Goal: Contribute content

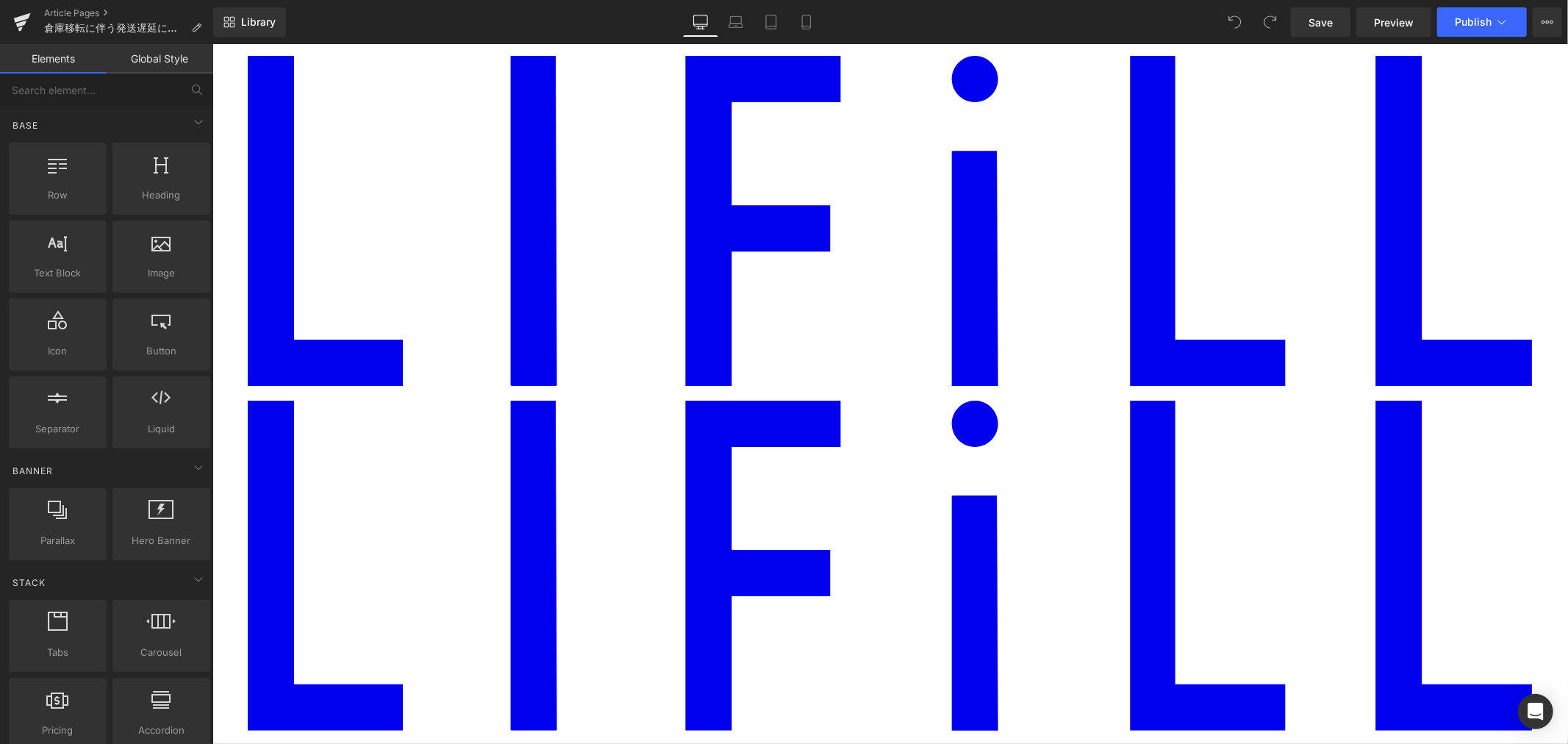
scroll to position [245, 0]
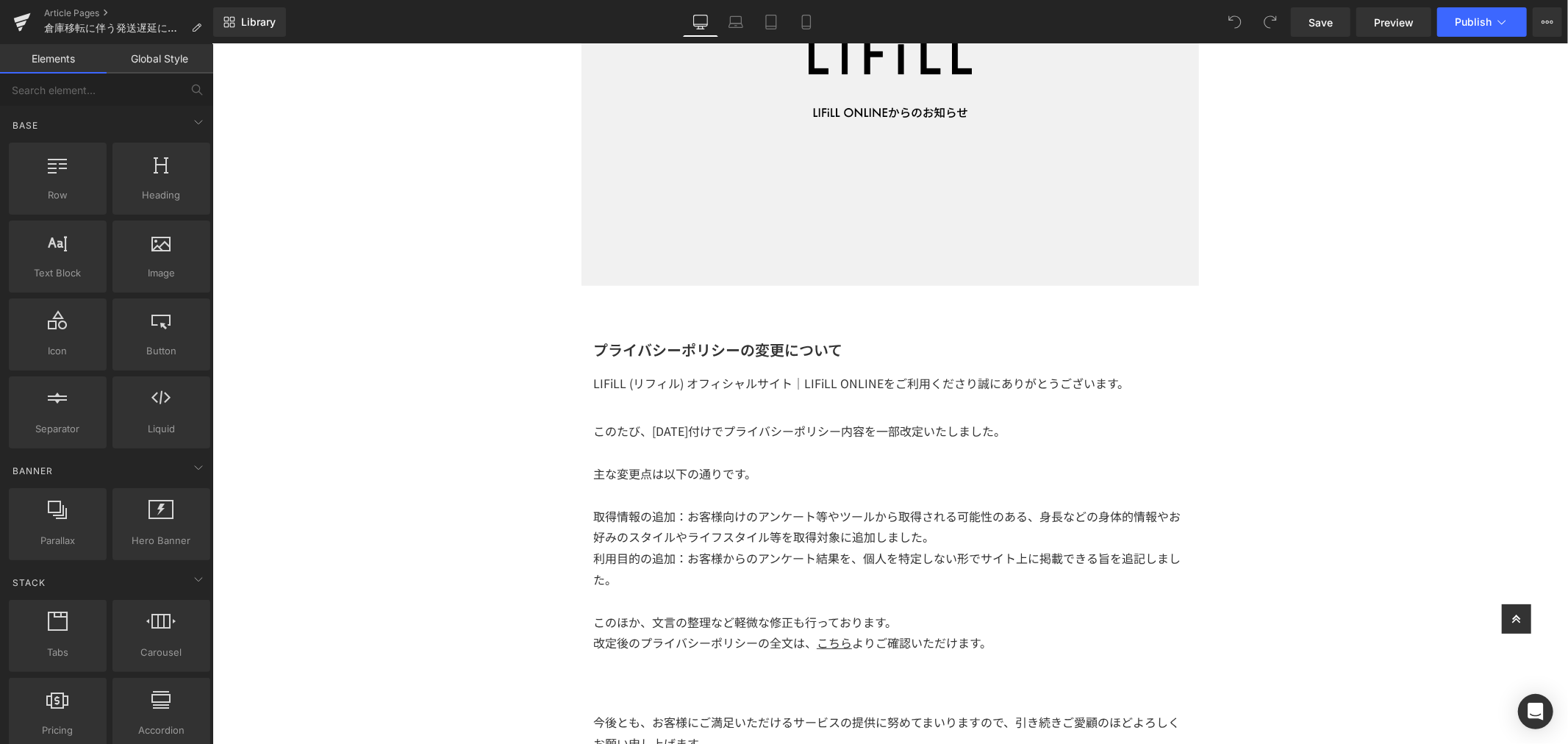
click at [865, 345] on div "プライバシーポリシーの変更について Heading" at bounding box center [889, 349] width 594 height 22
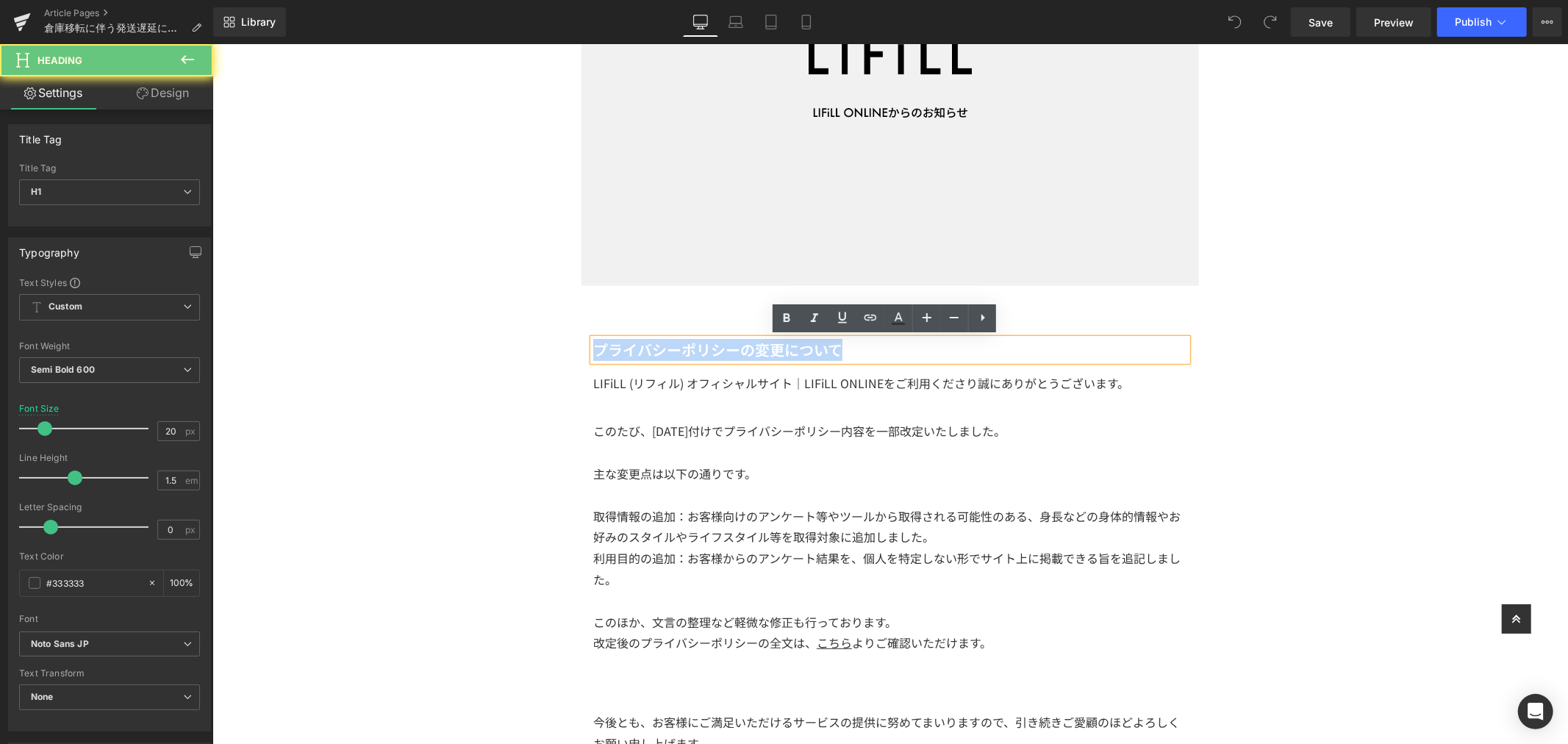
drag, startPoint x: 862, startPoint y: 349, endPoint x: 451, endPoint y: 349, distance: 411.0
click at [451, 349] on div "Image Row プライバシーポリシーの変更について Heading LIFiLL (リフィル) オフィシャルサイト｜LIFiLL ONLINEをご利用くだ…" at bounding box center [889, 432] width 1356 height 1136
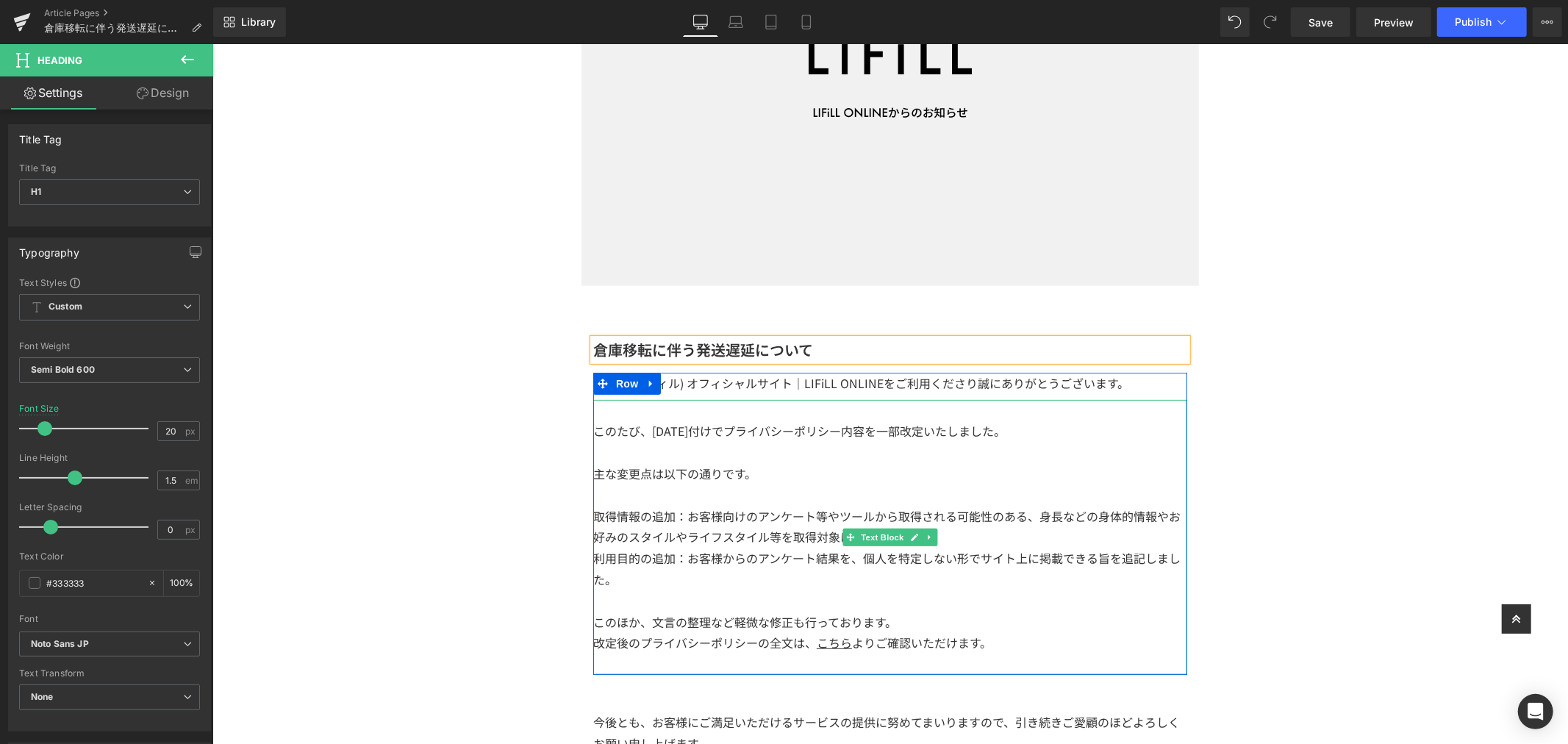
click at [687, 420] on p "このたび、[DATE]付けでプライバシーポリシー内容を一部改定いたしました。" at bounding box center [889, 430] width 594 height 22
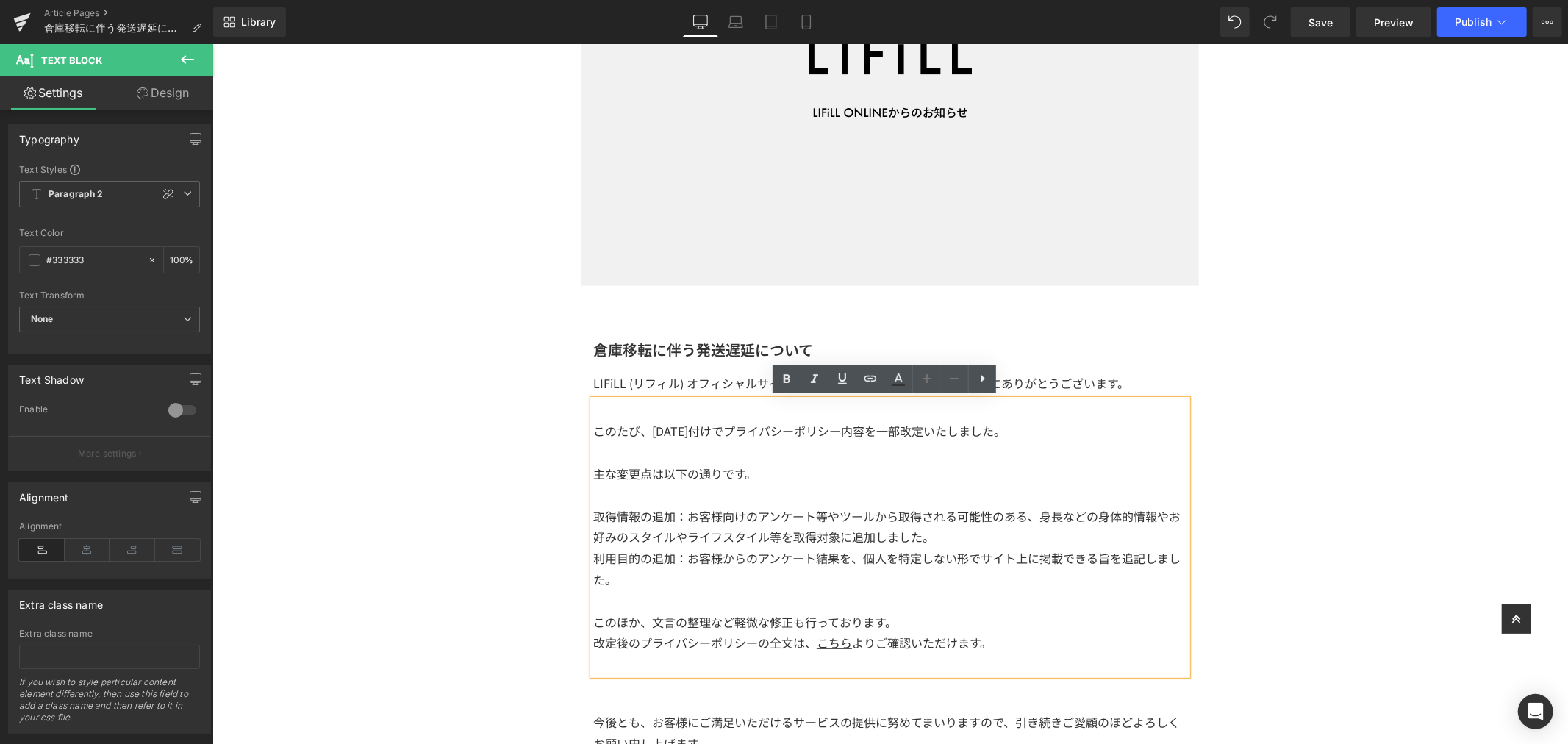
click at [808, 433] on p "このたび、[DATE]付けでプライバシーポリシー内容を一部改定いたしました。" at bounding box center [889, 430] width 594 height 22
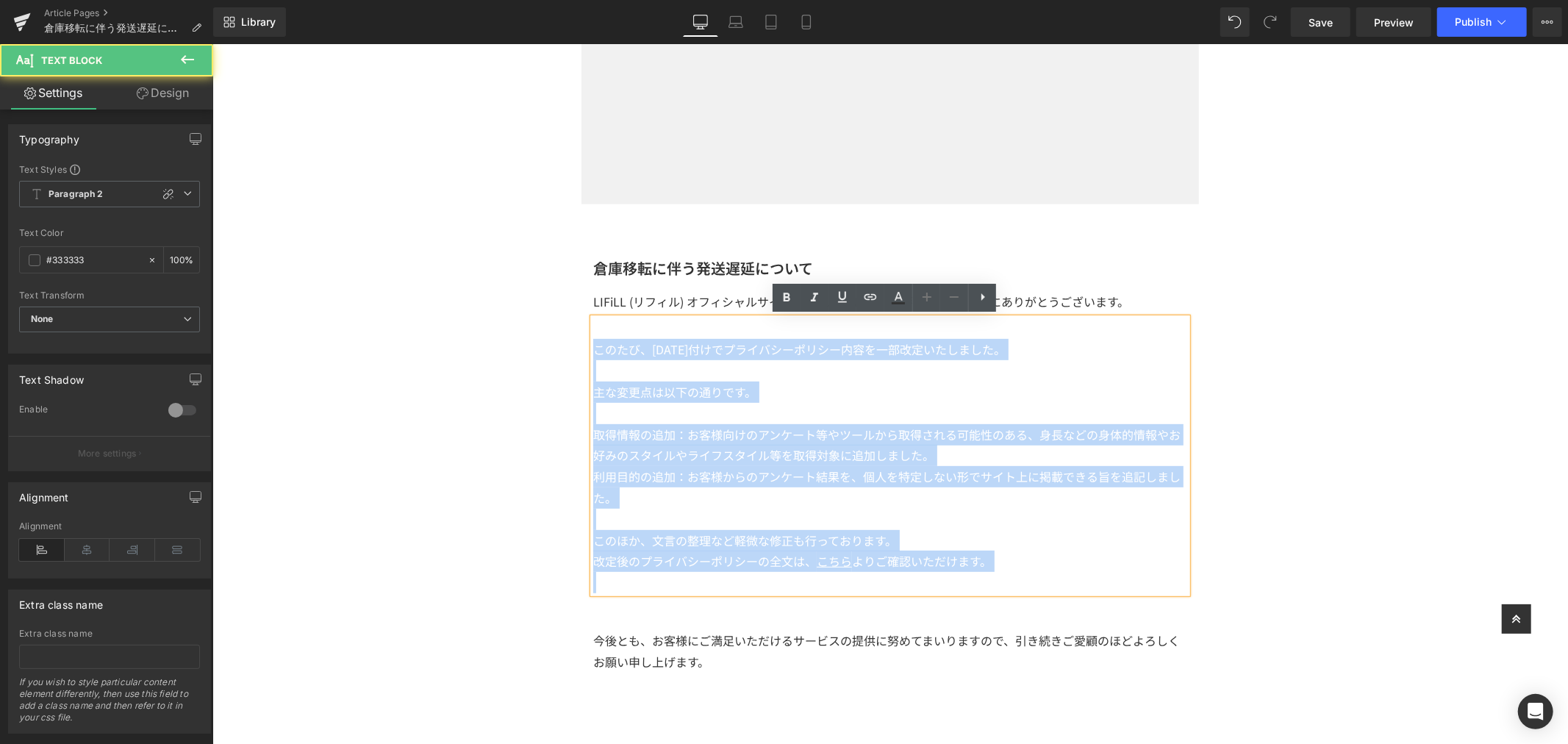
drag, startPoint x: 1000, startPoint y: 571, endPoint x: 591, endPoint y: 339, distance: 470.2
click at [593, 339] on div "このたび、[DATE]付けでプライバシーポリシー内容を一部改定いたしました。 主な変更点は以下の通りです。 取得情報の追加：お客様向けのアンケート等やツールか…" at bounding box center [889, 454] width 594 height 275
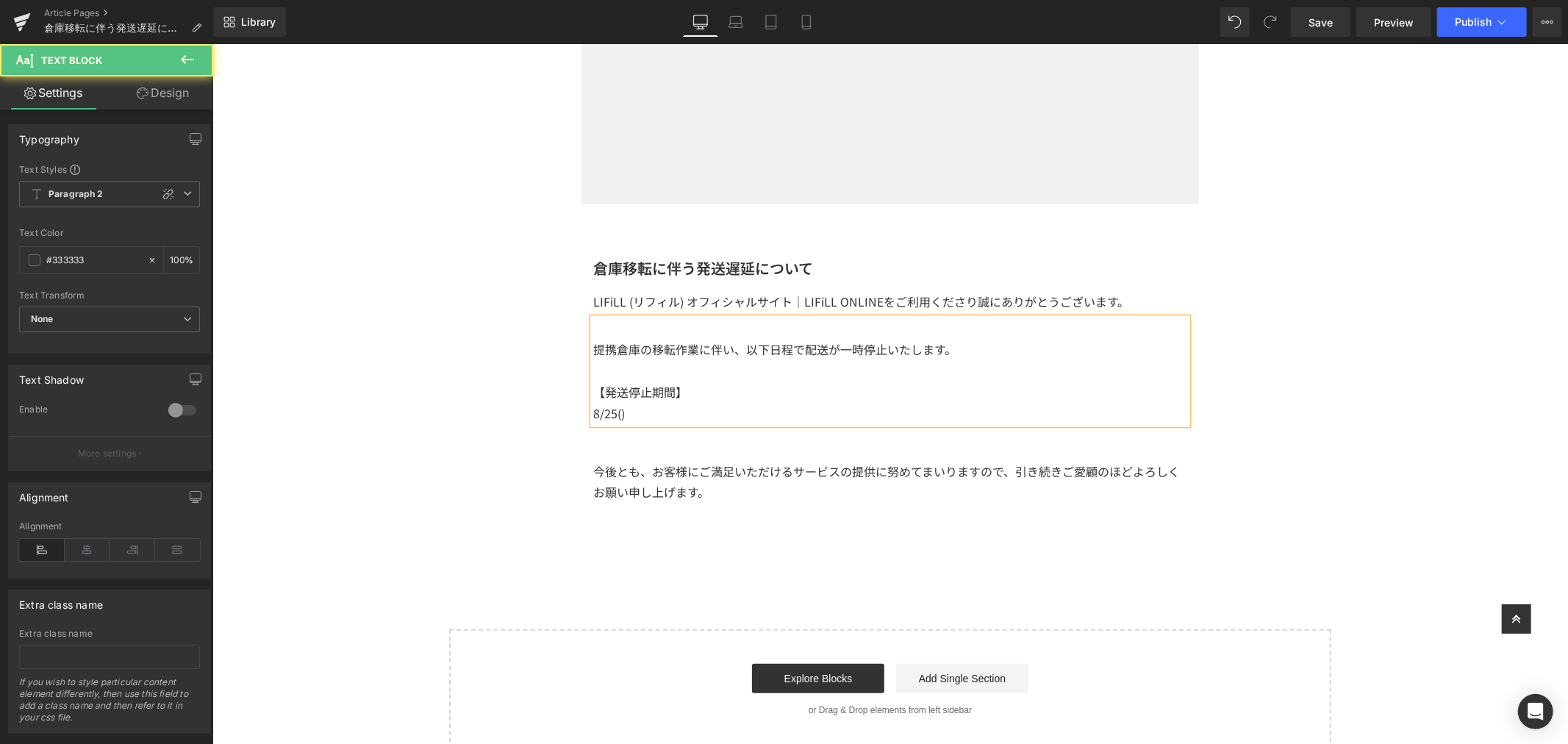
click at [771, 406] on p "8/25()" at bounding box center [889, 412] width 594 height 22
drag, startPoint x: 743, startPoint y: 415, endPoint x: 751, endPoint y: 416, distance: 8.1
click at [744, 416] on p "8/25(月 )～8/27()" at bounding box center [889, 412] width 594 height 22
click at [661, 406] on span ")～[DATE]" at bounding box center [658, 412] width 51 height 18
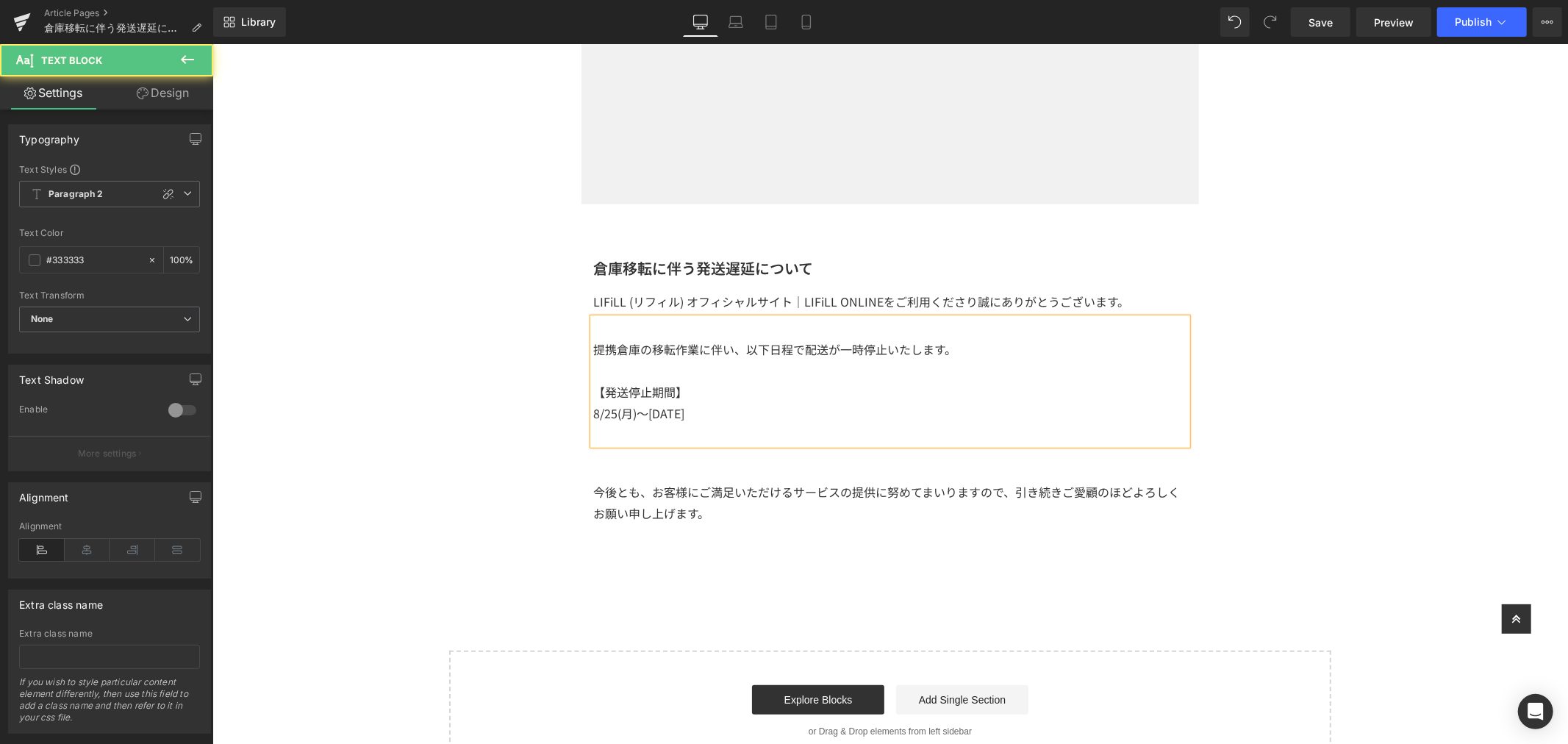
click at [728, 415] on p "8/25(月 )～[DATE]" at bounding box center [889, 412] width 594 height 22
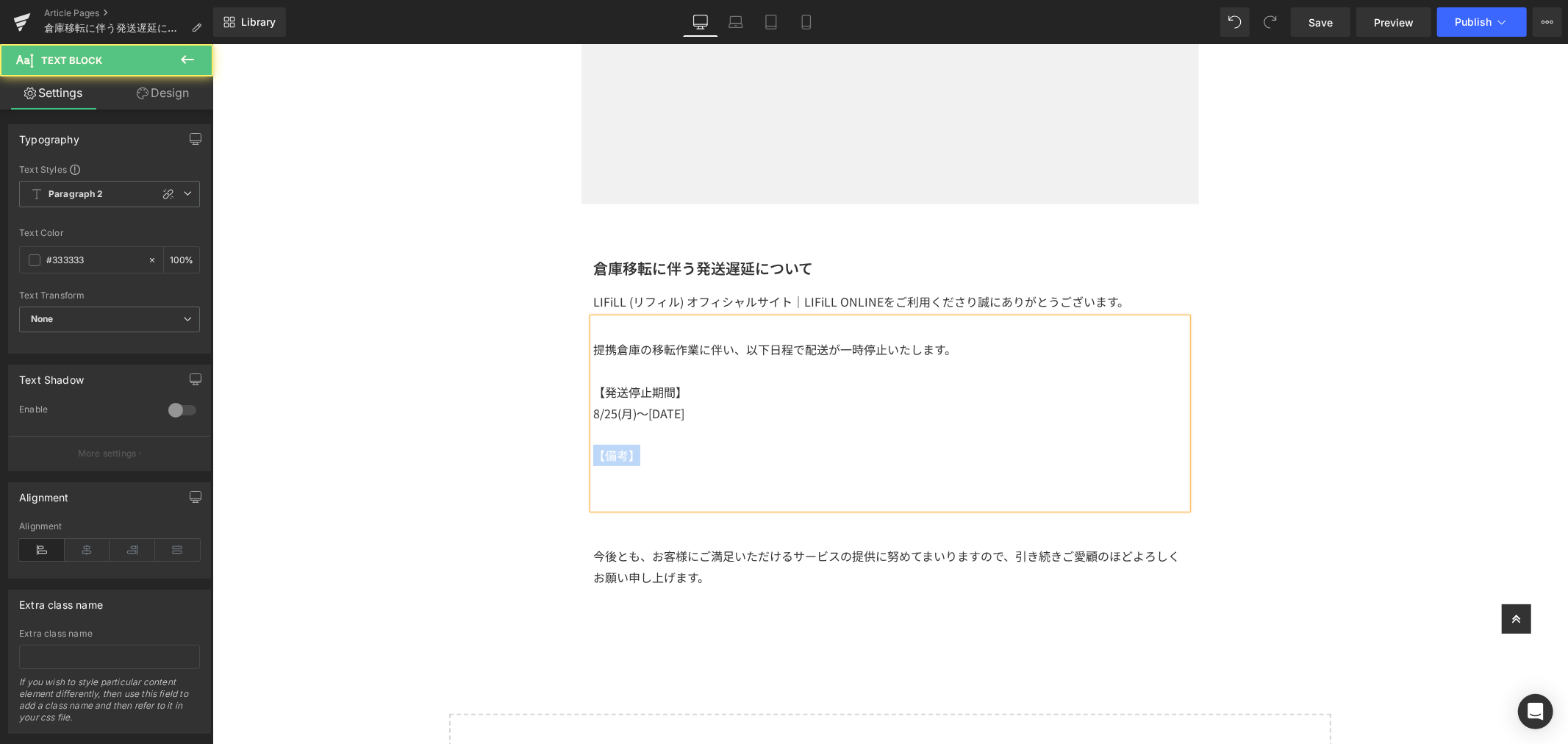
drag, startPoint x: 652, startPoint y: 458, endPoint x: 591, endPoint y: 451, distance: 61.4
click at [593, 451] on p "【備考】" at bounding box center [889, 454] width 594 height 22
click at [595, 452] on p "【備考】" at bounding box center [889, 454] width 594 height 22
drag, startPoint x: 595, startPoint y: 453, endPoint x: 624, endPoint y: 459, distance: 29.6
click at [624, 459] on p "【備考】" at bounding box center [889, 454] width 594 height 22
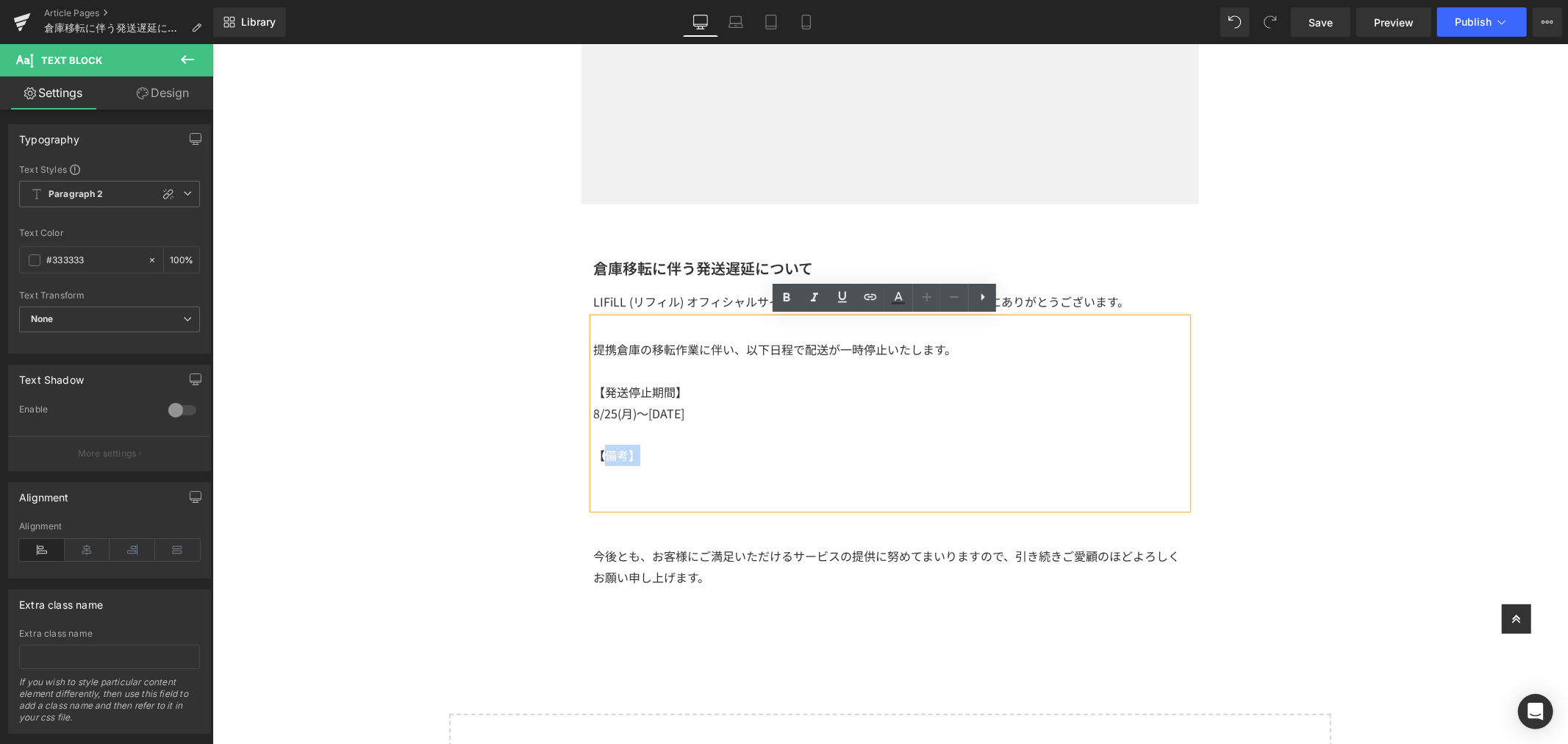
click at [623, 457] on p "【備考】" at bounding box center [889, 454] width 594 height 22
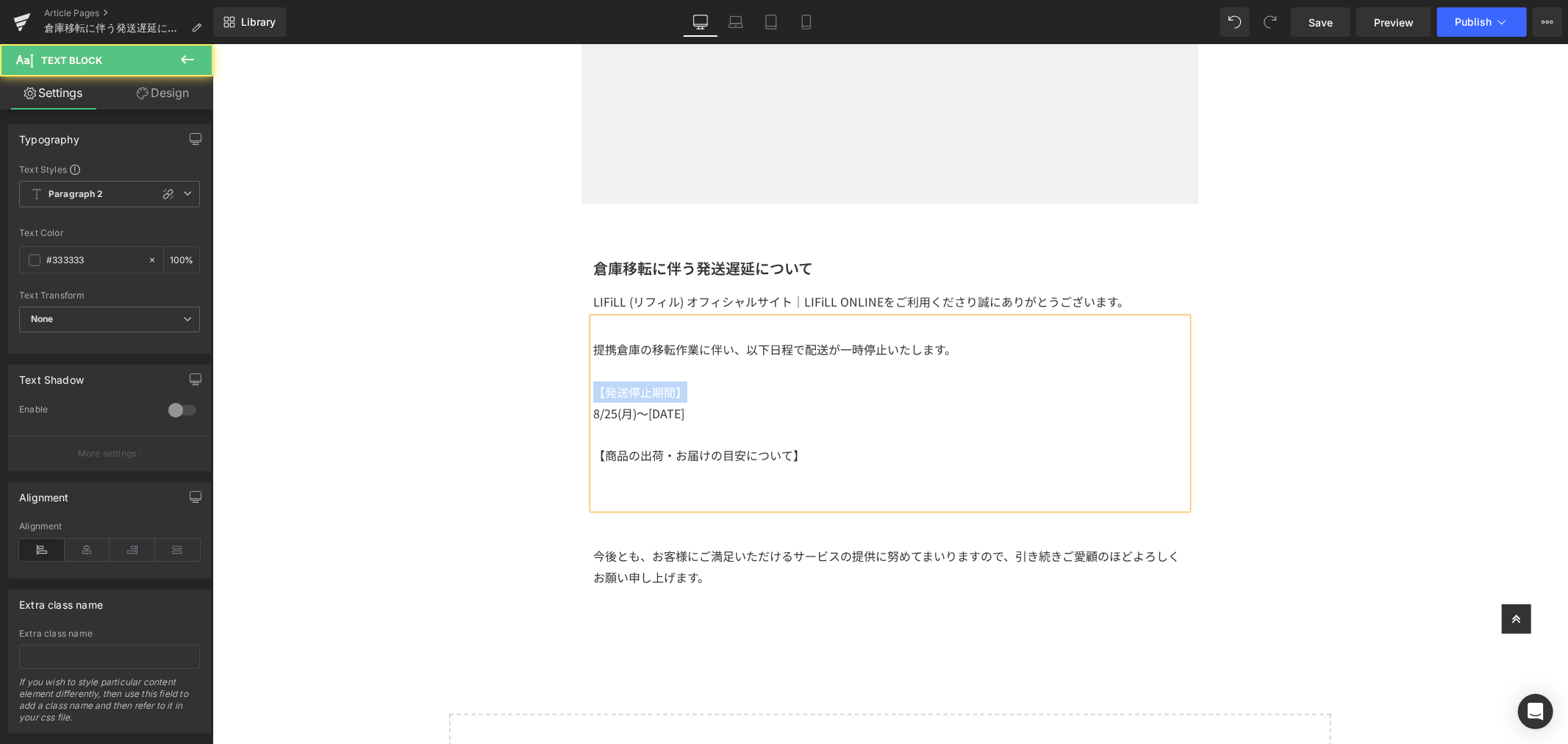
drag, startPoint x: 690, startPoint y: 393, endPoint x: 542, endPoint y: 392, distance: 148.0
click at [542, 392] on div "Image Row 倉庫移転に伴う発送遅延について Heading LIFiLL (リフィル) オフィシャルサイト｜LIFiLL ONLINEをご利用くださり…" at bounding box center [889, 308] width 1356 height 1050
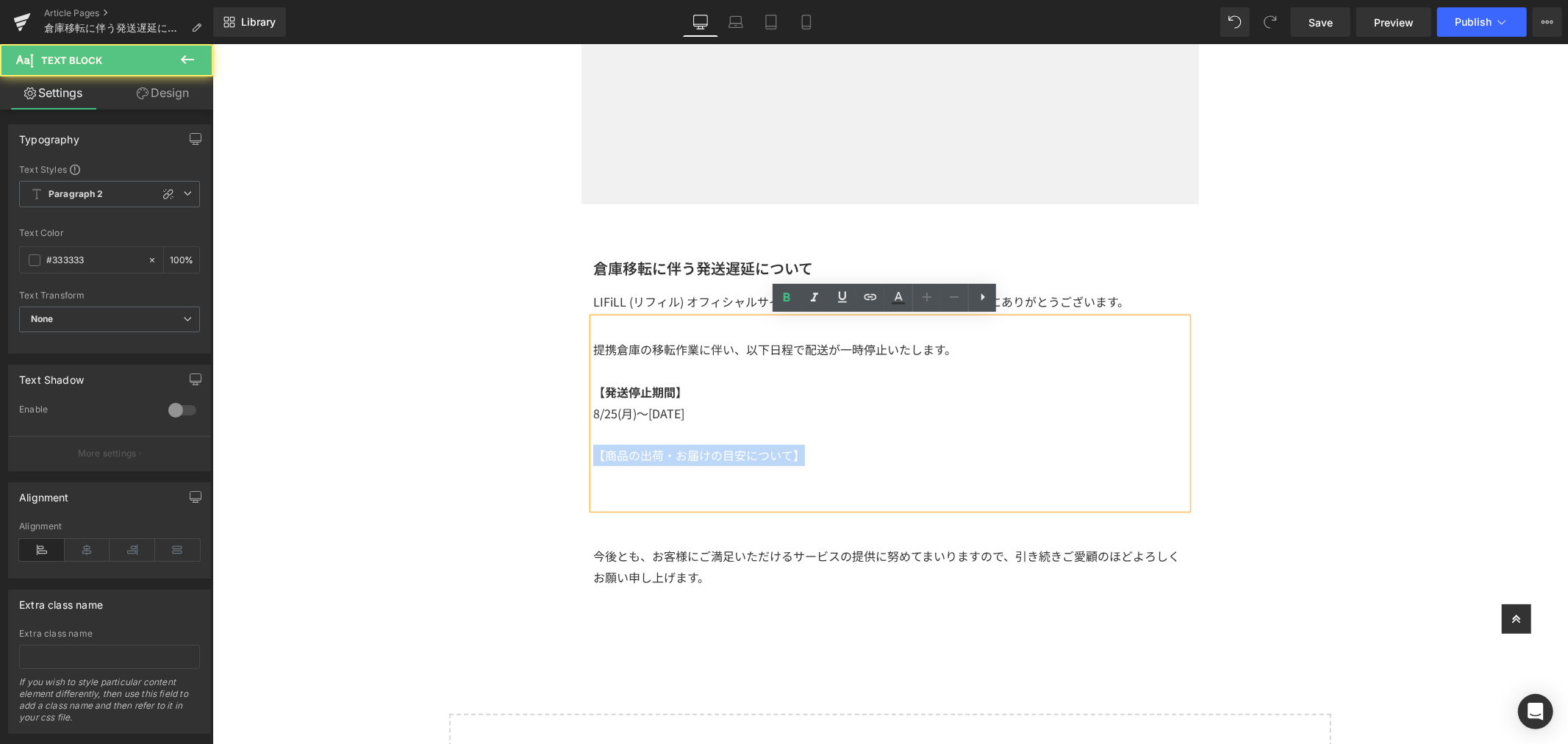
drag, startPoint x: 813, startPoint y: 456, endPoint x: 576, endPoint y: 460, distance: 237.0
click at [581, 460] on div "倉庫移転に伴う発送遅延について Heading LIFiLL (リフィル) オフィシャルサイト｜LIFiLL ONLINEをご利用くださり誠にありがとうござい…" at bounding box center [889, 382] width 618 height 251
click at [611, 477] on p at bounding box center [889, 476] width 594 height 22
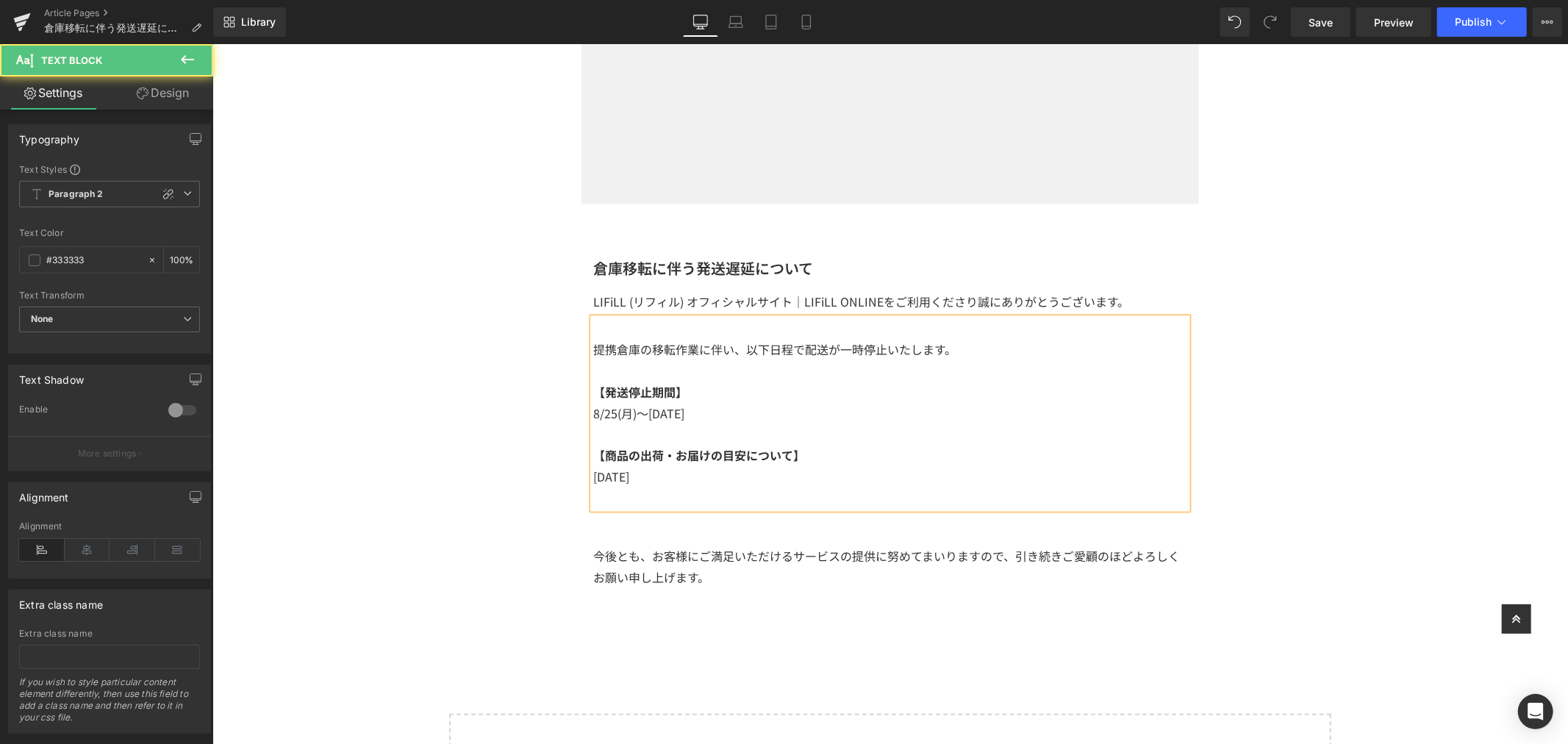
click at [1115, 380] on p "【発送停止期間】" at bounding box center [889, 391] width 594 height 22
click at [857, 504] on p at bounding box center [889, 497] width 594 height 22
click at [879, 477] on p "[DATE]" at bounding box center [889, 476] width 594 height 22
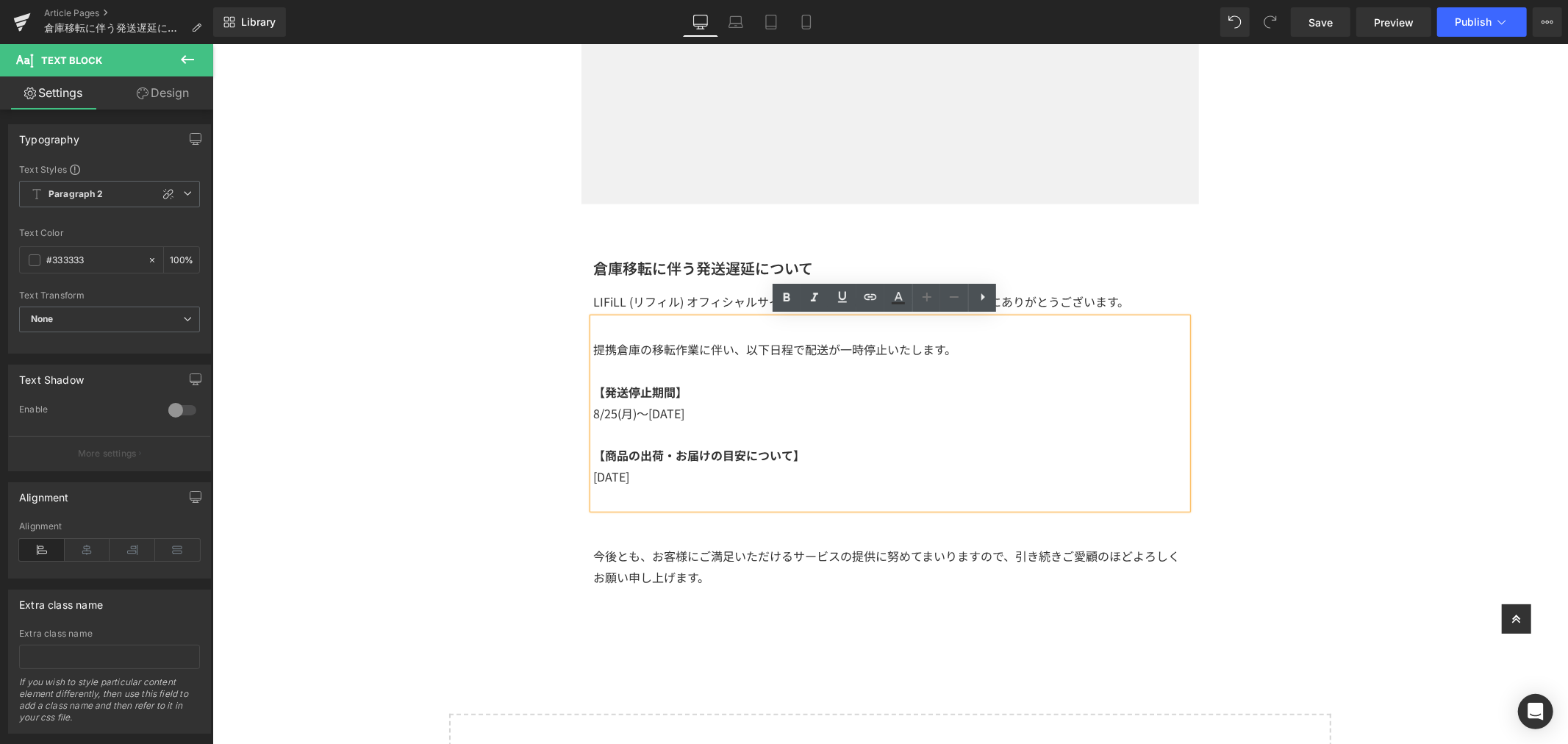
click at [754, 482] on p "[DATE]" at bounding box center [889, 476] width 594 height 22
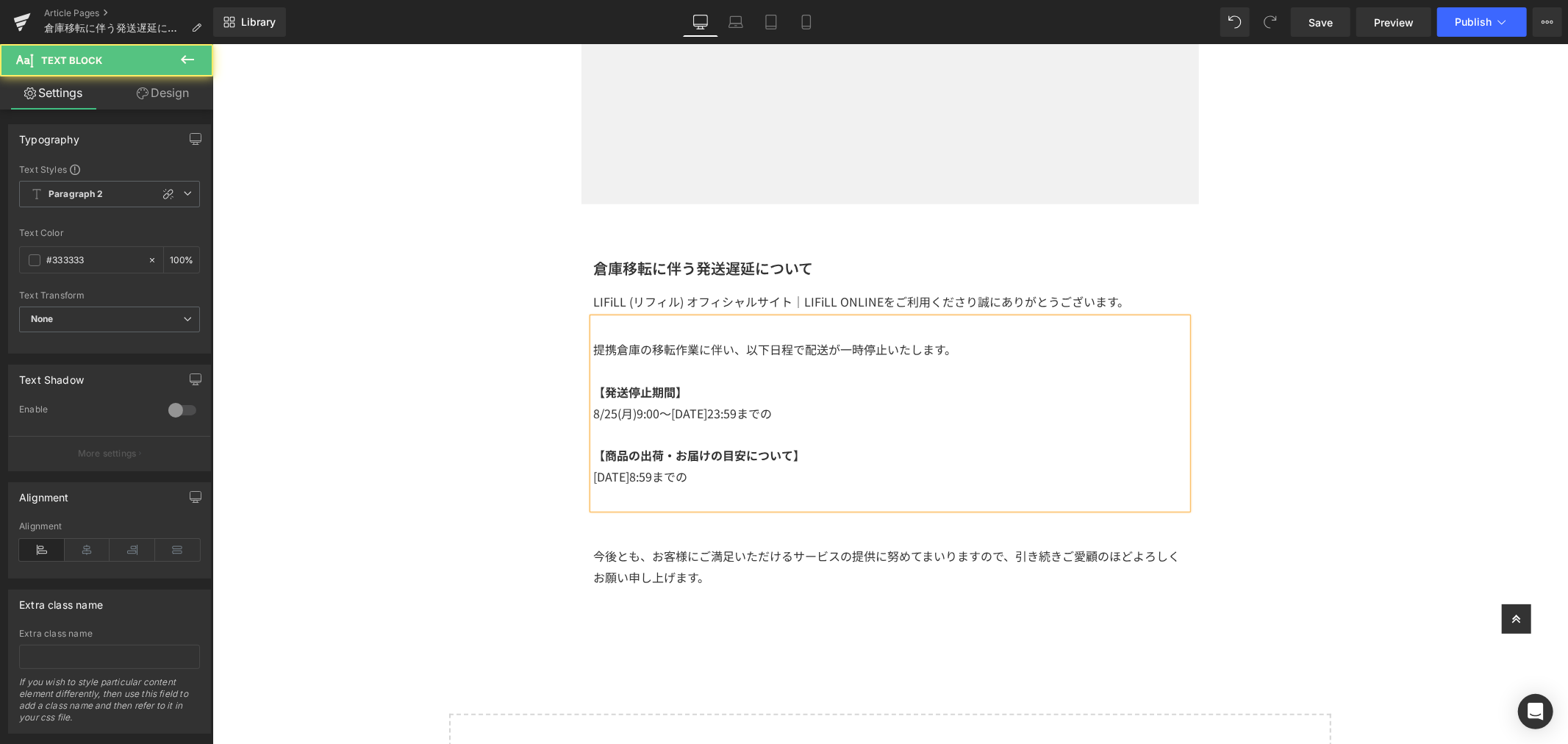
click at [683, 416] on span ")9:00～[DATE]23:59までの" at bounding box center [701, 412] width 139 height 18
click at [703, 473] on p "[DATE]8: 59までの" at bounding box center [889, 476] width 594 height 22
click at [808, 420] on p "[DATE]9:00～[DATE]23:59まで" at bounding box center [889, 412] width 594 height 22
drag, startPoint x: 710, startPoint y: 412, endPoint x: 852, endPoint y: 415, distance: 142.0
click at [845, 415] on p "[DATE]9:00～[DATE]23:59まで" at bounding box center [889, 412] width 594 height 22
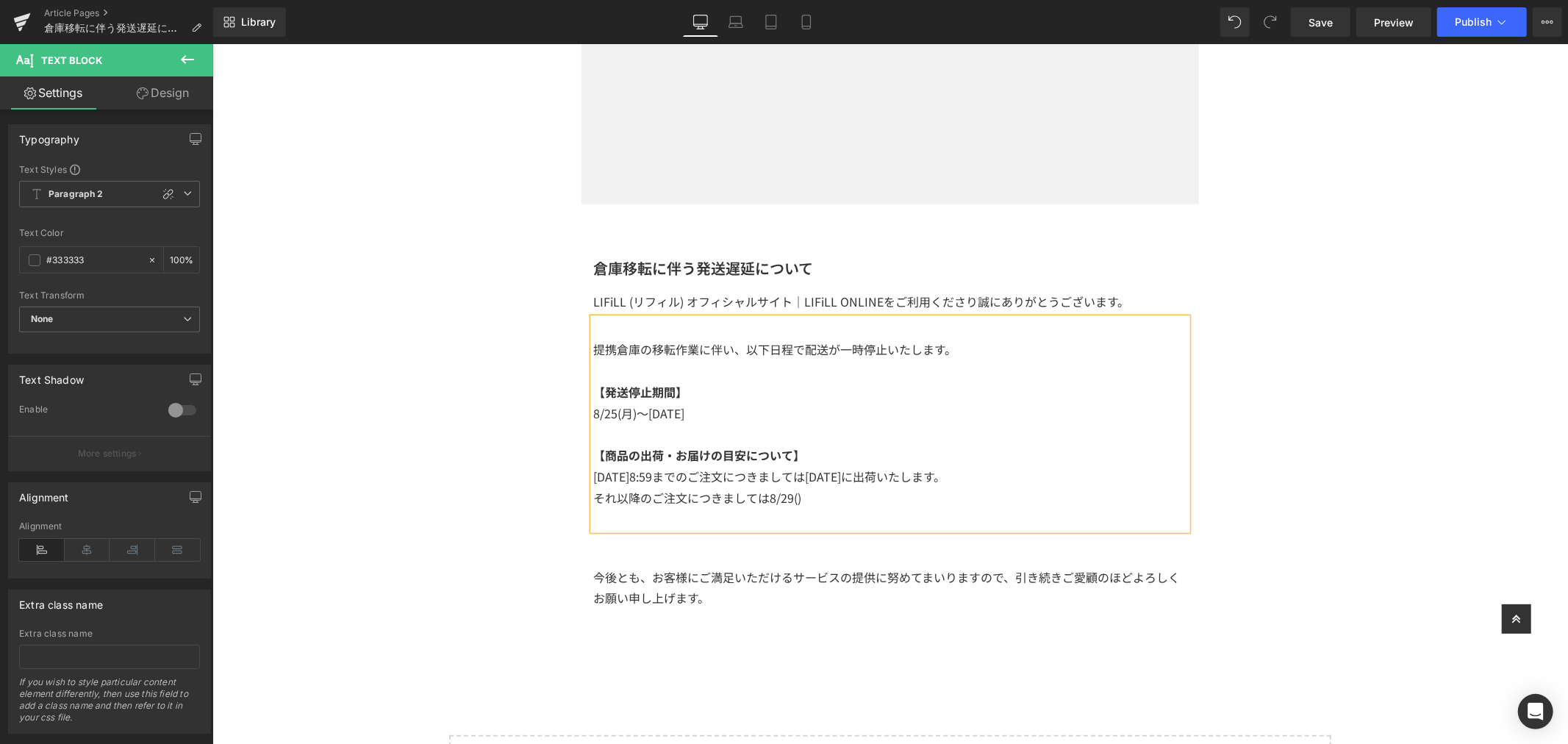
click at [804, 487] on p "それ以降のご注文につきましては8/29()" at bounding box center [889, 497] width 594 height 22
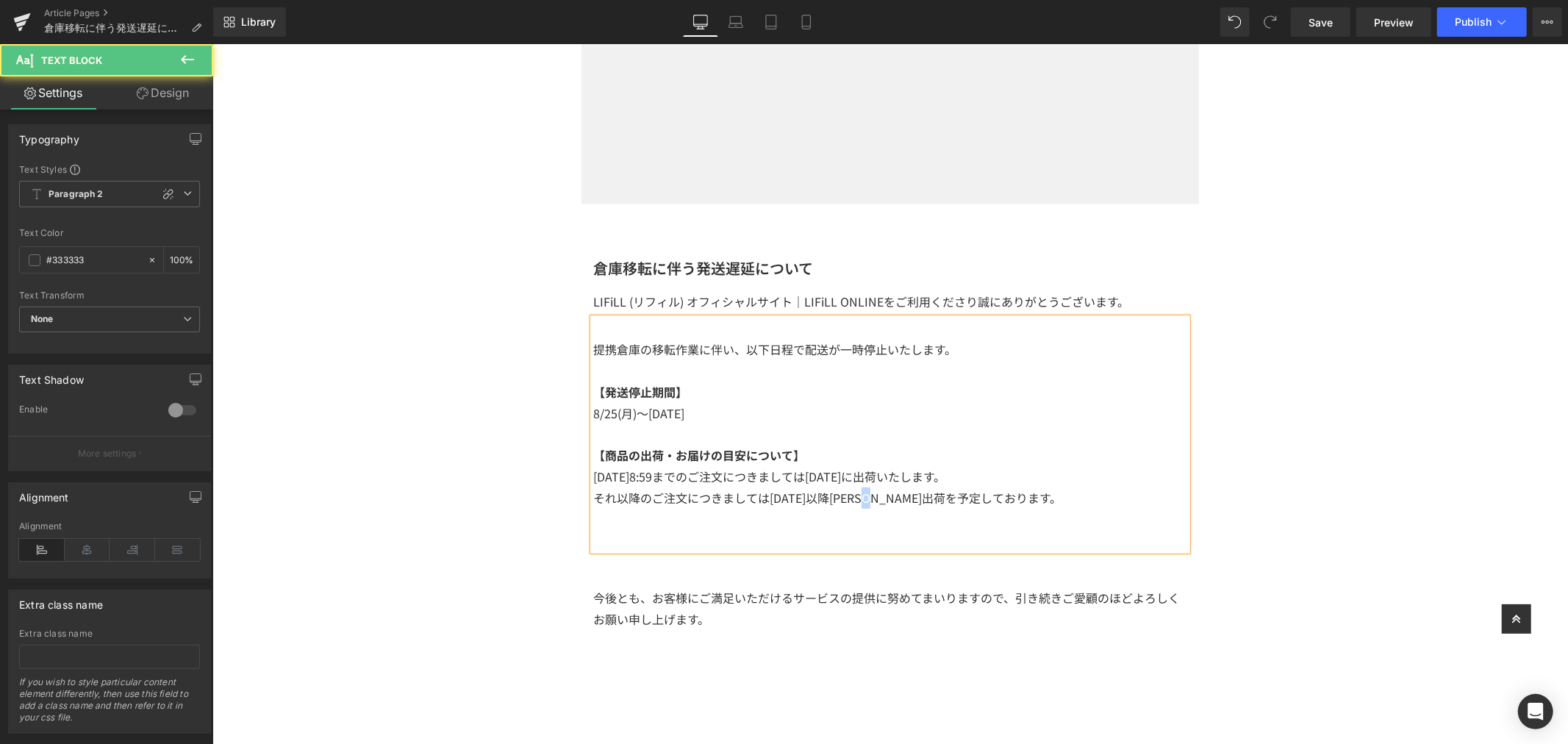
drag, startPoint x: 878, startPoint y: 494, endPoint x: 887, endPoint y: 494, distance: 9.0
click at [887, 494] on span "それ以降のご注文につきましては[DATE]以降[PERSON_NAME]出荷を予定しております。" at bounding box center [827, 497] width 469 height 18
click at [828, 496] on span "それ以降のご注文につきましては[DATE]以降[PERSON_NAME]出荷を予定しております。" at bounding box center [827, 497] width 469 height 18
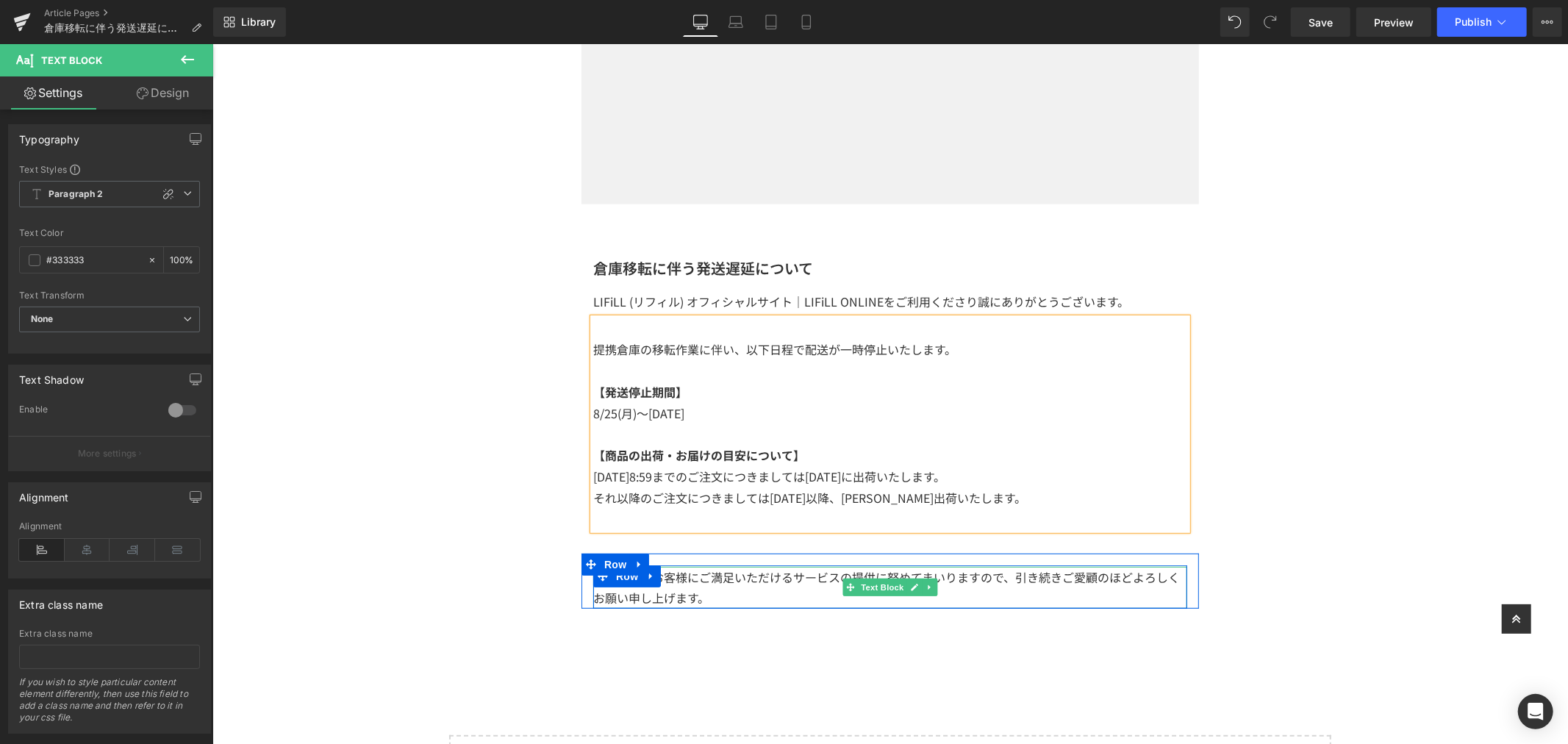
click at [600, 569] on span "Row" at bounding box center [615, 564] width 30 height 22
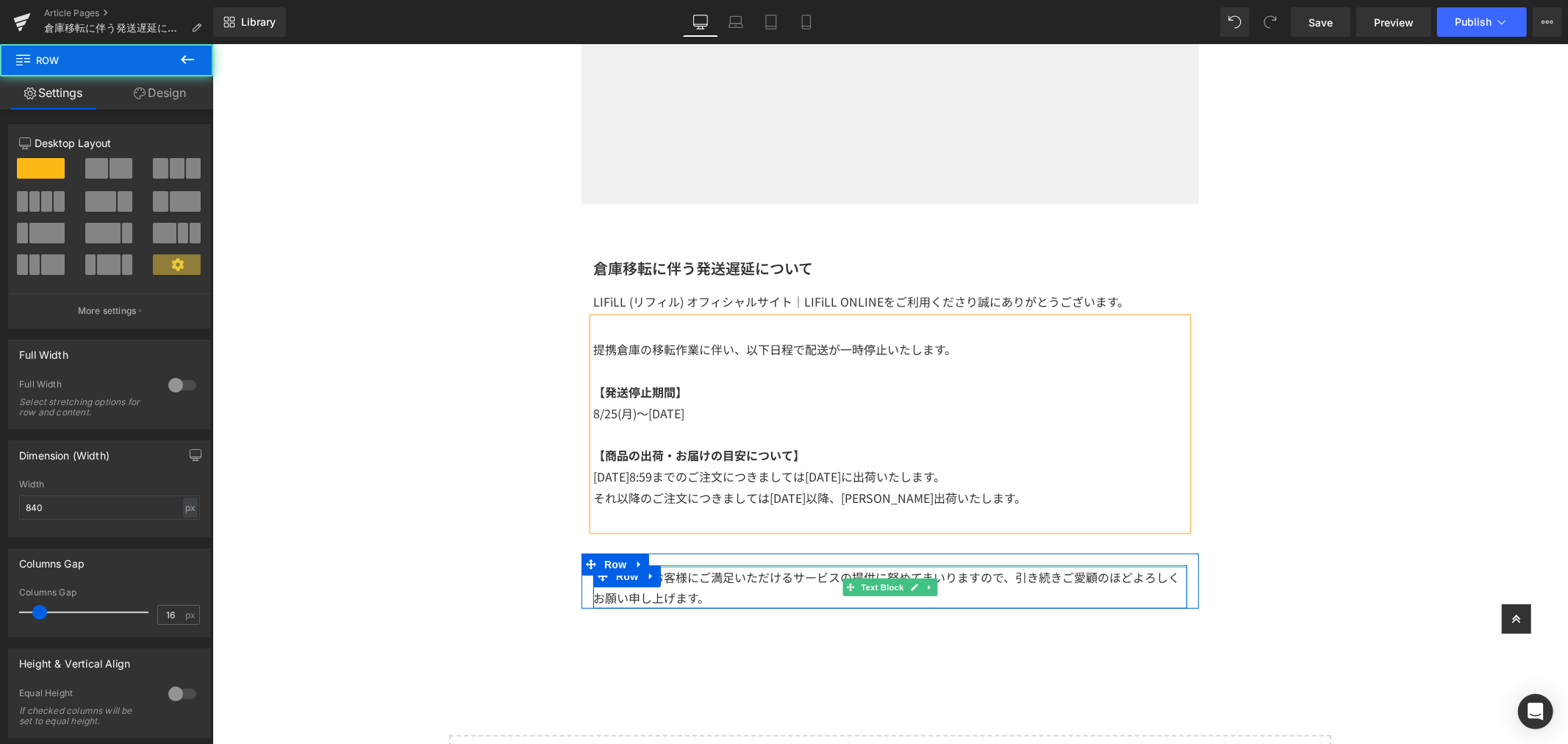
click at [710, 596] on p "今後とも、お客様にご満足いただけるサービスの提供に努めてまいりますので、引き続きご愛顧のほどよろしくお願い申し上げます。" at bounding box center [889, 587] width 594 height 42
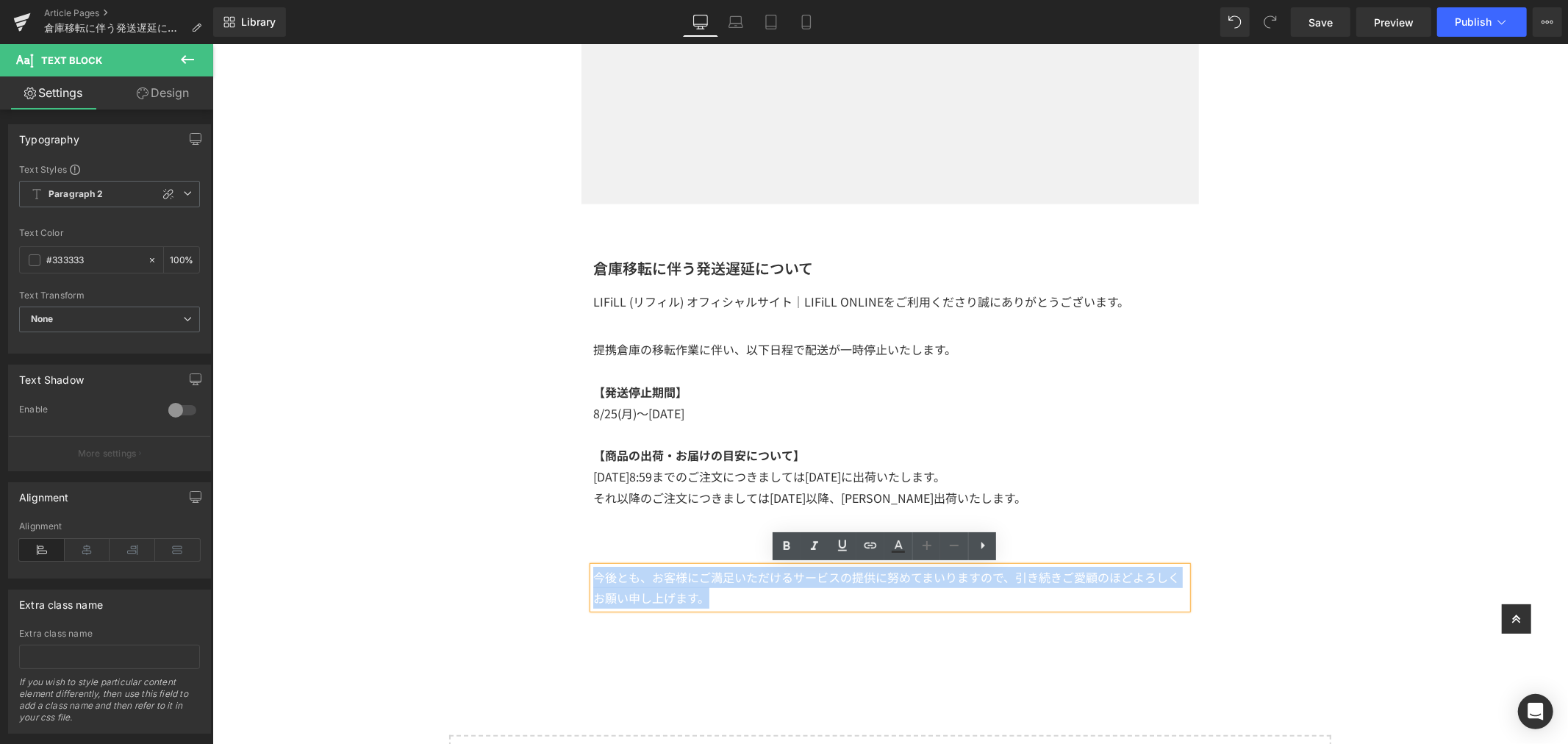
drag, startPoint x: 576, startPoint y: 583, endPoint x: 548, endPoint y: 566, distance: 32.8
click at [548, 566] on div "Image Row 倉庫移転に伴う発送遅延について Heading LIFiLL (リフィル) オフィシャルサイト｜LIFiLL ONLINEをご利用くださり…" at bounding box center [889, 319] width 1356 height 1072
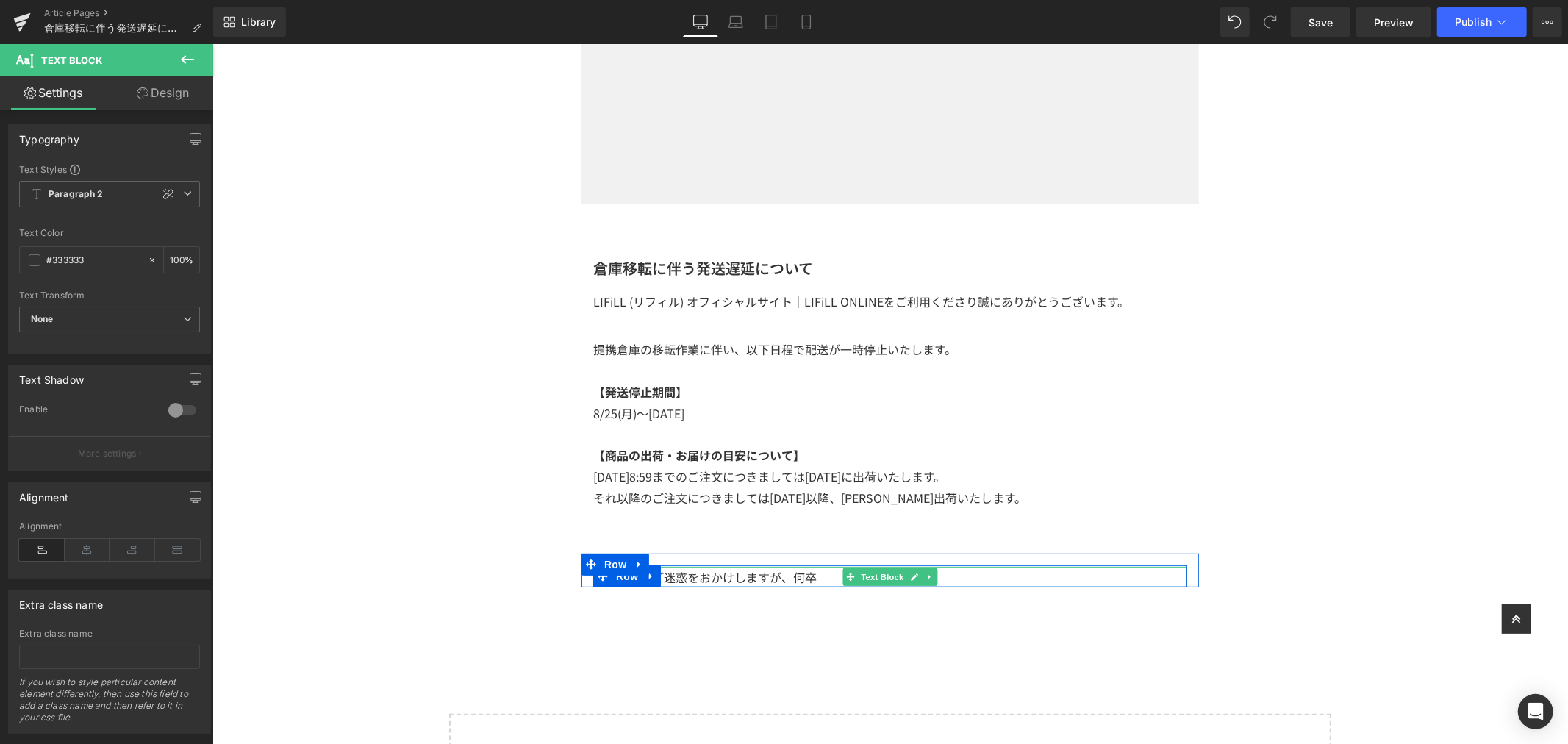
click at [851, 574] on span at bounding box center [850, 576] width 15 height 18
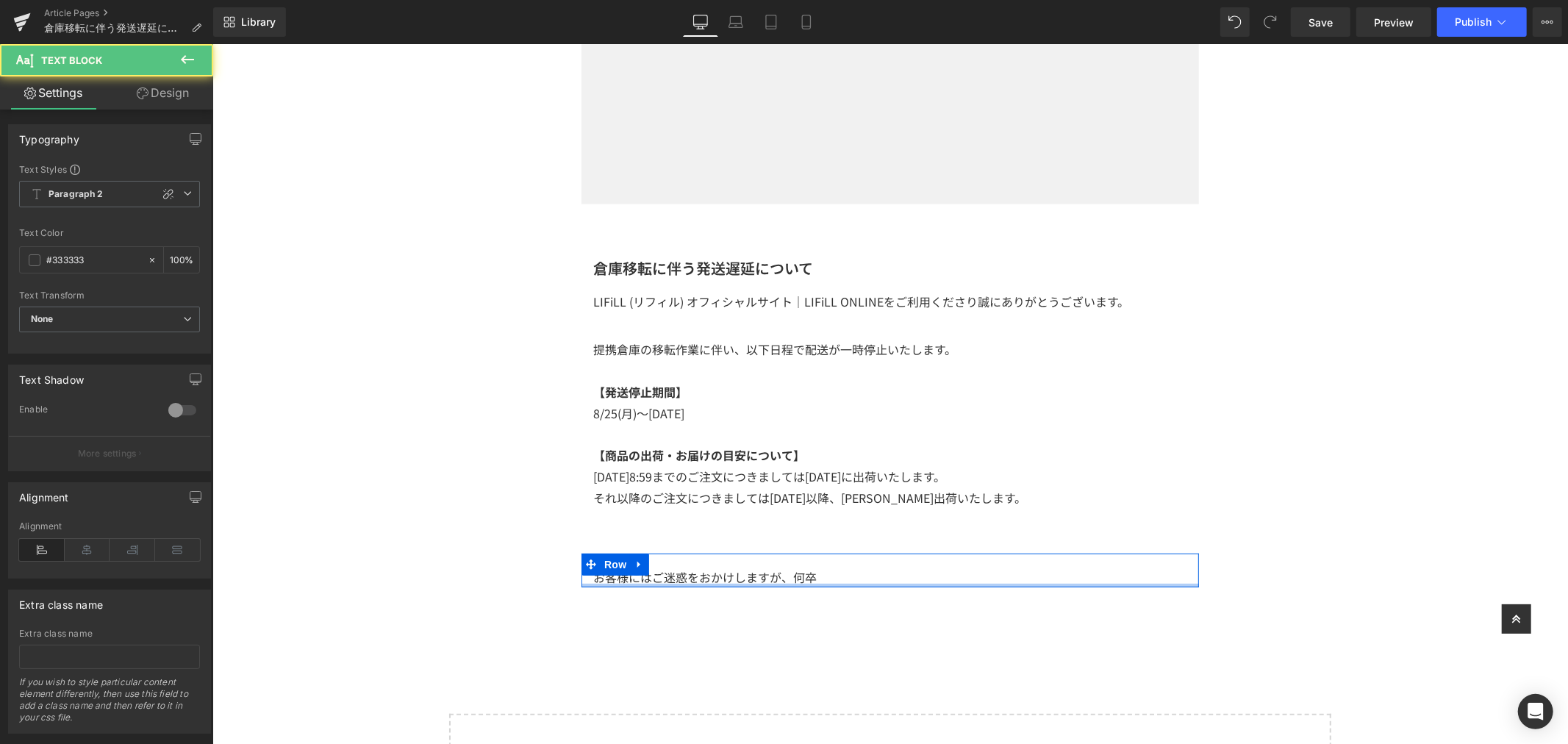
click at [814, 581] on p "お客様にはご迷惑をおかけしますが、何卒" at bounding box center [889, 577] width 594 height 22
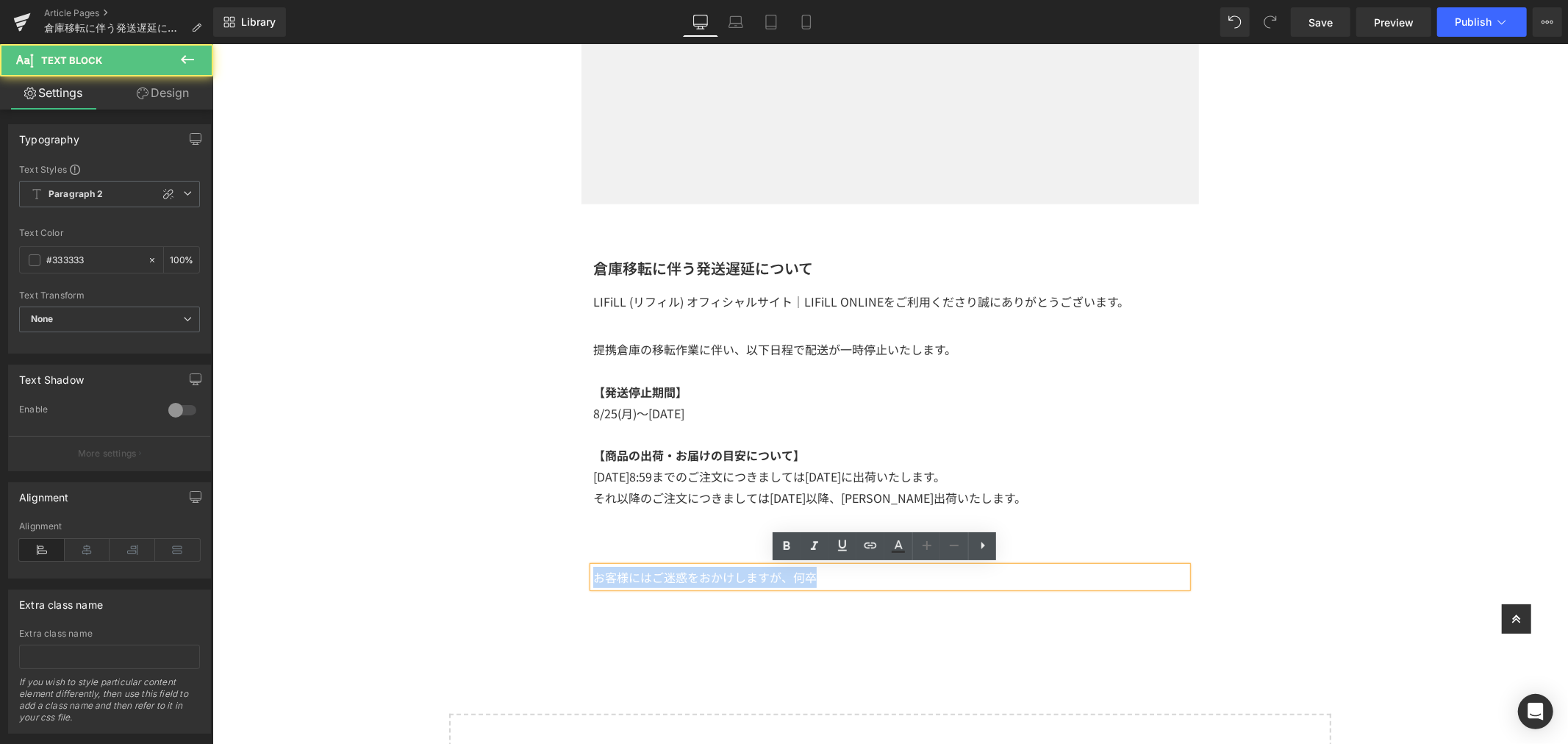
drag, startPoint x: 815, startPoint y: 577, endPoint x: 557, endPoint y: 581, distance: 258.0
click at [557, 581] on div "Image Row 倉庫移転に伴う発送遅延について Heading LIFiLL (リフィル) オフィシャルサイト｜LIFiLL ONLINEをご利用くださり…" at bounding box center [889, 308] width 1356 height 1050
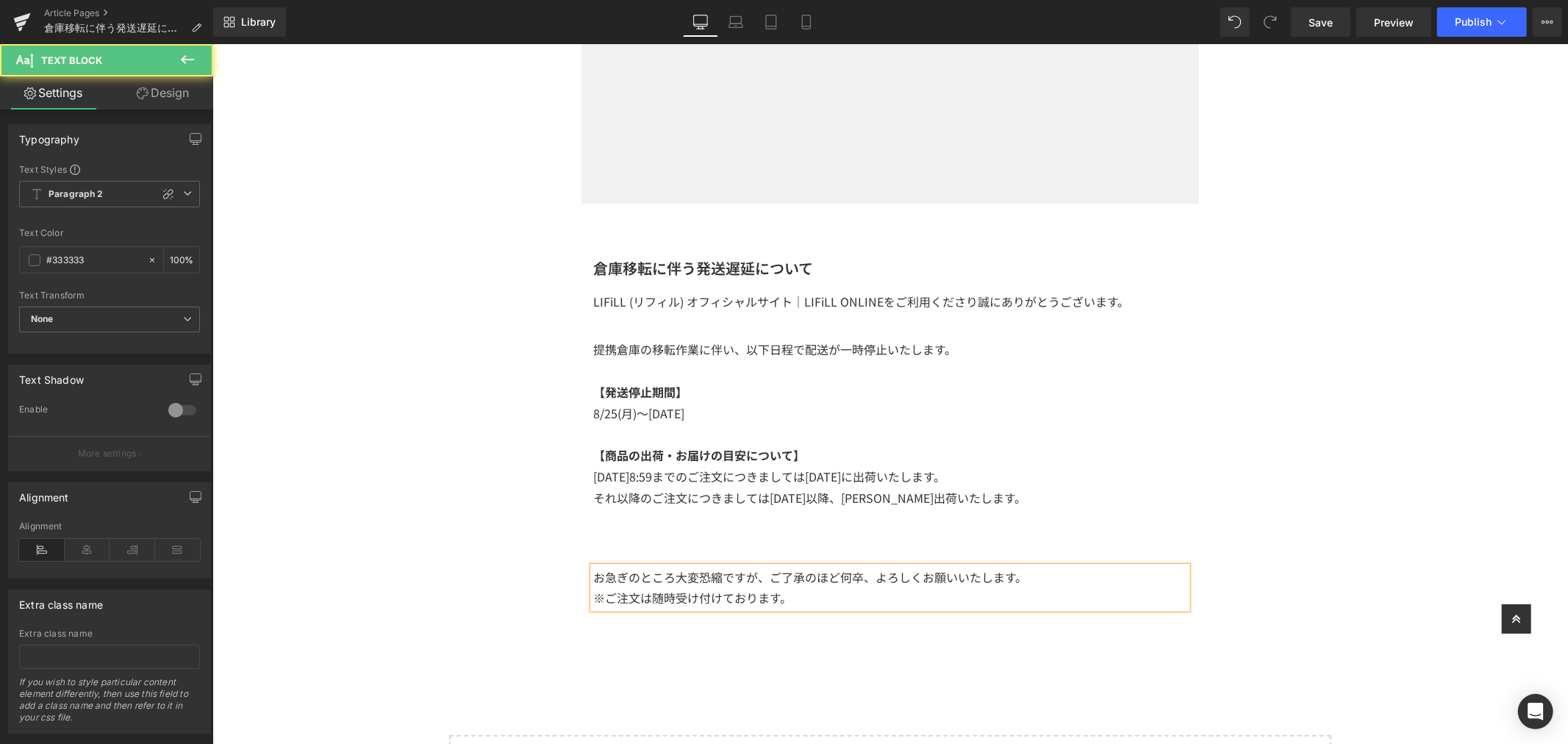
drag, startPoint x: 584, startPoint y: 575, endPoint x: 626, endPoint y: 534, distance: 58.7
click at [593, 575] on div "お急ぎのところ大変恐縮ですが、ご了承のほど何卒、よろしくお願いいたします。 ※ご注文は随時受け付けております。" at bounding box center [889, 587] width 594 height 42
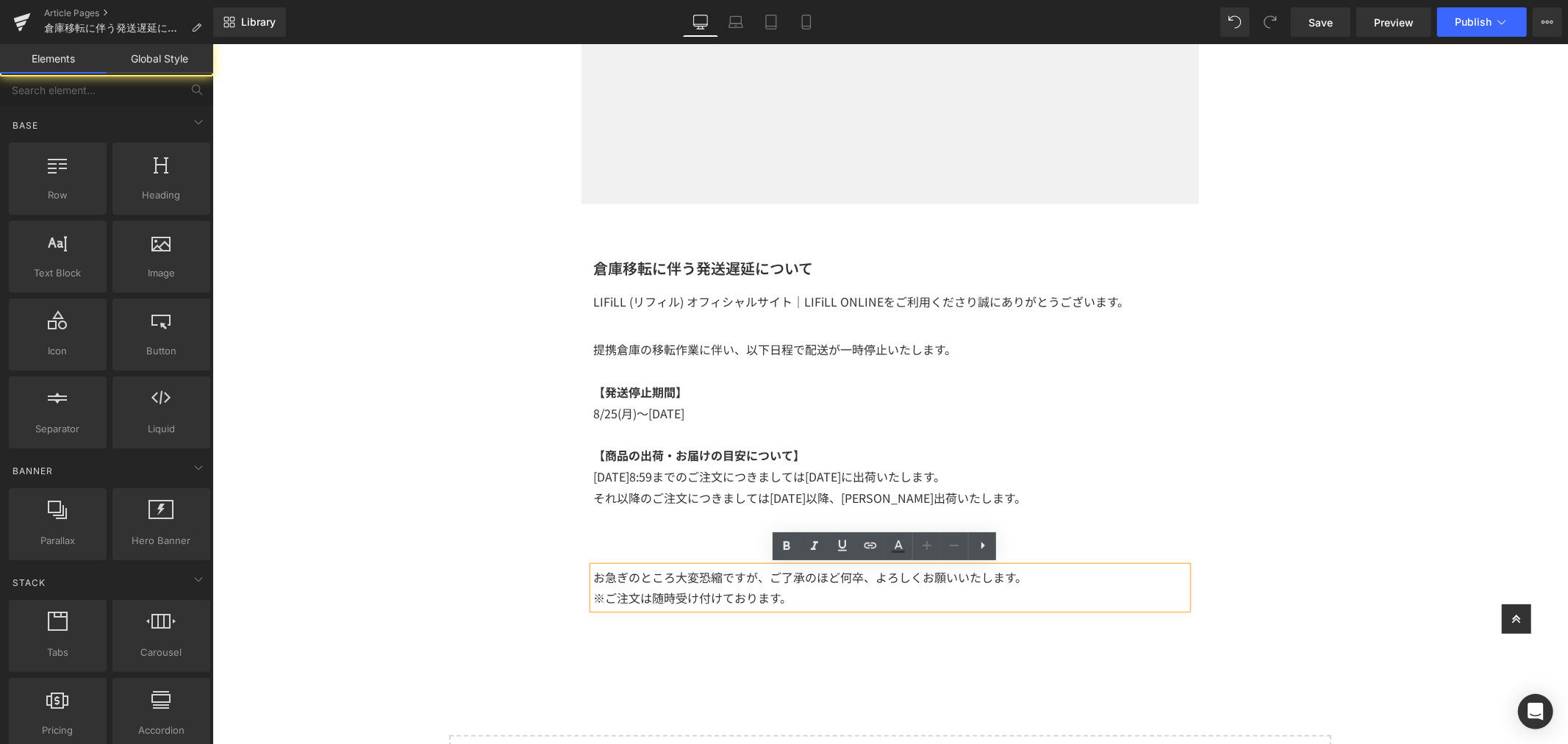
click at [626, 534] on div "Image Row 倉庫移転に伴う発送遅延について Heading LIFiLL (リフィル) オフィシャルサイト｜LIFiLL ONLINEをご利用くださり…" at bounding box center [889, 319] width 1356 height 1072
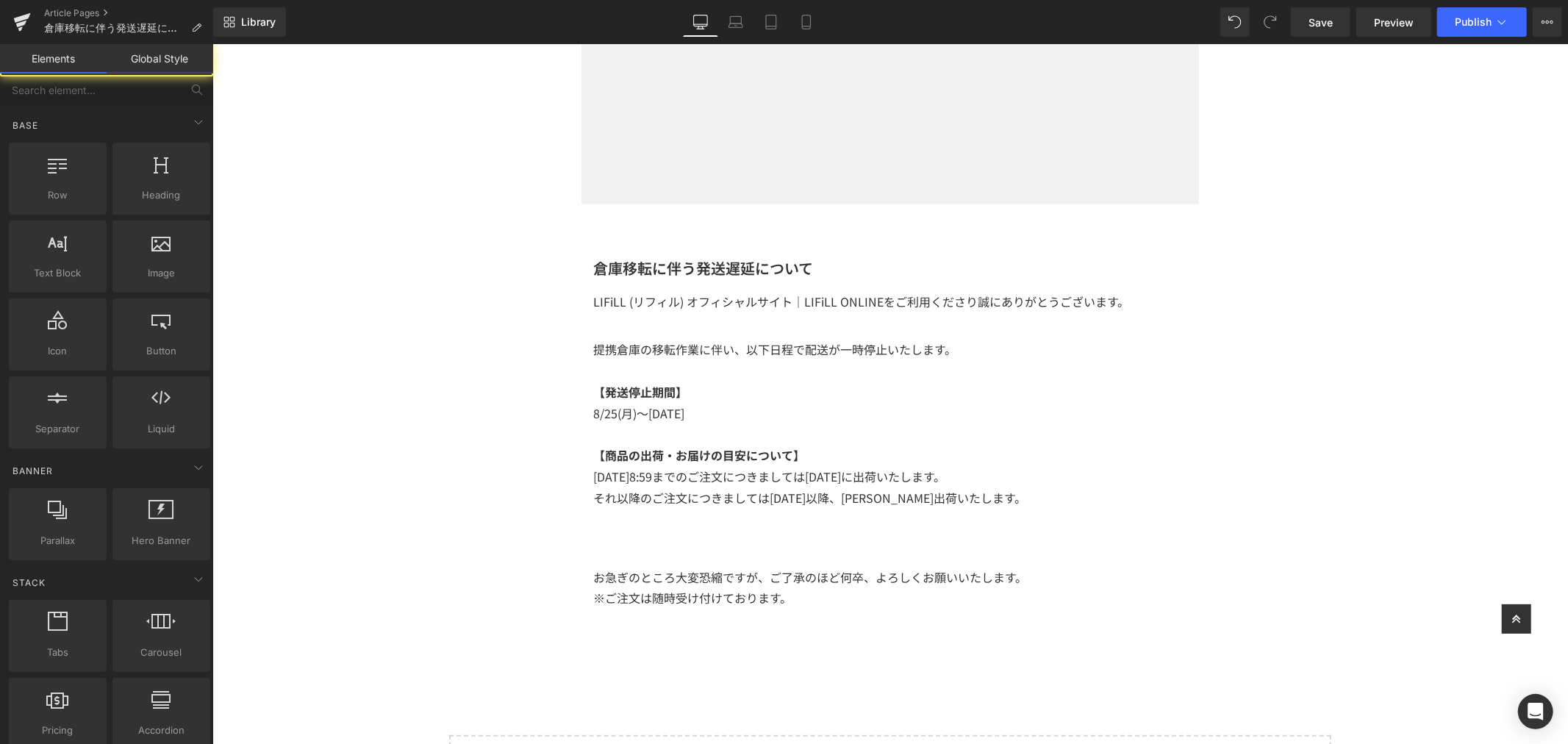
click at [649, 527] on div "倉庫移転に伴う発送遅延について Heading LIFiLL (リフィル) オフィシャルサイト｜LIFiLL ONLINEをご利用くださり誠にありがとうござい…" at bounding box center [889, 392] width 618 height 272
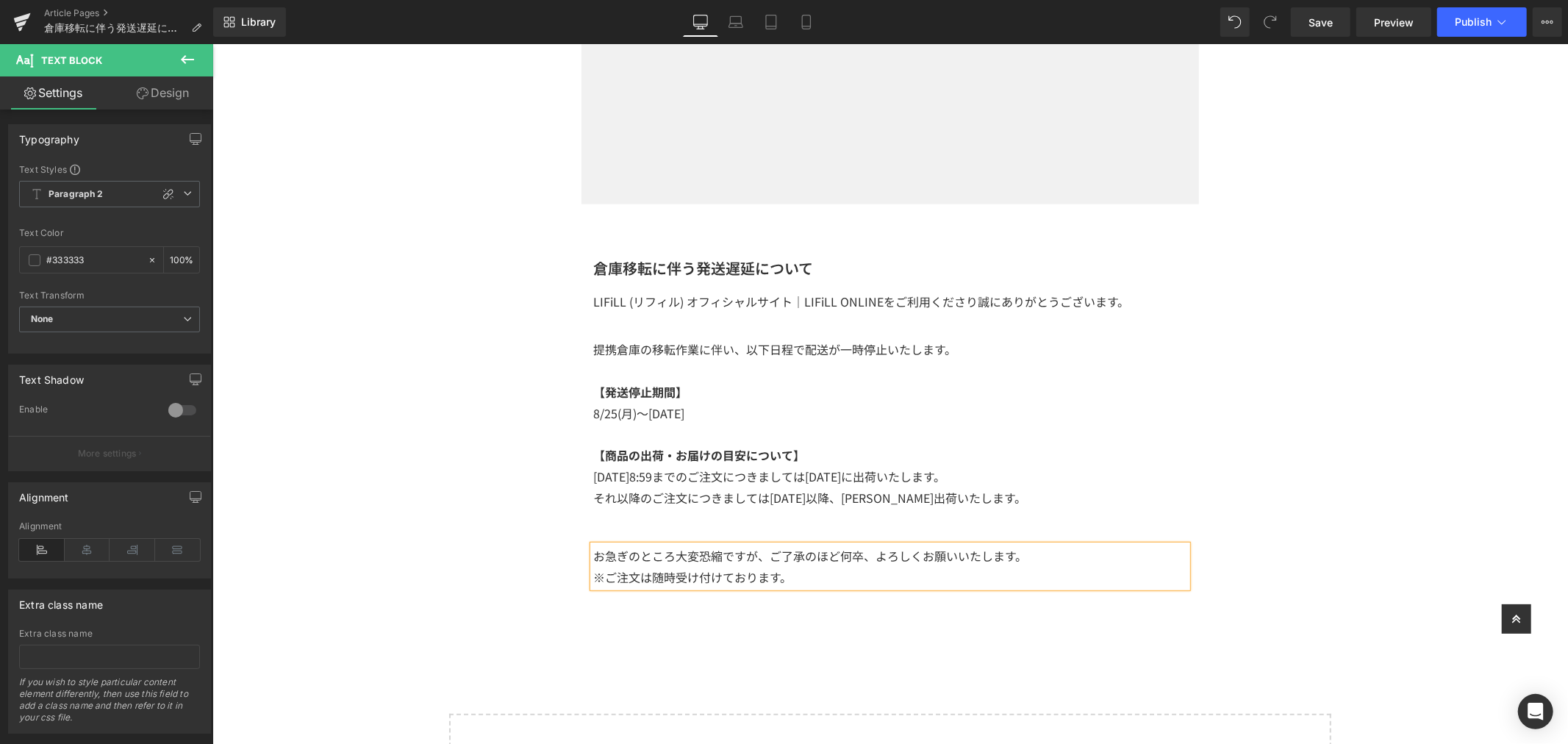
click at [755, 580] on p "※ご注文は随時受け付けております。" at bounding box center [889, 577] width 594 height 22
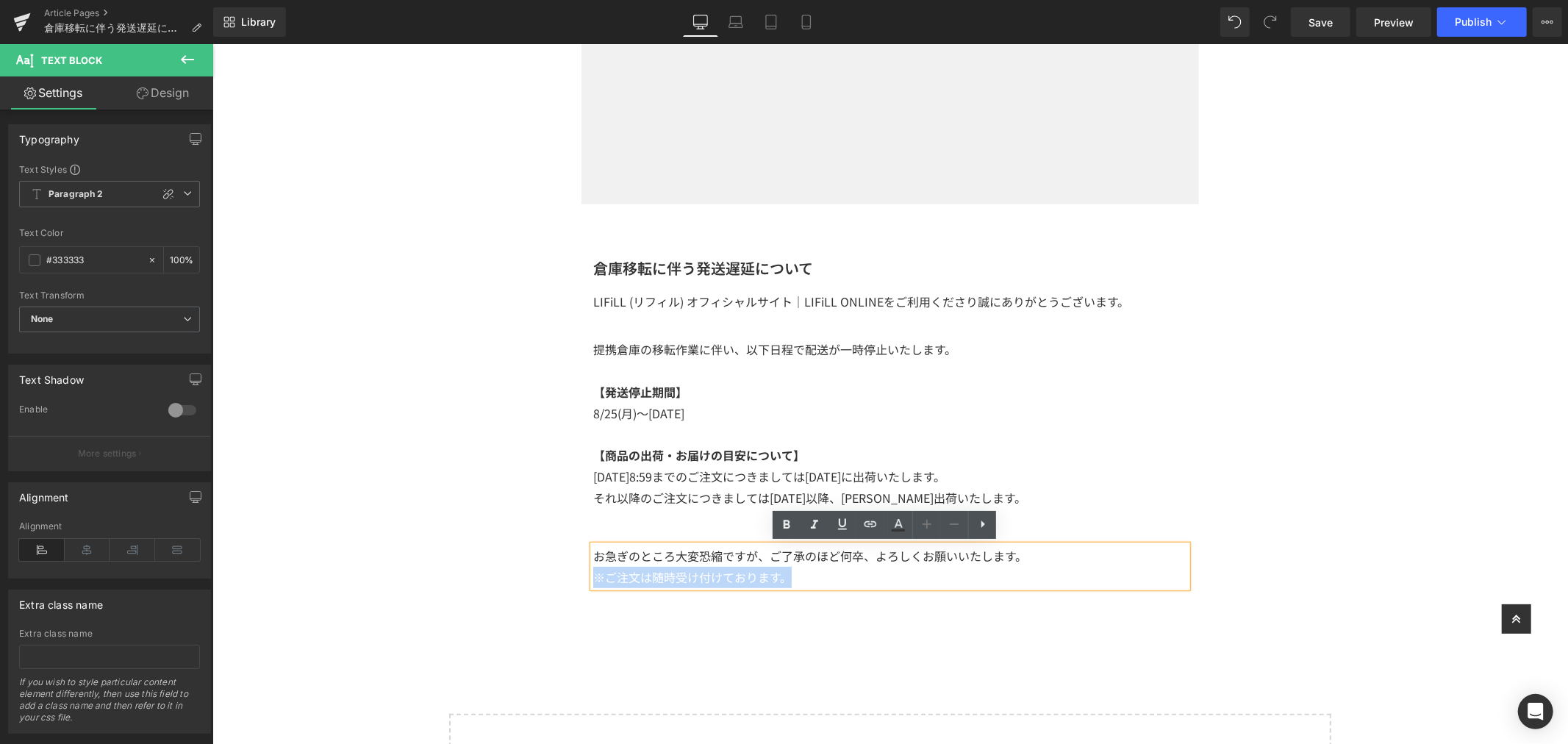
drag, startPoint x: 638, startPoint y: 569, endPoint x: 459, endPoint y: 598, distance: 181.3
click at [459, 598] on div "Image Row 倉庫移転に伴う発送遅延について Heading LIFiLL (リフィル) オフィシャルサイト｜LIFiLL ONLINEをご利用くださり…" at bounding box center [889, 308] width 1356 height 1050
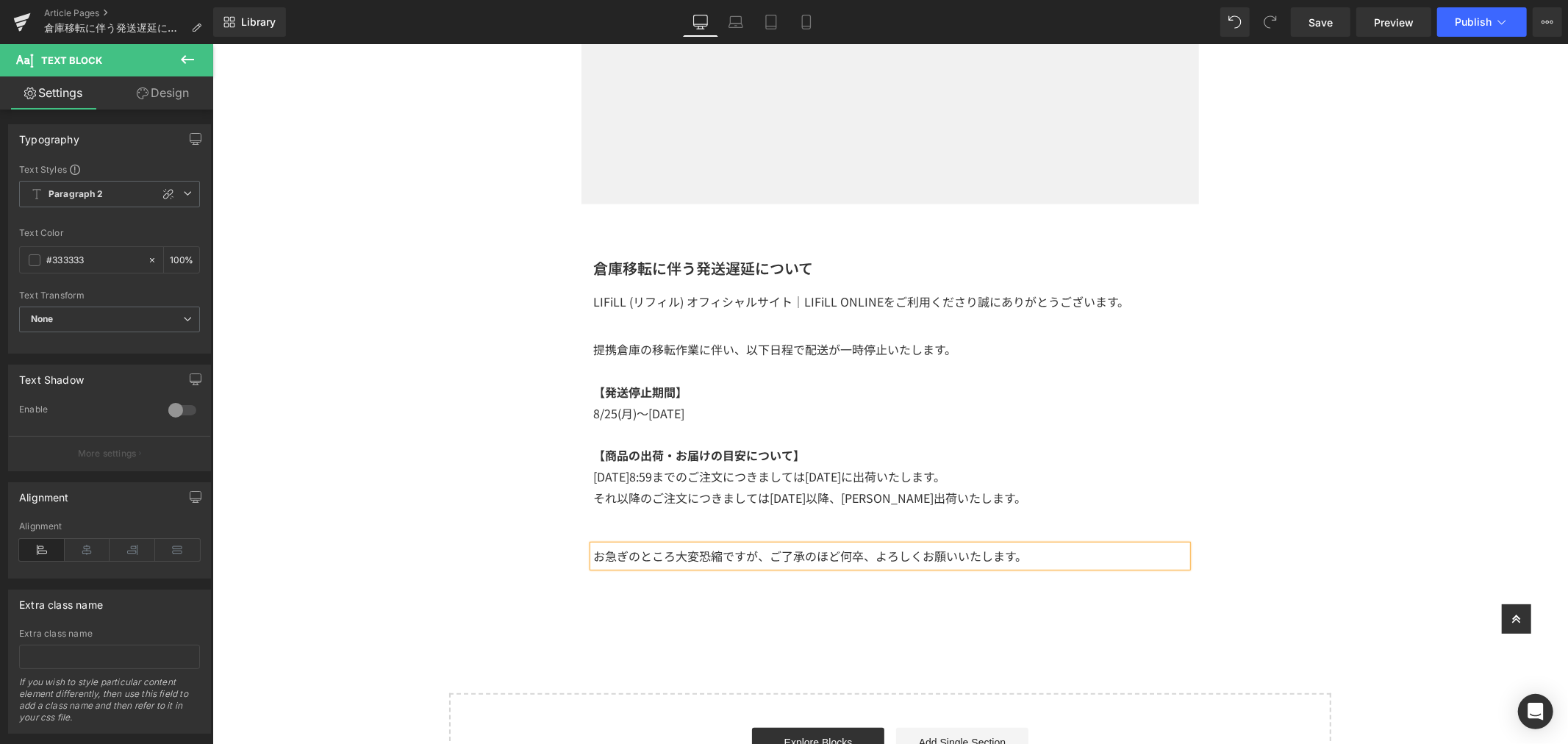
click at [1268, 493] on div "Image Row 倉庫移転に伴う発送遅延について Heading LIFiLL (リフィル) オフィシャルサイト｜LIFiLL ONLINEをご利用くださり…" at bounding box center [889, 298] width 1356 height 1030
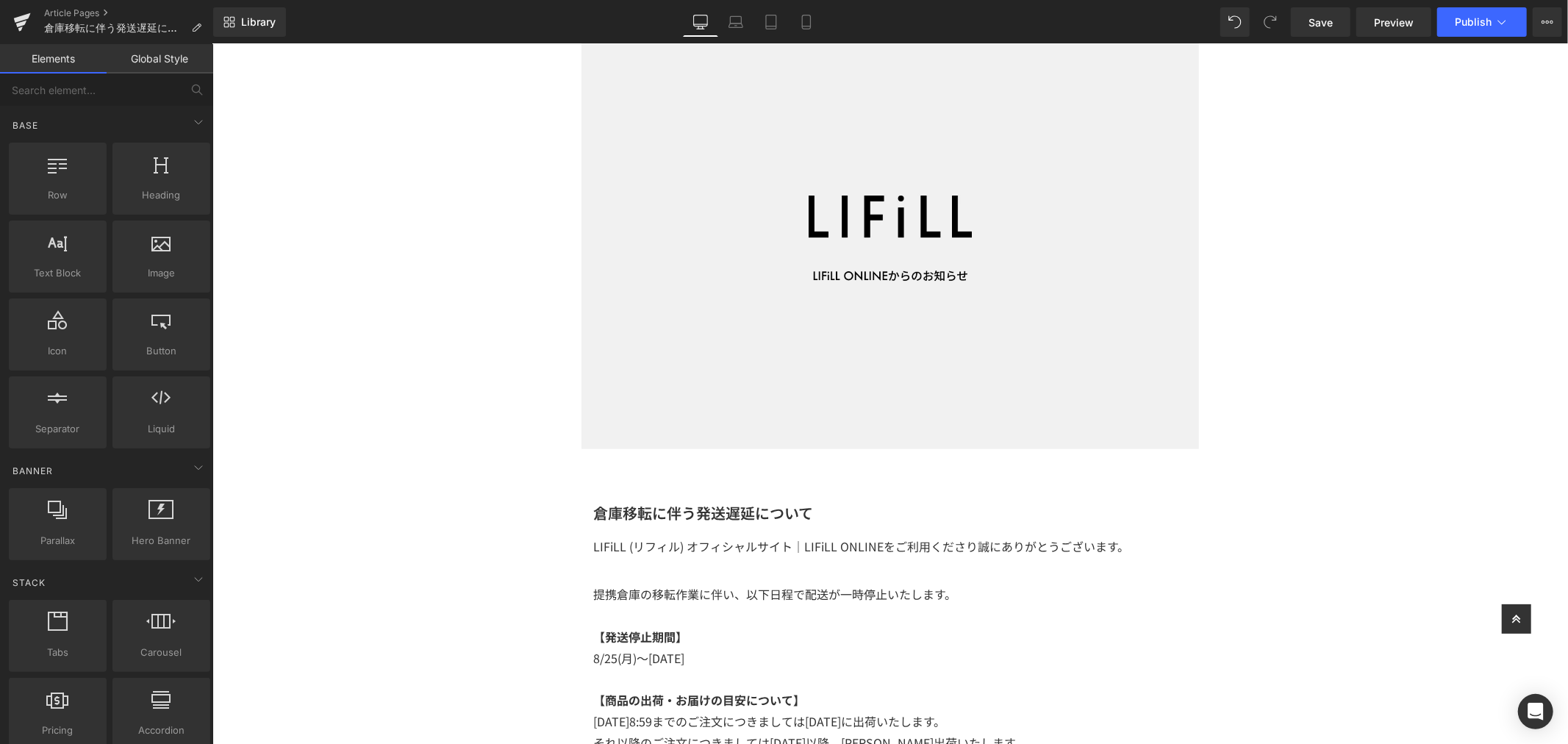
scroll to position [0, 0]
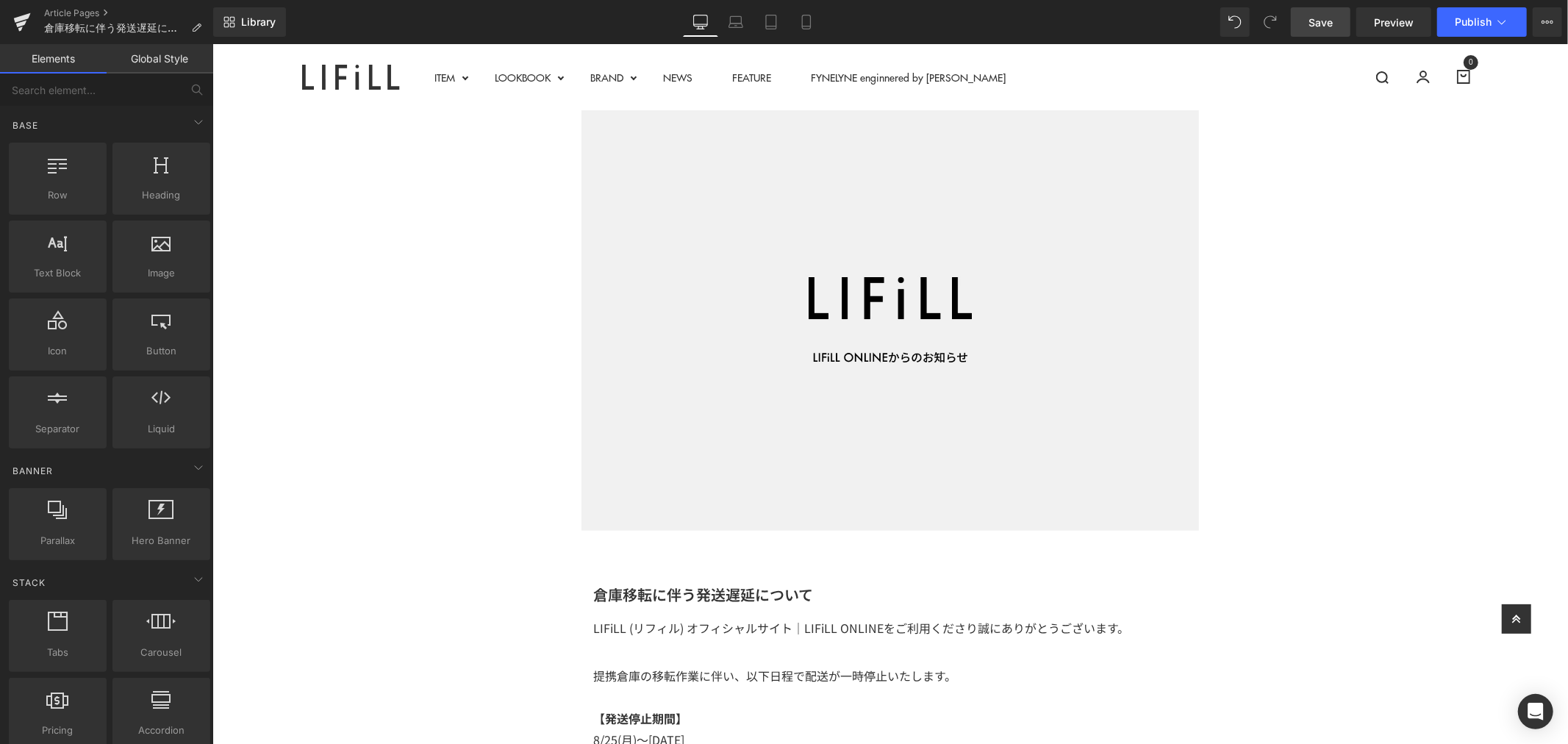
click at [1314, 13] on link "Save" at bounding box center [1320, 22] width 59 height 30
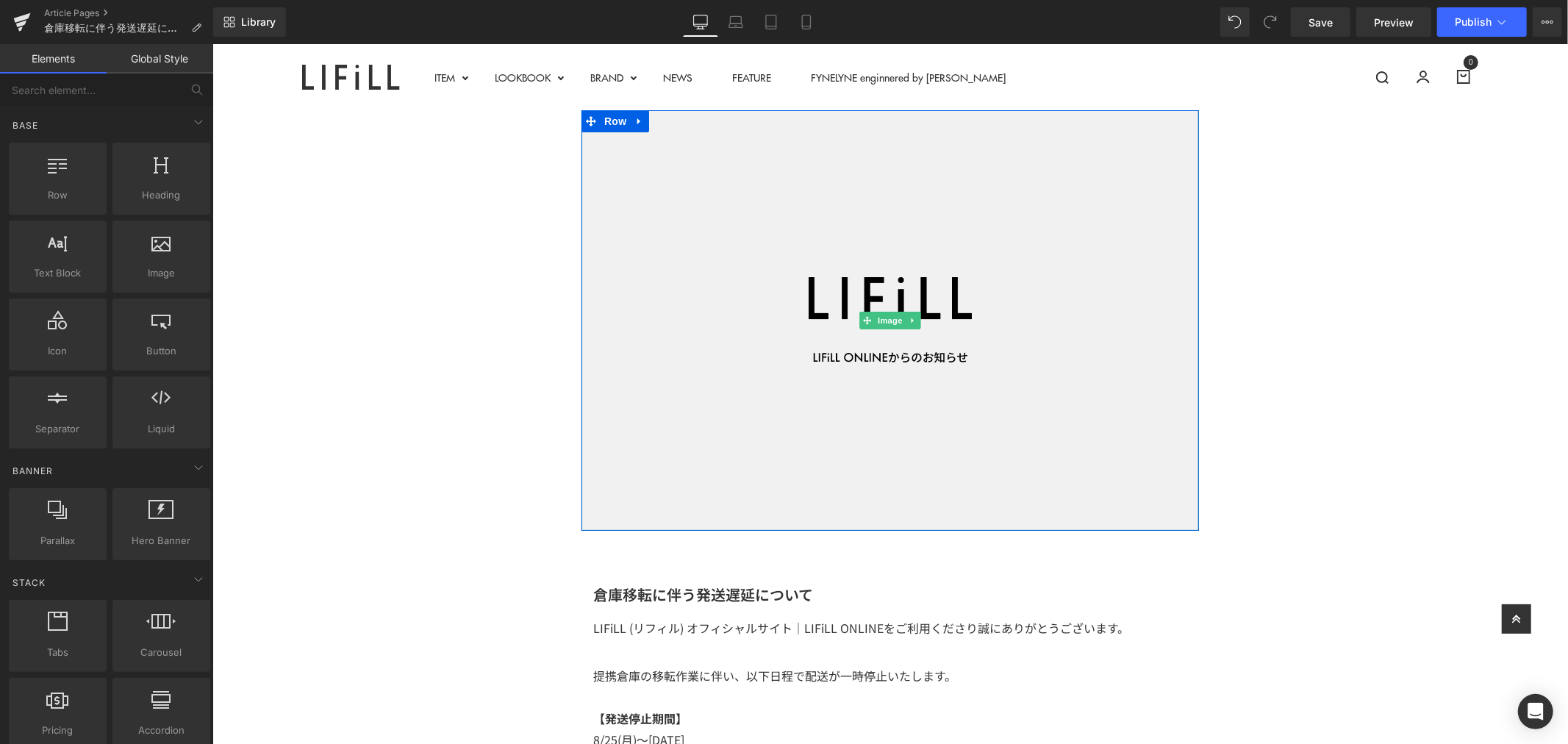
scroll to position [489, 0]
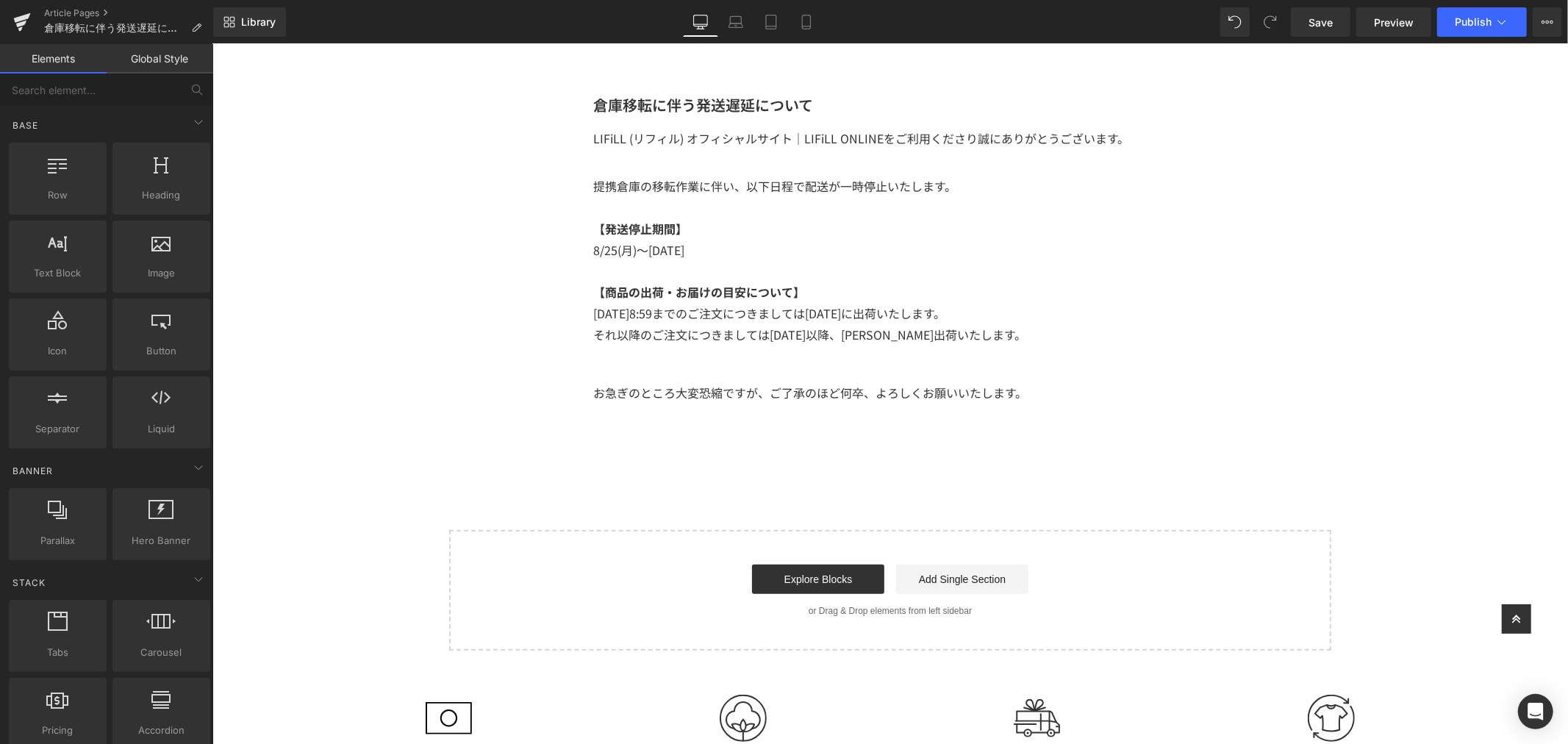
click at [724, 344] on div "Image Row 倉庫移転に伴う発送遅延について Heading LIFiLL (リフィル) オフィシャルサイト｜LIFiLL ONLINEをご利用くださり…" at bounding box center [889, 135] width 1356 height 1030
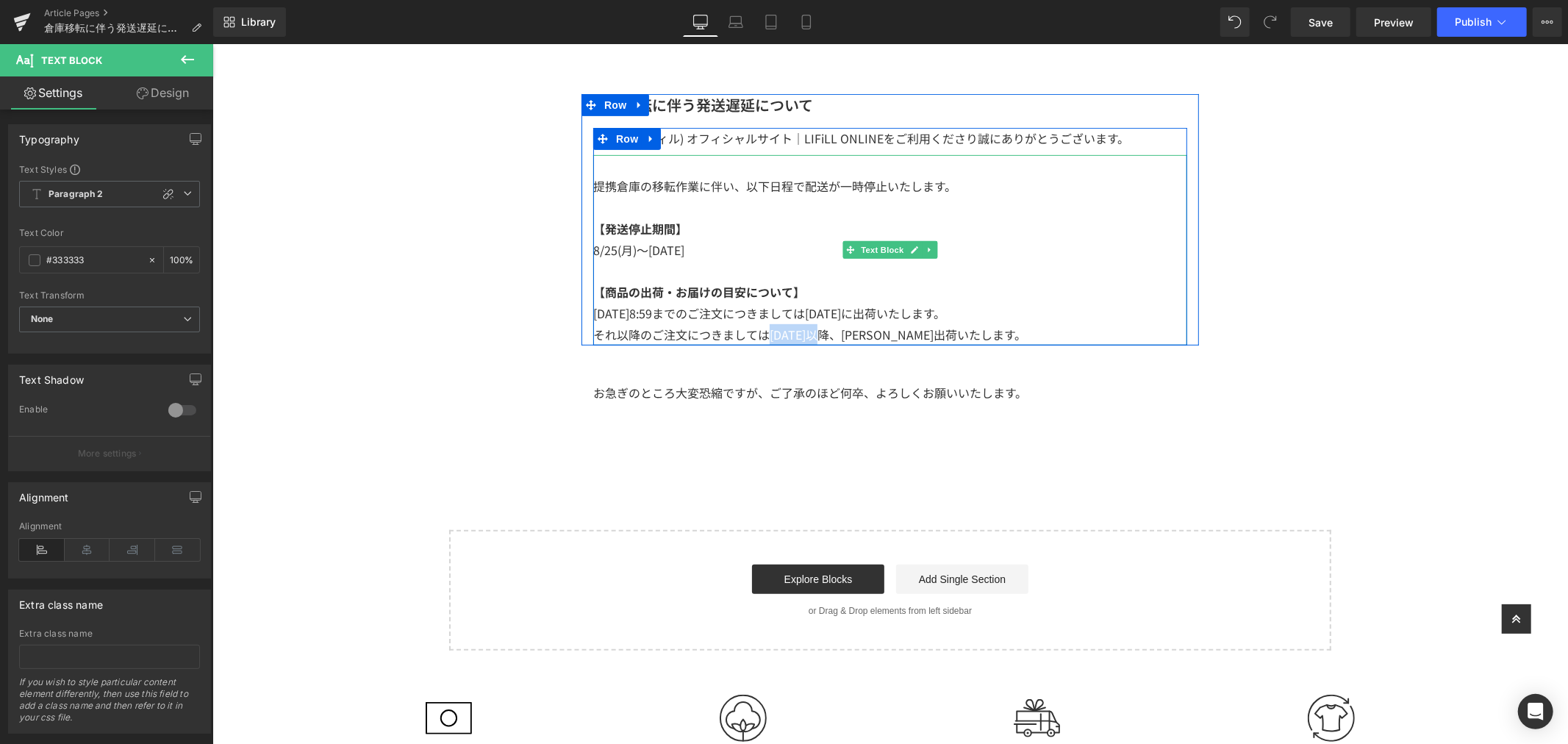
drag, startPoint x: 760, startPoint y: 339, endPoint x: 806, endPoint y: 334, distance: 46.3
click at [806, 334] on span "それ以降のご注文につきましては[DATE]以降、[PERSON_NAME]出荷いたします。" at bounding box center [809, 334] width 433 height 18
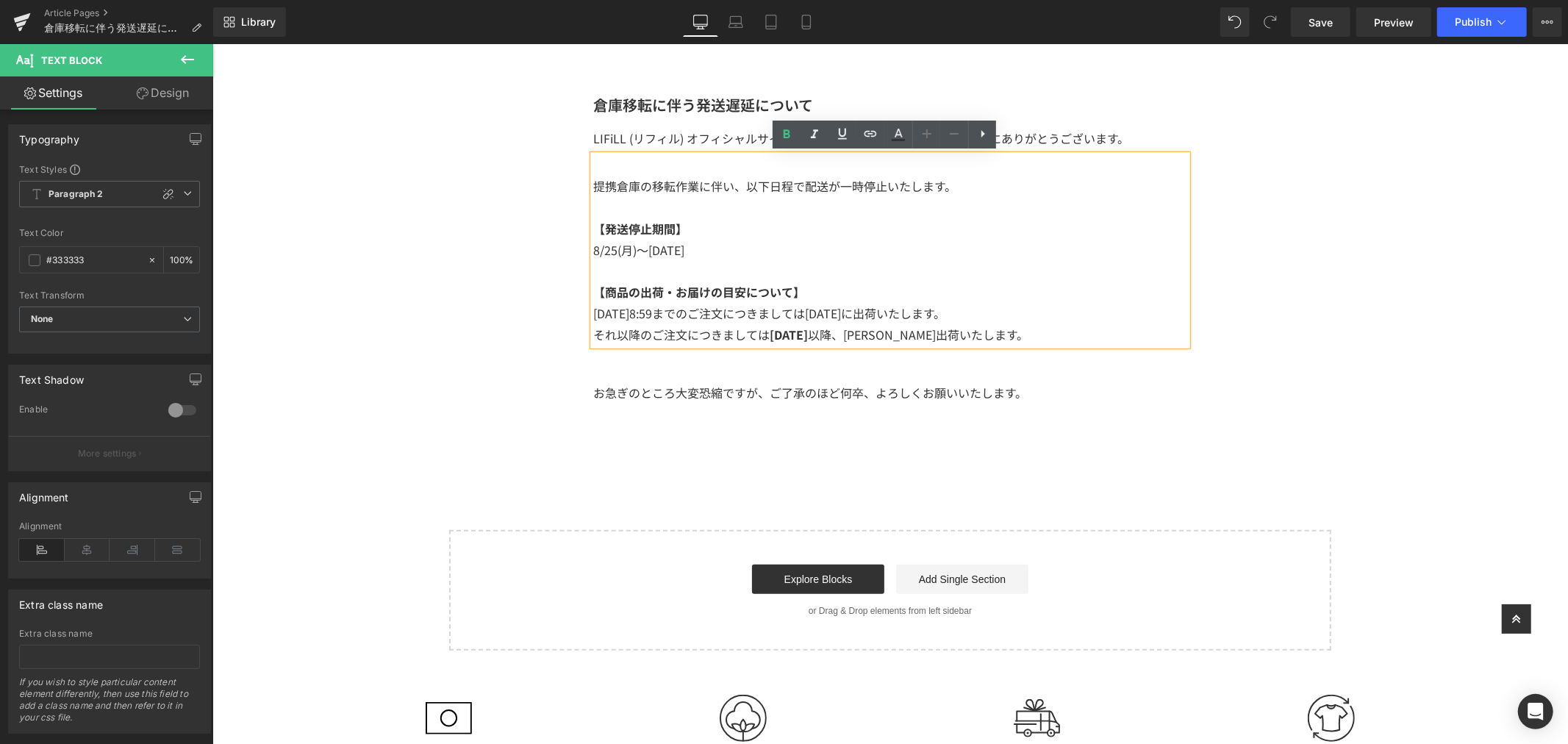
click at [644, 316] on span "59までのご注文につきましては[DATE]に出荷いたします。" at bounding box center [791, 312] width 307 height 18
drag, startPoint x: 652, startPoint y: 316, endPoint x: 586, endPoint y: 316, distance: 66.0
click at [593, 316] on p "[DATE]8: 59までのご注文につきましては[DATE]に出荷いたします。" at bounding box center [889, 312] width 594 height 22
drag, startPoint x: 805, startPoint y: 306, endPoint x: 853, endPoint y: 309, distance: 48.1
click at [853, 309] on span "59 までのご注文につきましては[DATE]に出荷いたします。" at bounding box center [794, 312] width 307 height 18
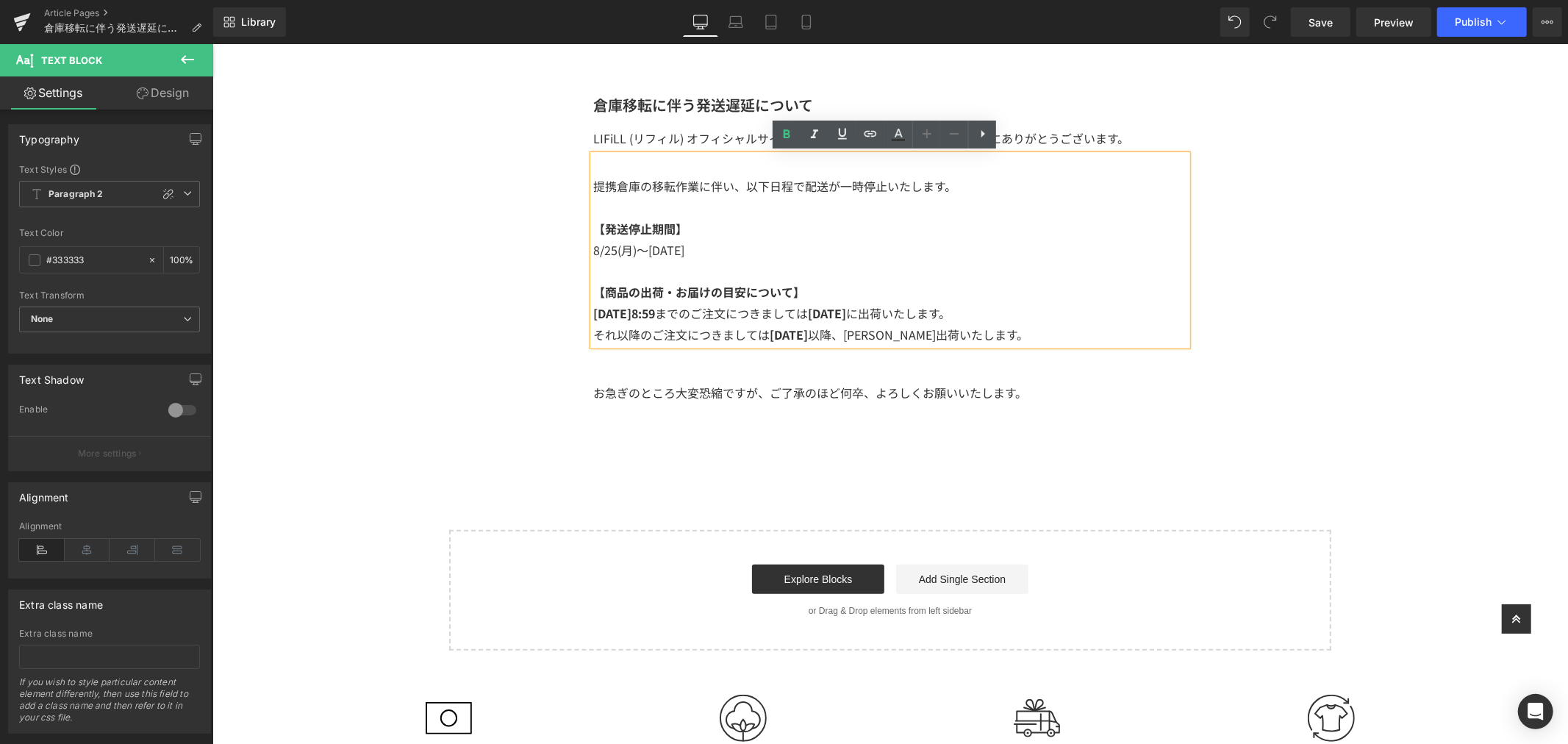
click at [905, 304] on span "59 までのご注文につきましては [DATE] に出荷いたします。" at bounding box center [795, 312] width 308 height 18
click at [990, 324] on p "それ以降のご注文につきましては [DATE] 以降、[PERSON_NAME]出荷いたします。" at bounding box center [889, 334] width 594 height 22
click at [1334, 24] on link "Save" at bounding box center [1320, 22] width 59 height 30
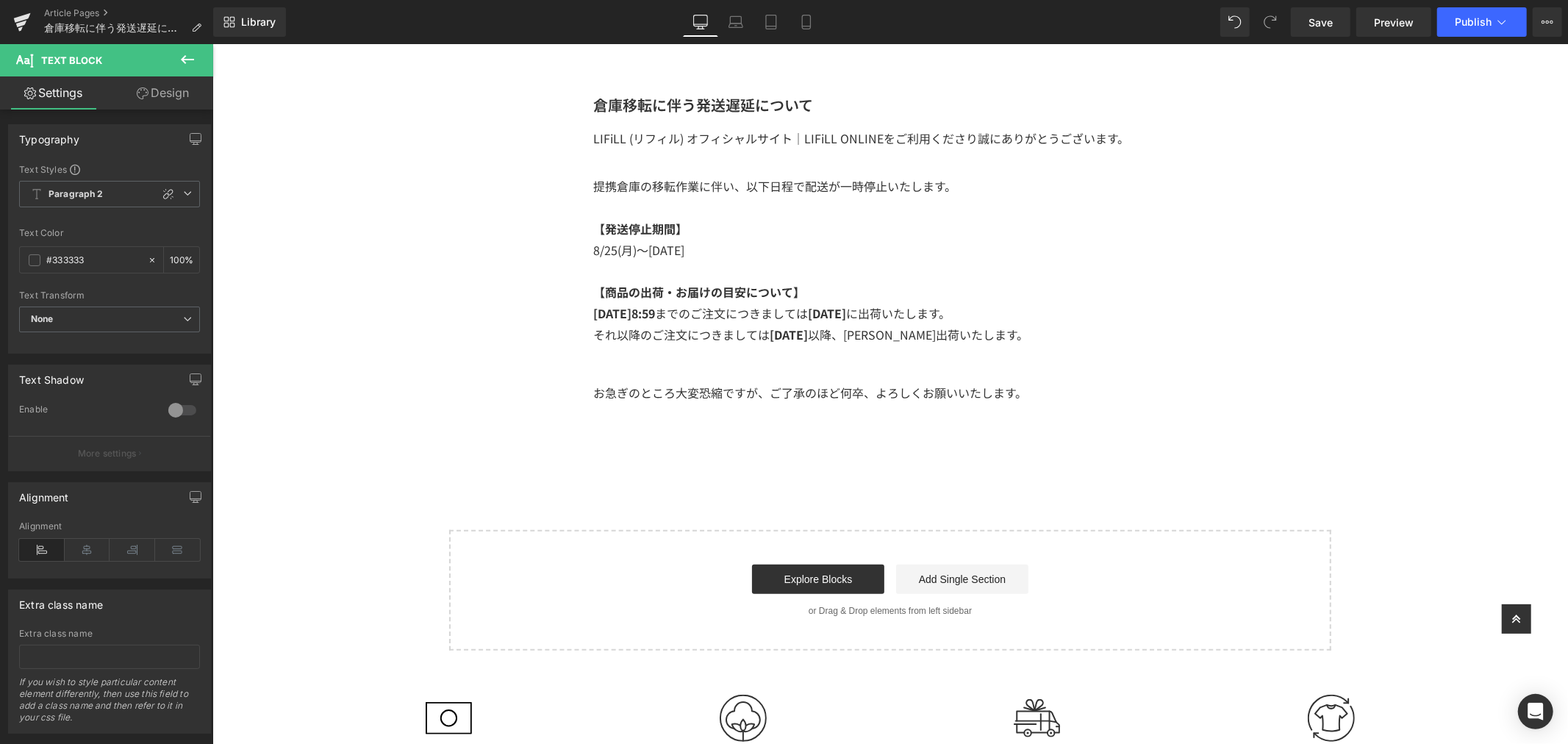
scroll to position [408, 0]
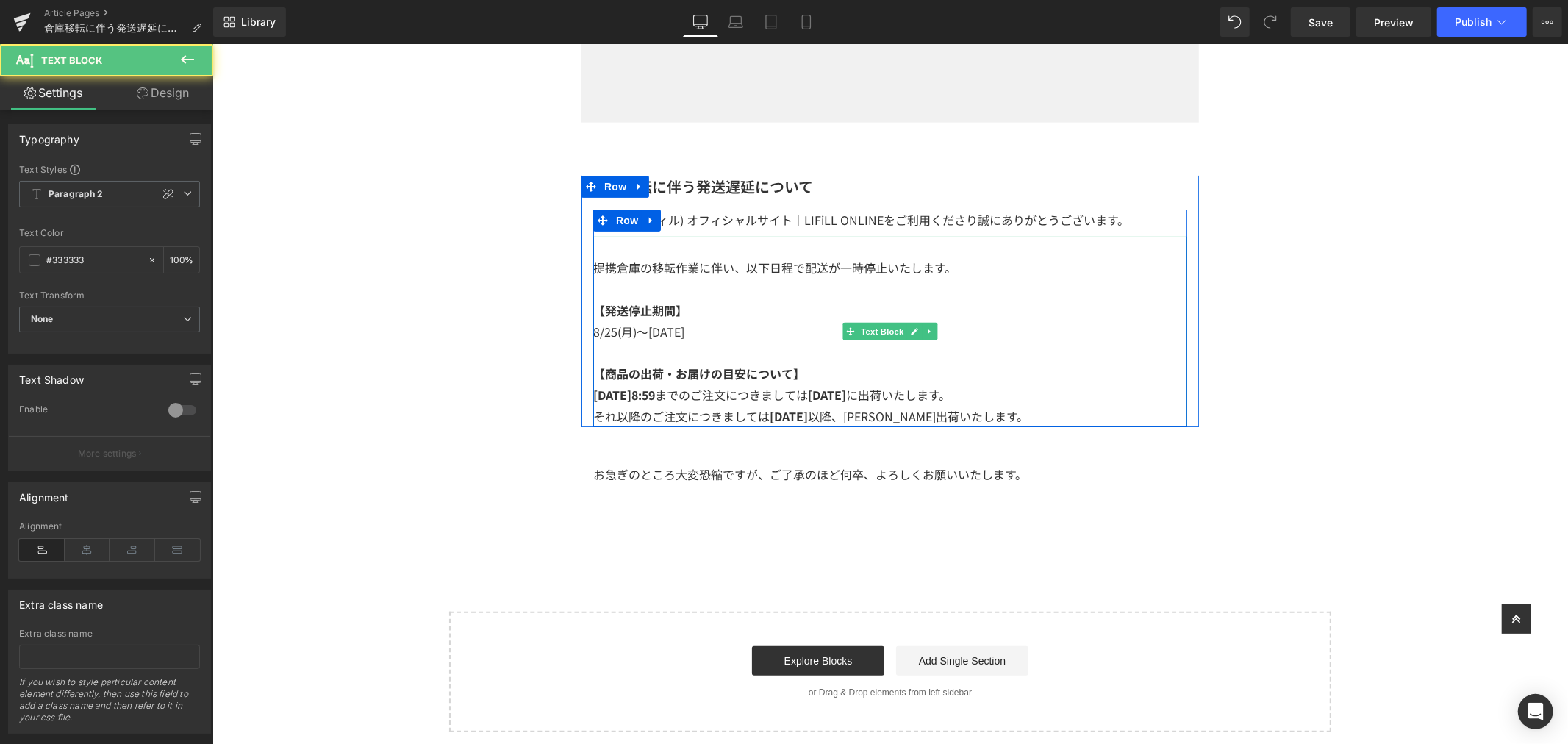
click at [628, 392] on strong "[DATE]8:" at bounding box center [617, 394] width 49 height 18
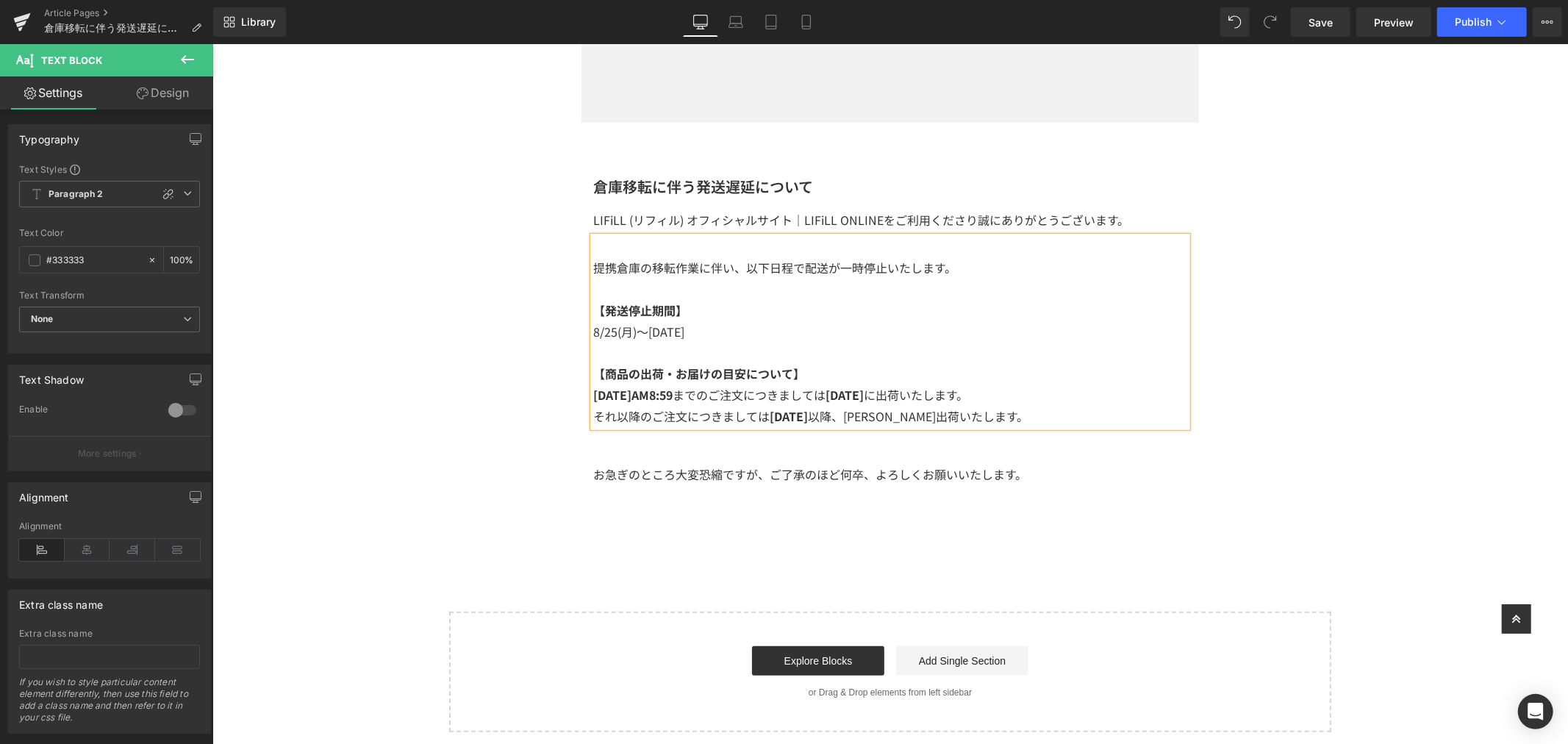
click at [904, 360] on p at bounding box center [889, 352] width 594 height 22
drag, startPoint x: 586, startPoint y: 397, endPoint x: 674, endPoint y: 402, distance: 88.1
click at [674, 402] on p "[DATE]AM8: 59 までのご注文につきましては [DATE] に出荷いたします。" at bounding box center [889, 394] width 594 height 22
copy p "[DATE]AM8: 59"
drag, startPoint x: 631, startPoint y: 416, endPoint x: 587, endPoint y: 420, distance: 44.2
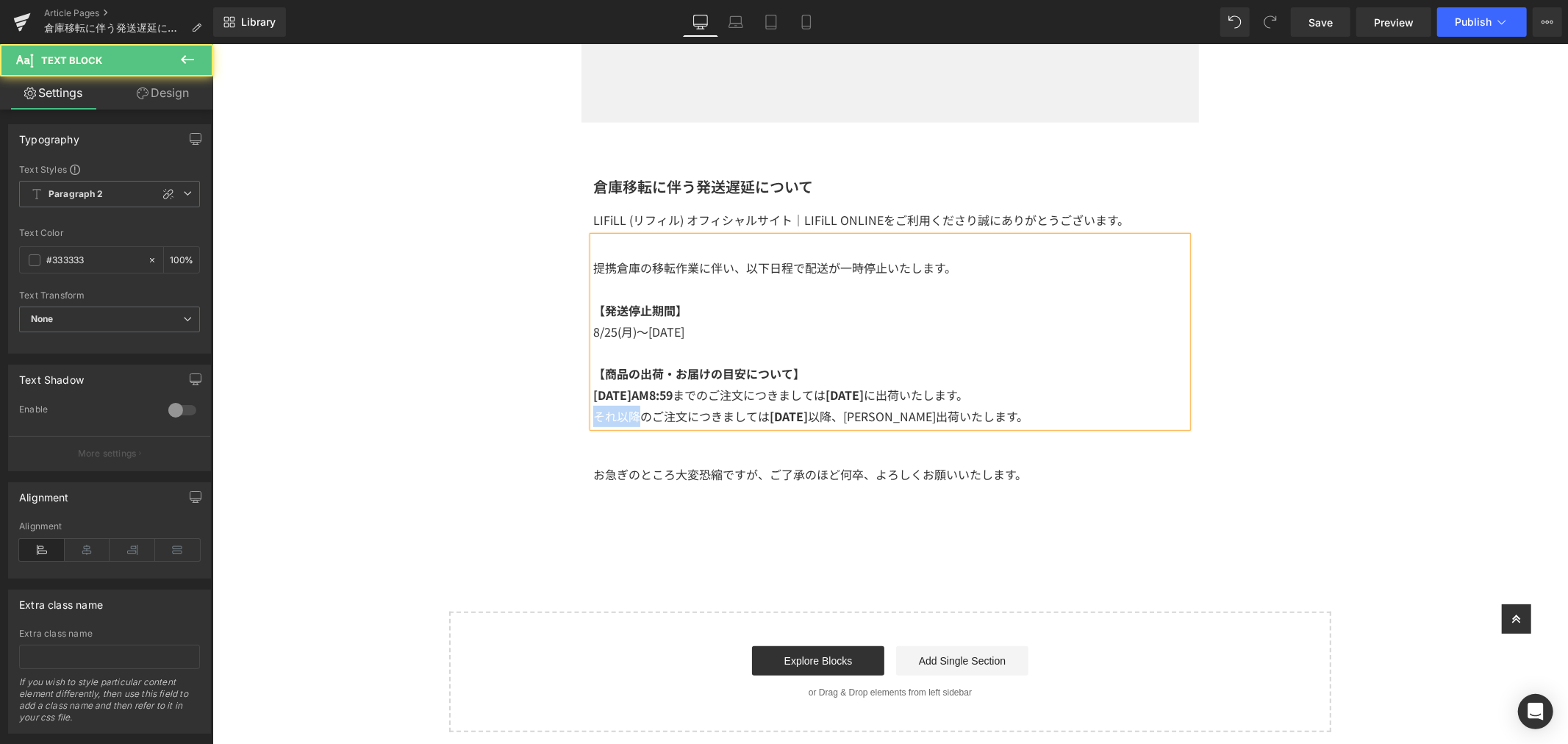
click at [593, 420] on span "それ以降のご注文につきましては [DATE] 以降、[PERSON_NAME]出荷いたします。" at bounding box center [810, 415] width 435 height 18
click at [593, 419] on span "それ以降のご注文につきましては [DATE] 以降、[PERSON_NAME]出荷いたします。" at bounding box center [810, 415] width 435 height 18
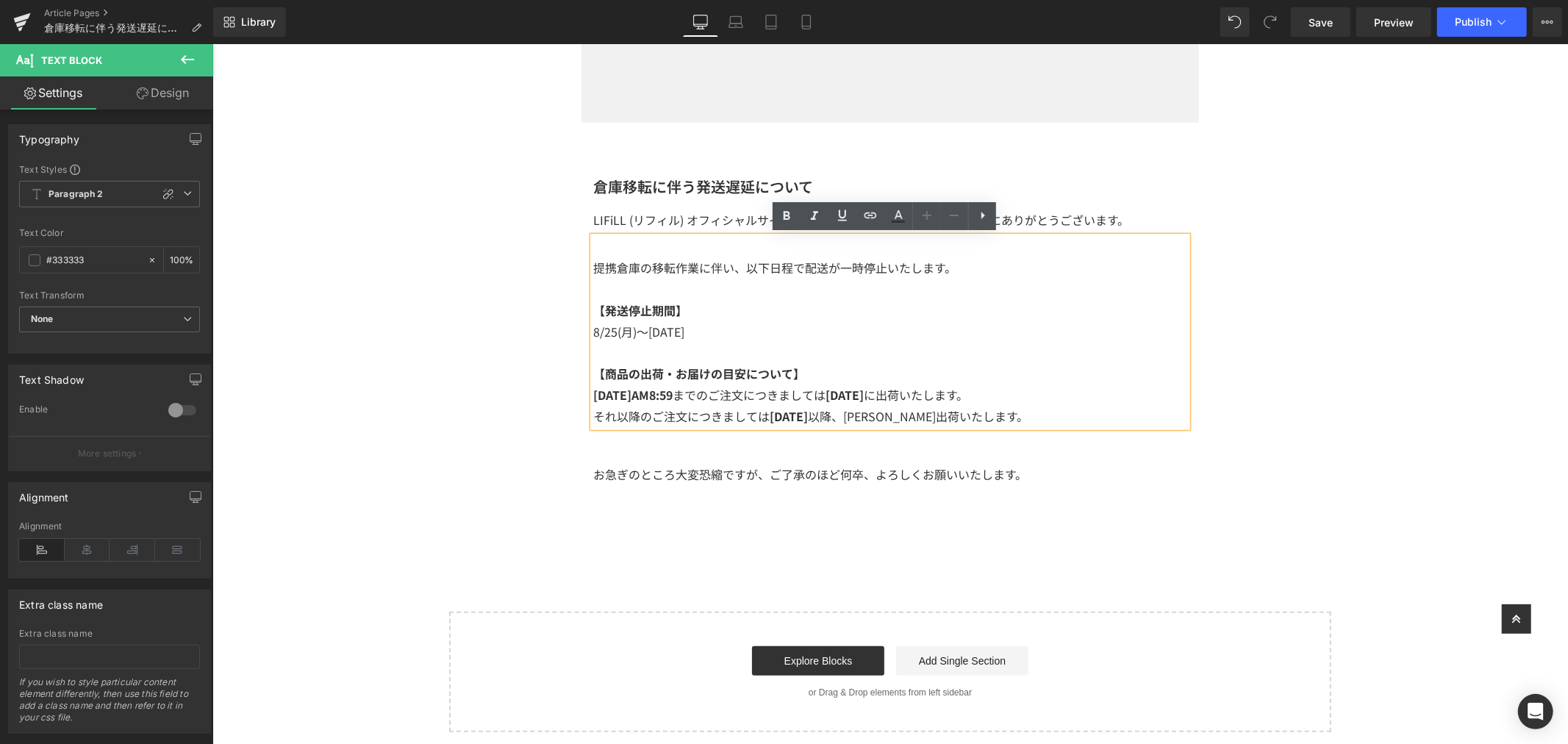
click at [611, 413] on span "それ以降のご注文につきましては [DATE] 以降、[PERSON_NAME]出荷いたします。" at bounding box center [810, 415] width 435 height 18
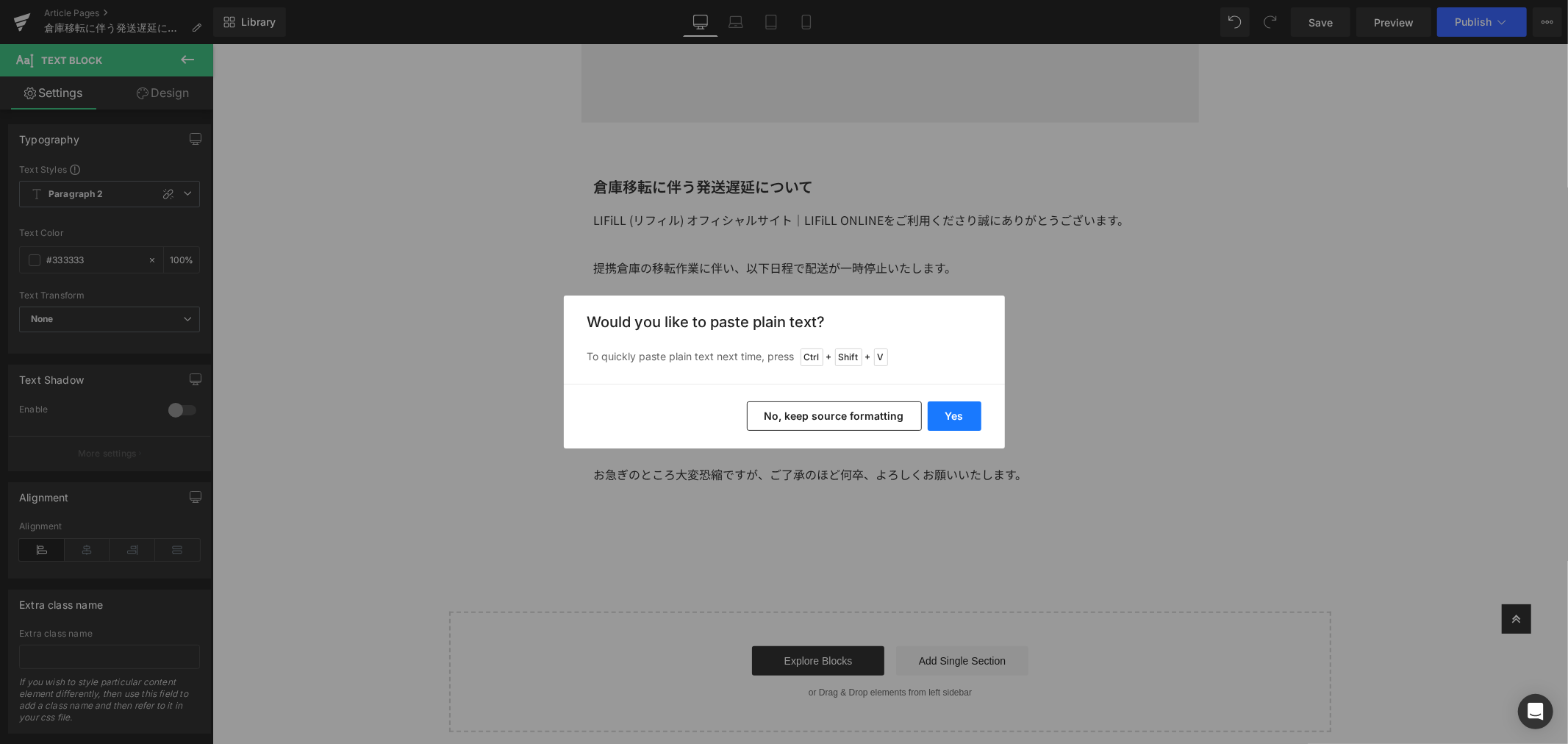
click at [957, 416] on button "Yes" at bounding box center [954, 416] width 54 height 30
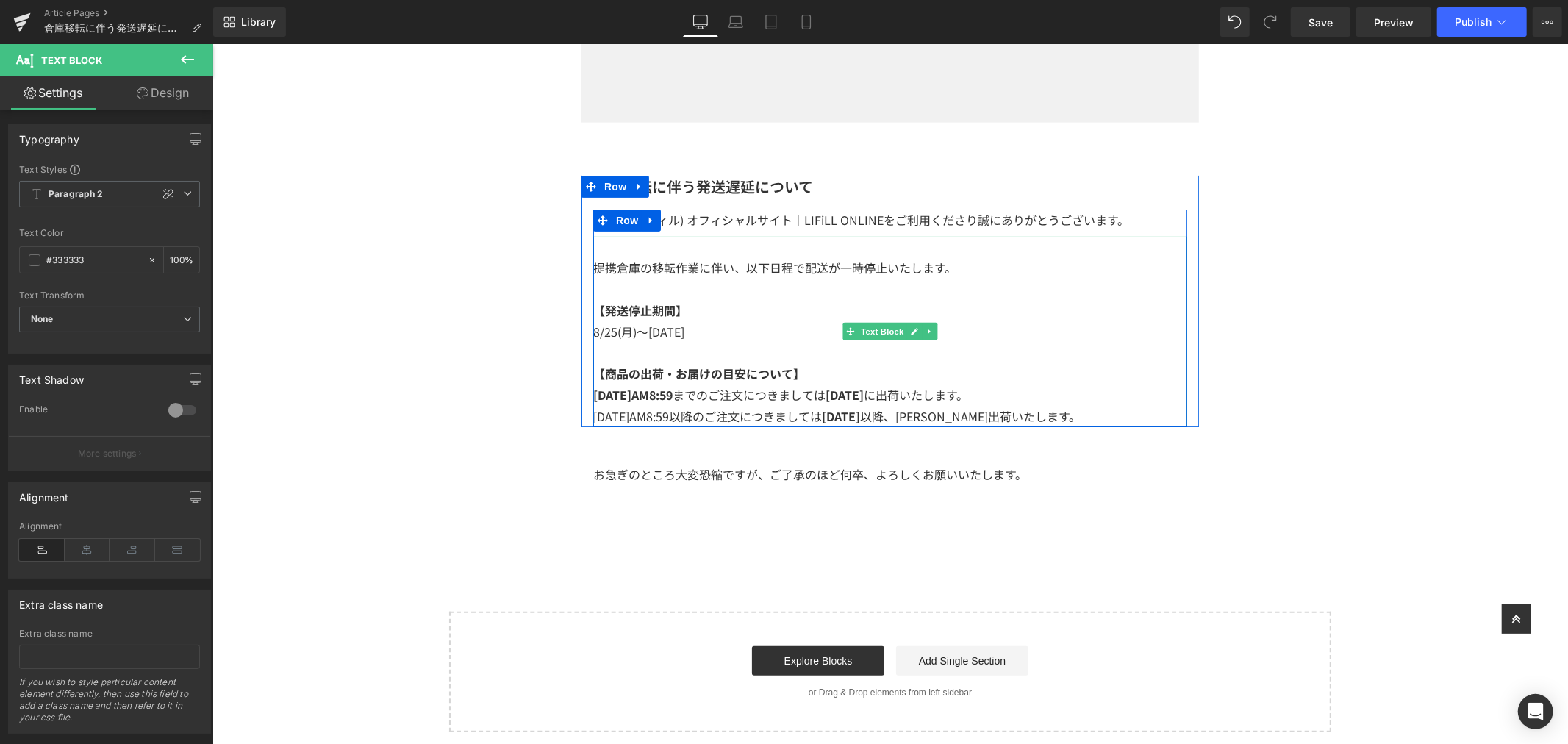
click at [669, 415] on span "[DATE]AM8:59以降のご注文につきましては [DATE] 以降、[PERSON_NAME]出荷いたします。" at bounding box center [836, 415] width 487 height 18
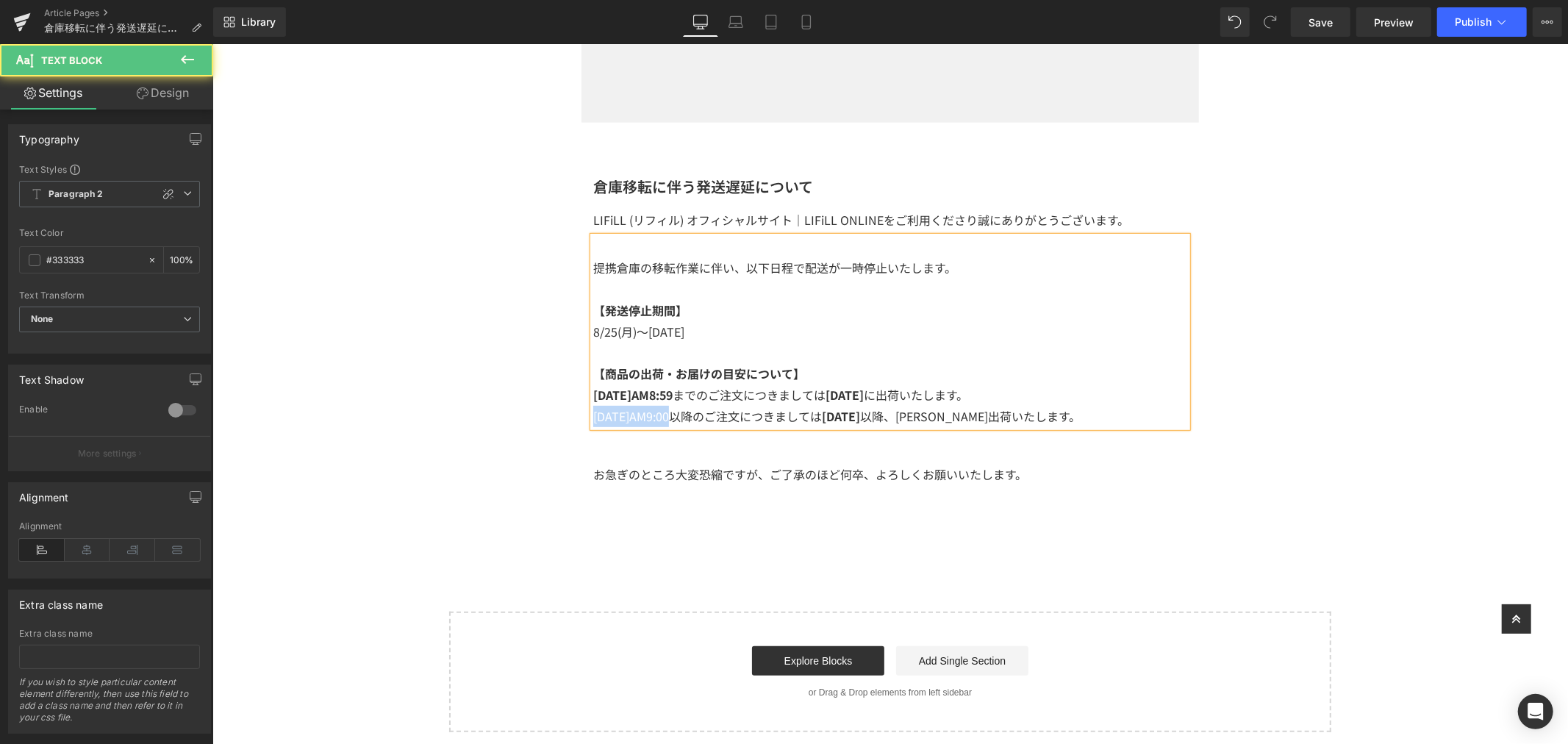
drag, startPoint x: 665, startPoint y: 420, endPoint x: 581, endPoint y: 424, distance: 84.1
click at [581, 424] on div "倉庫移転に伴う発送遅延について Heading LIFiLL (リフィル) オフィシャルサイト｜LIFiLL ONLINEをご利用くださり誠にありがとうござい…" at bounding box center [889, 300] width 618 height 251
click at [764, 411] on span "[DATE]AM9:00 以降のご注文につきましては [DATE] 以降、[PERSON_NAME]出荷いたします。" at bounding box center [838, 415] width 491 height 18
click at [976, 416] on span "[DATE]AM9:00 以降のご注文につきましては [DATE] 以降、[PERSON_NAME]出荷いたします。" at bounding box center [838, 415] width 491 height 18
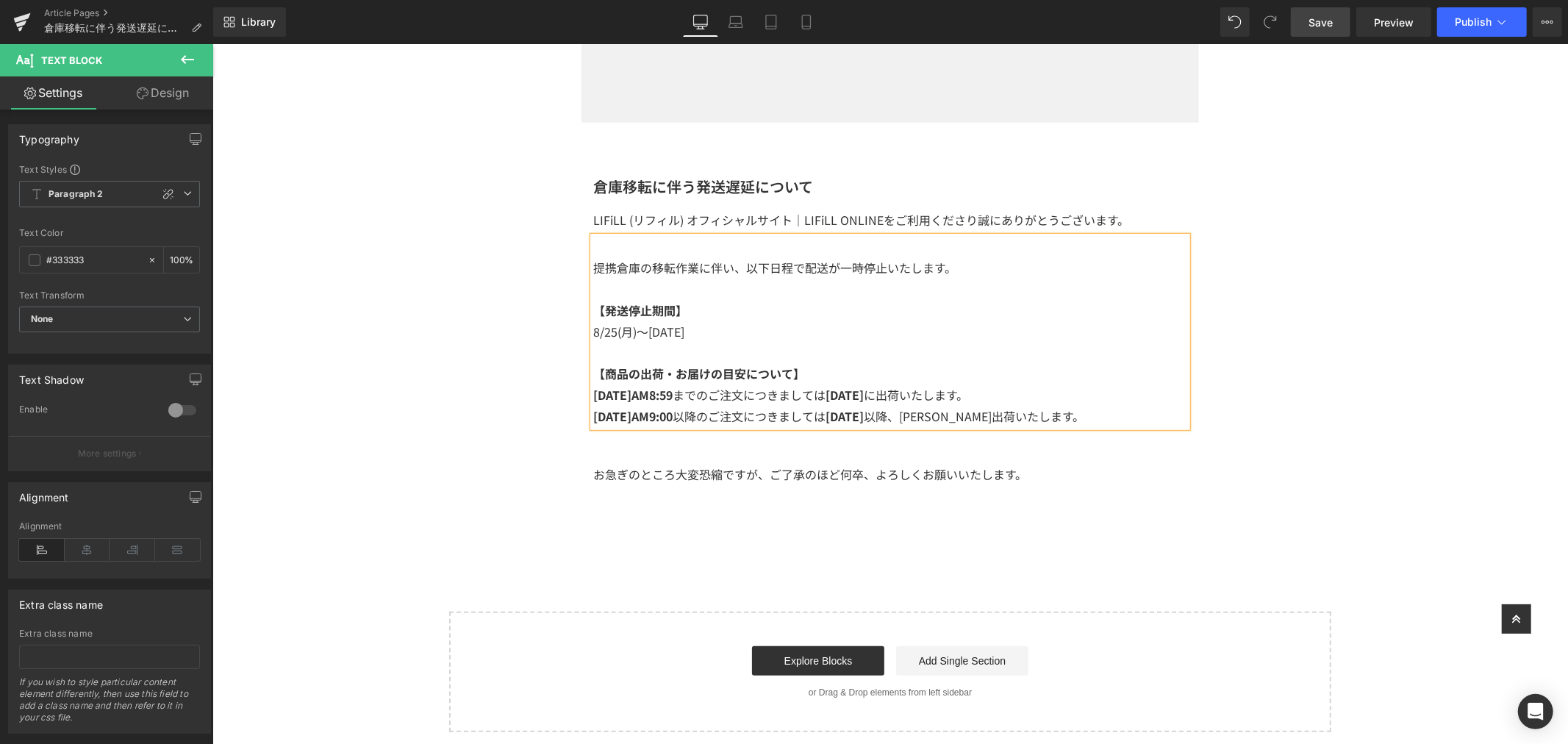
click at [1322, 25] on span "Save" at bounding box center [1320, 22] width 24 height 15
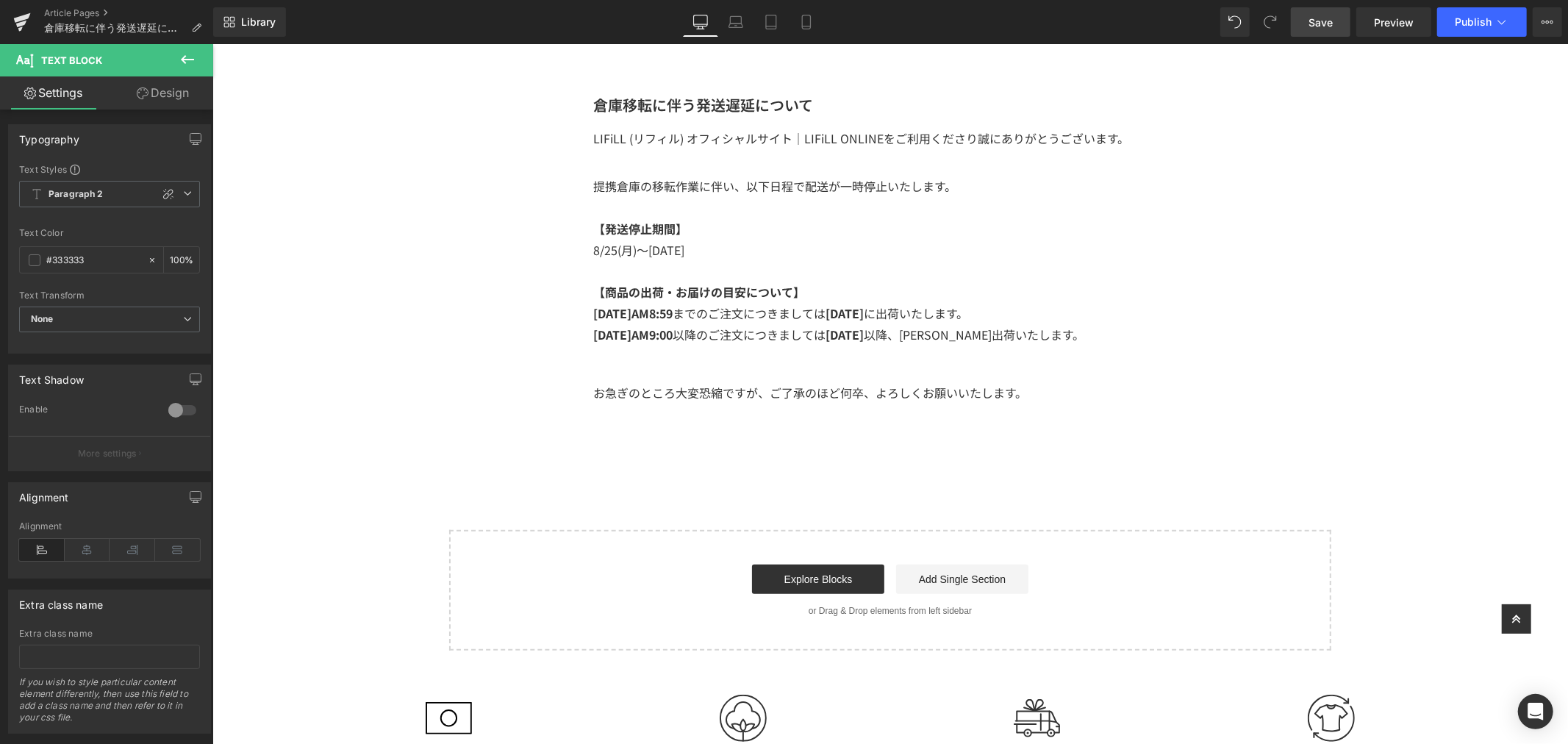
scroll to position [0, 0]
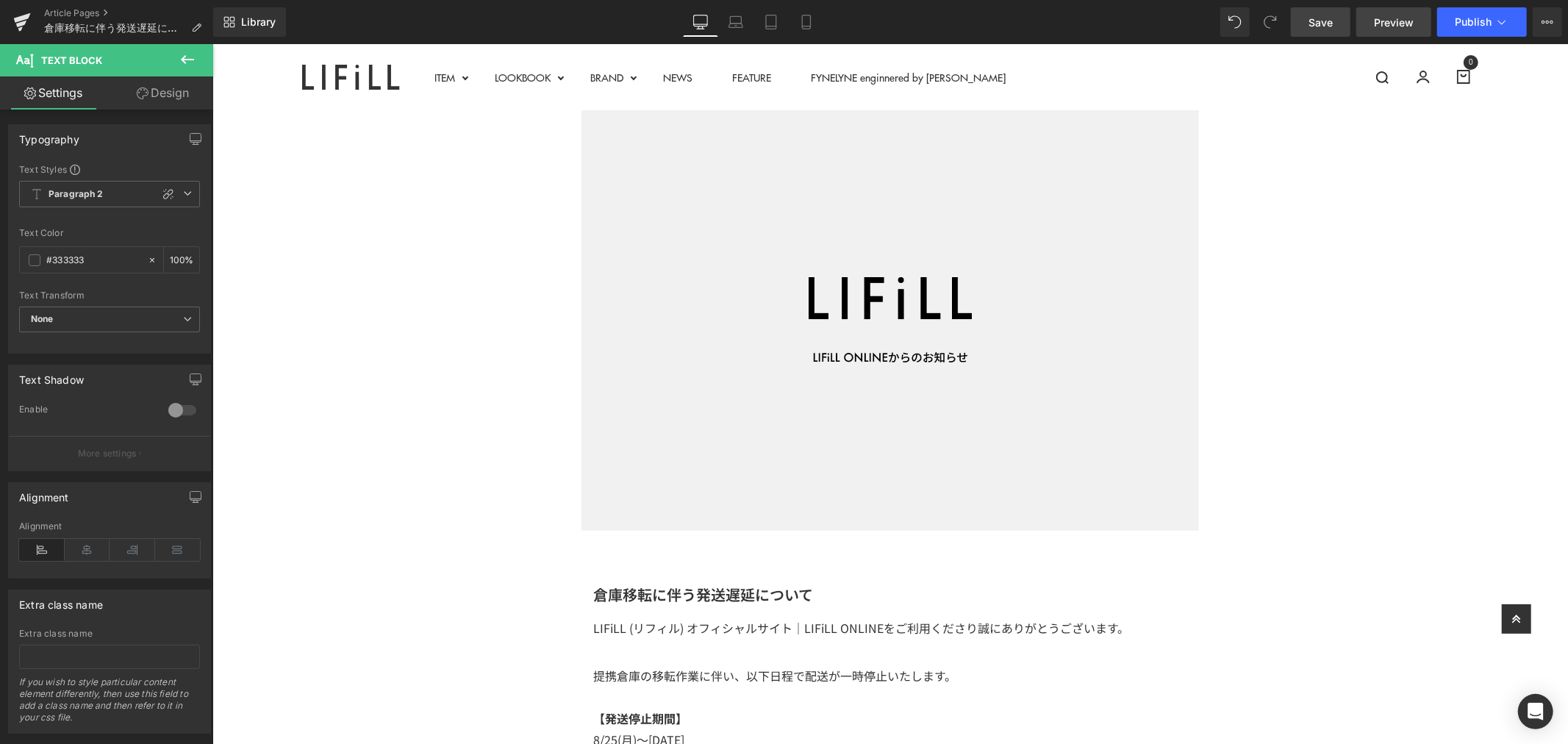
click at [1376, 11] on link "Preview" at bounding box center [1394, 22] width 75 height 30
click at [1485, 22] on span "Publish" at bounding box center [1473, 22] width 37 height 12
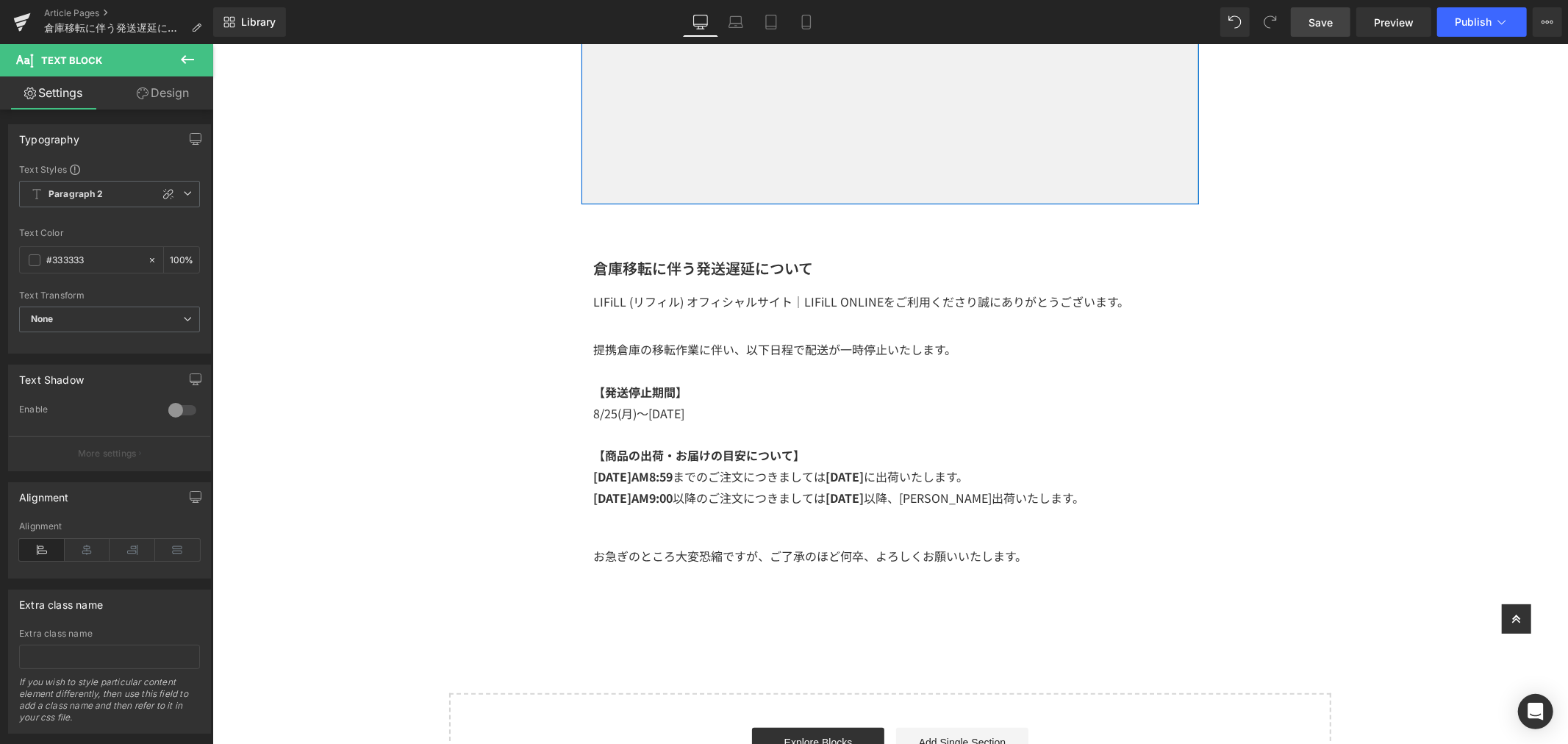
scroll to position [408, 0]
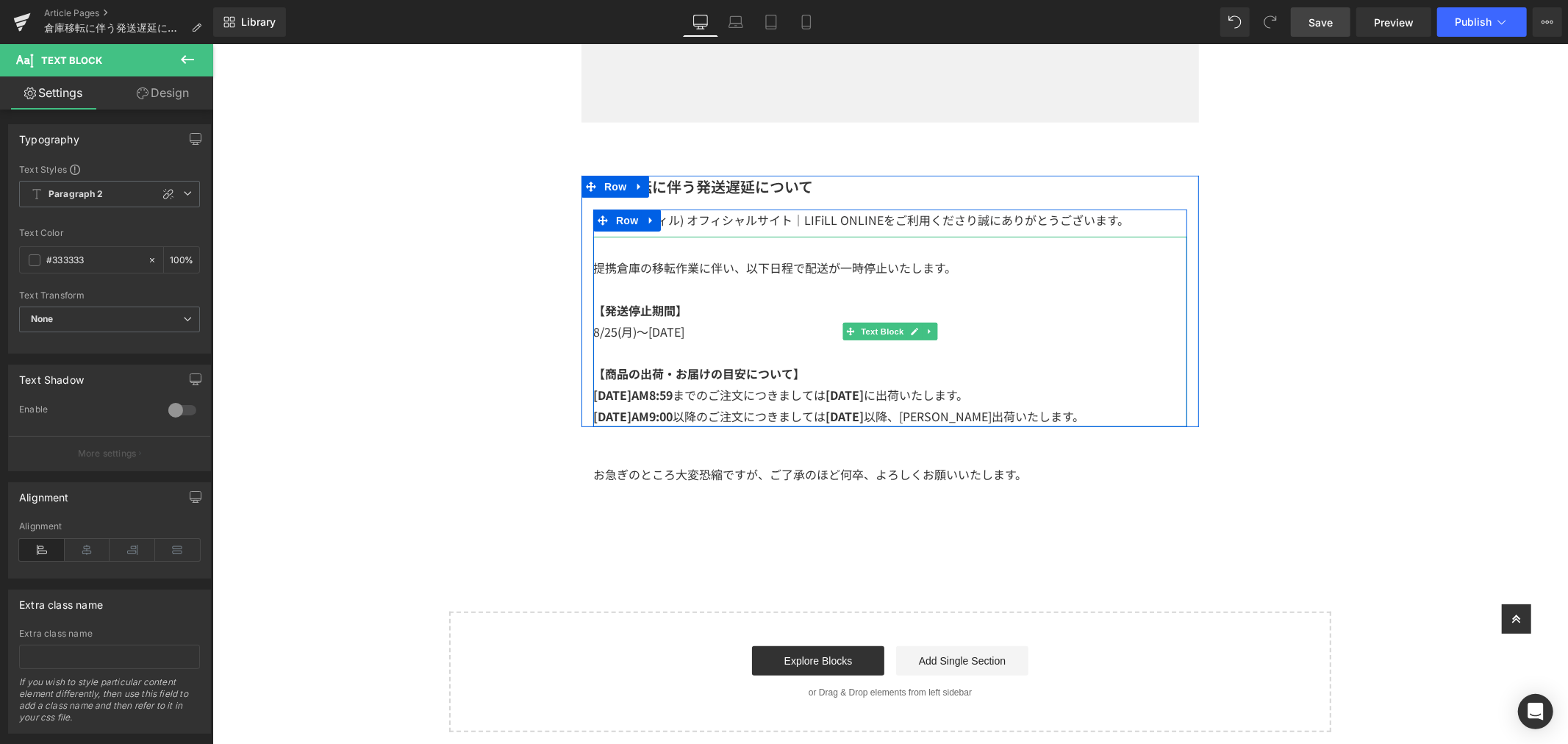
click at [805, 300] on p "【発送停止期間】" at bounding box center [889, 309] width 594 height 22
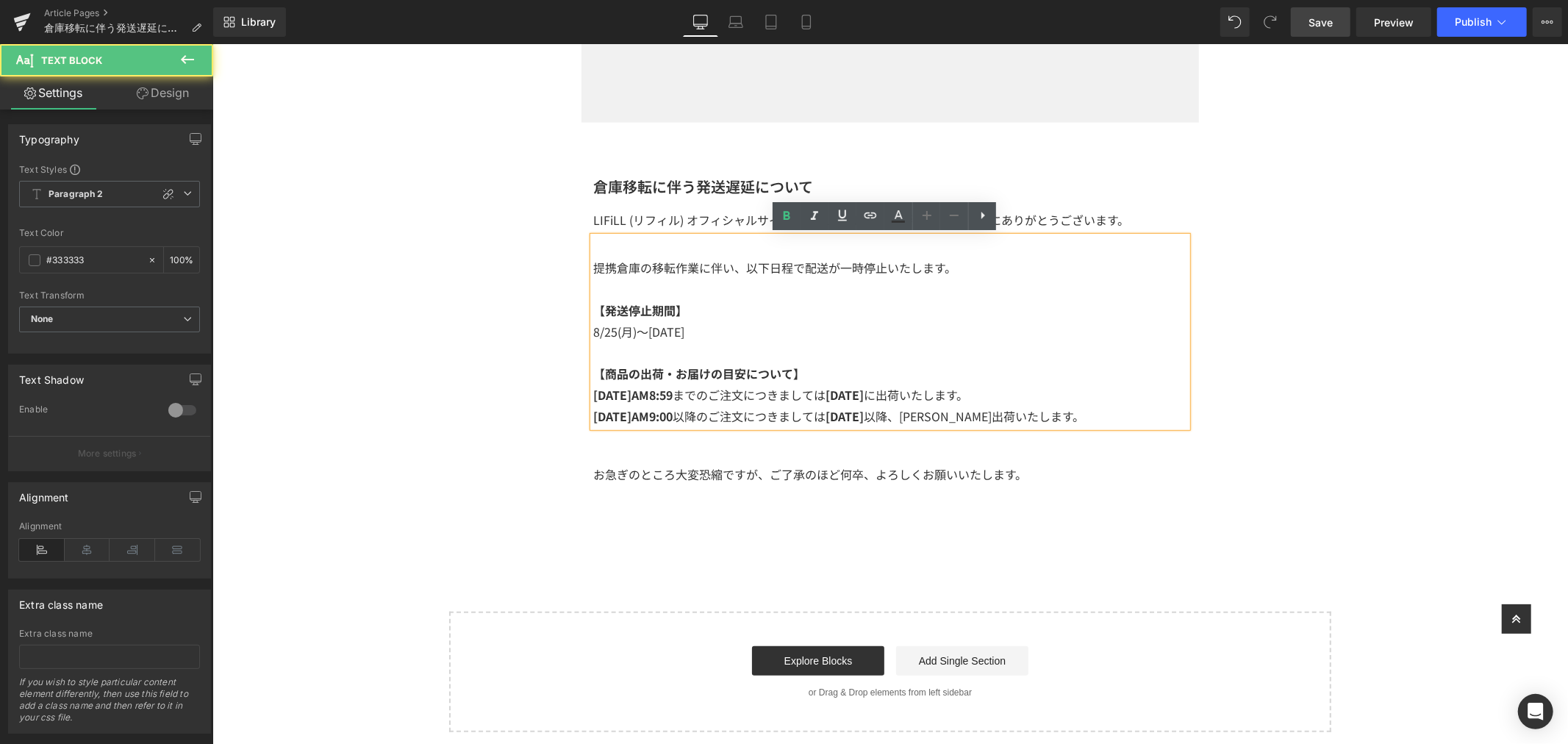
drag, startPoint x: 823, startPoint y: 331, endPoint x: 565, endPoint y: 251, distance: 270.1
click at [565, 251] on div "Image Row 倉庫移転に伴う発送遅延について Heading LIFiLL (リフィル) オフィシャルサイト｜LIFiLL ONLINEをご利用くださり…" at bounding box center [889, 216] width 1356 height 1030
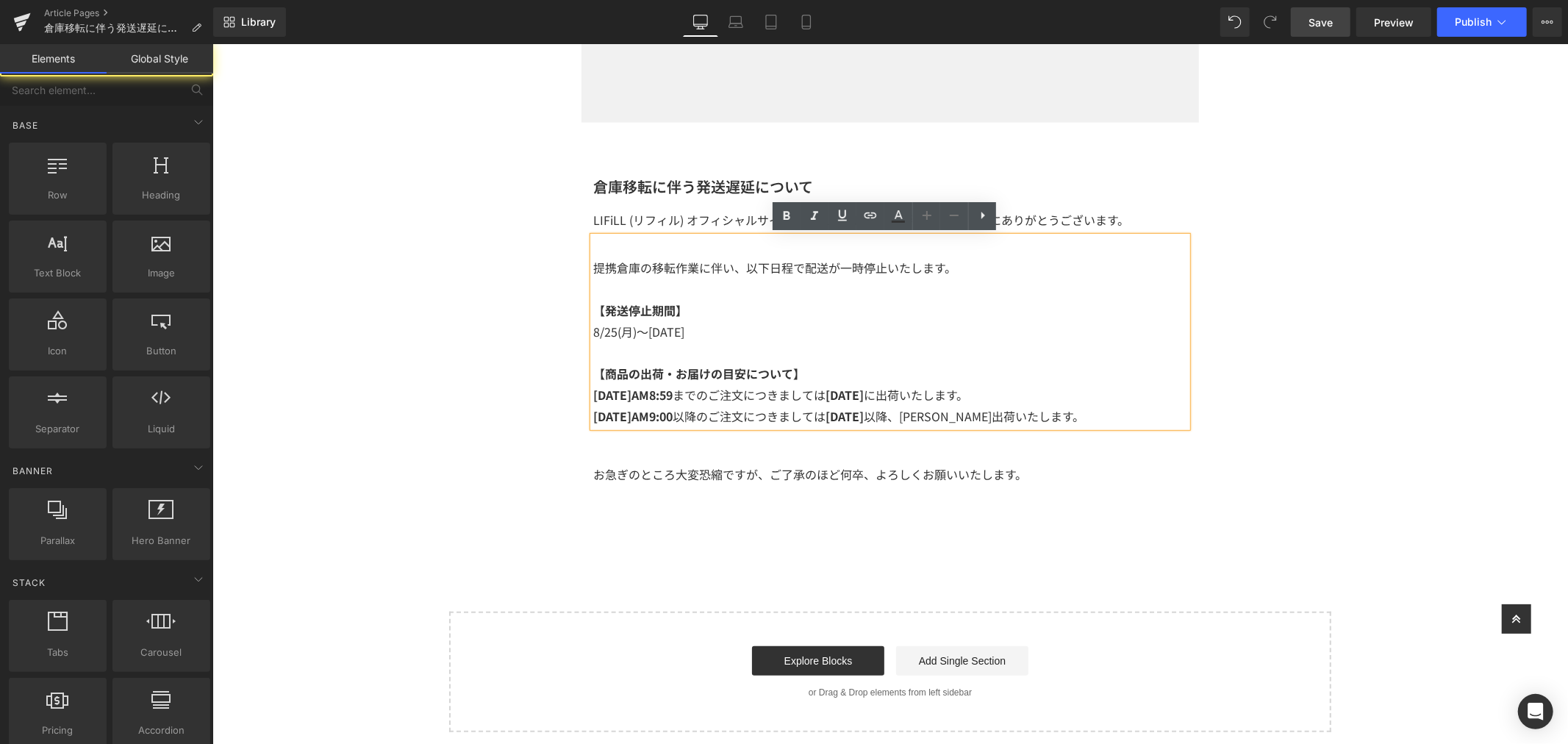
click at [565, 255] on div "Image Row 倉庫移転に伴う発送遅延について Heading LIFiLL (リフィル) オフィシャルサイト｜LIFiLL ONLINEをご利用くださり…" at bounding box center [889, 216] width 1356 height 1030
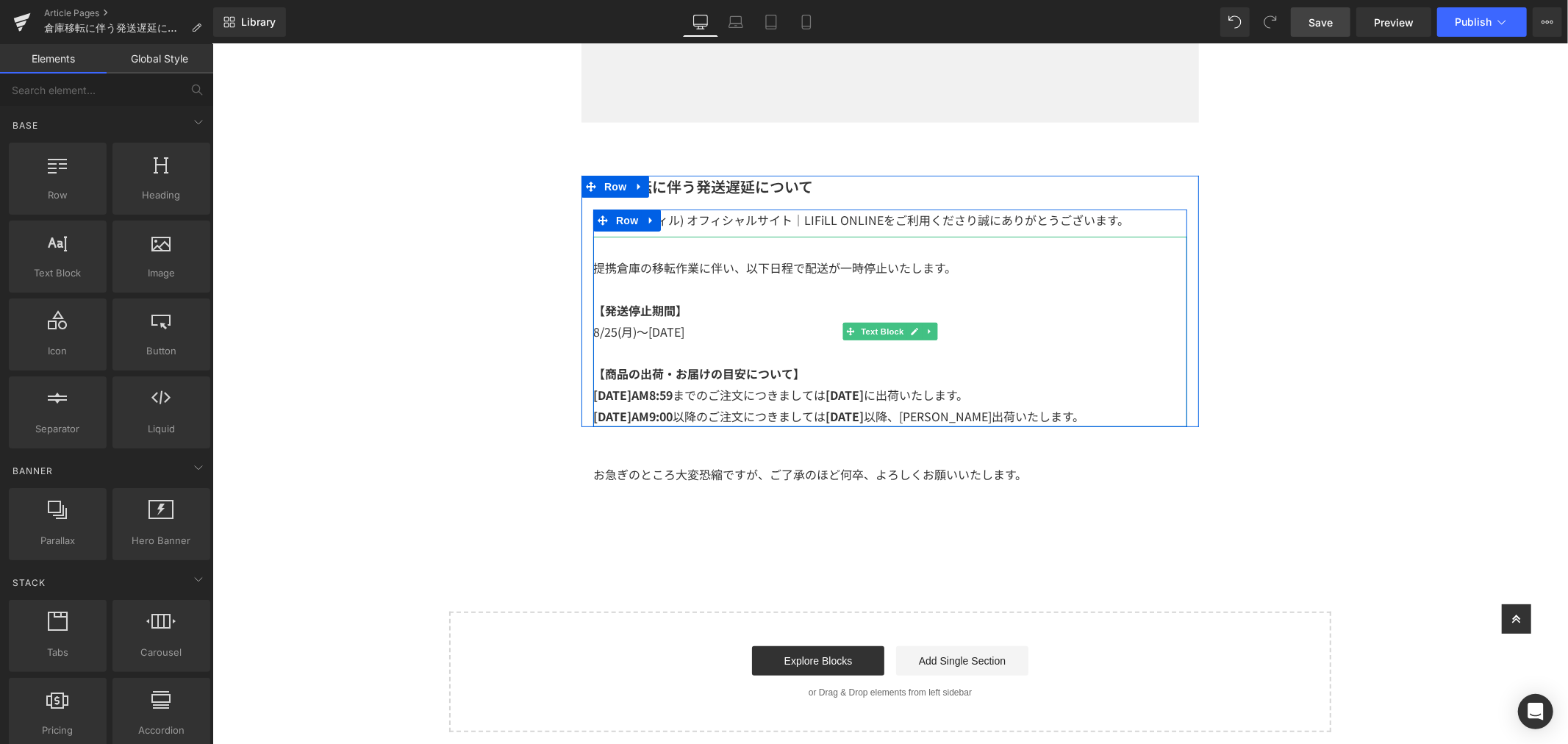
click at [732, 357] on p at bounding box center [889, 352] width 594 height 22
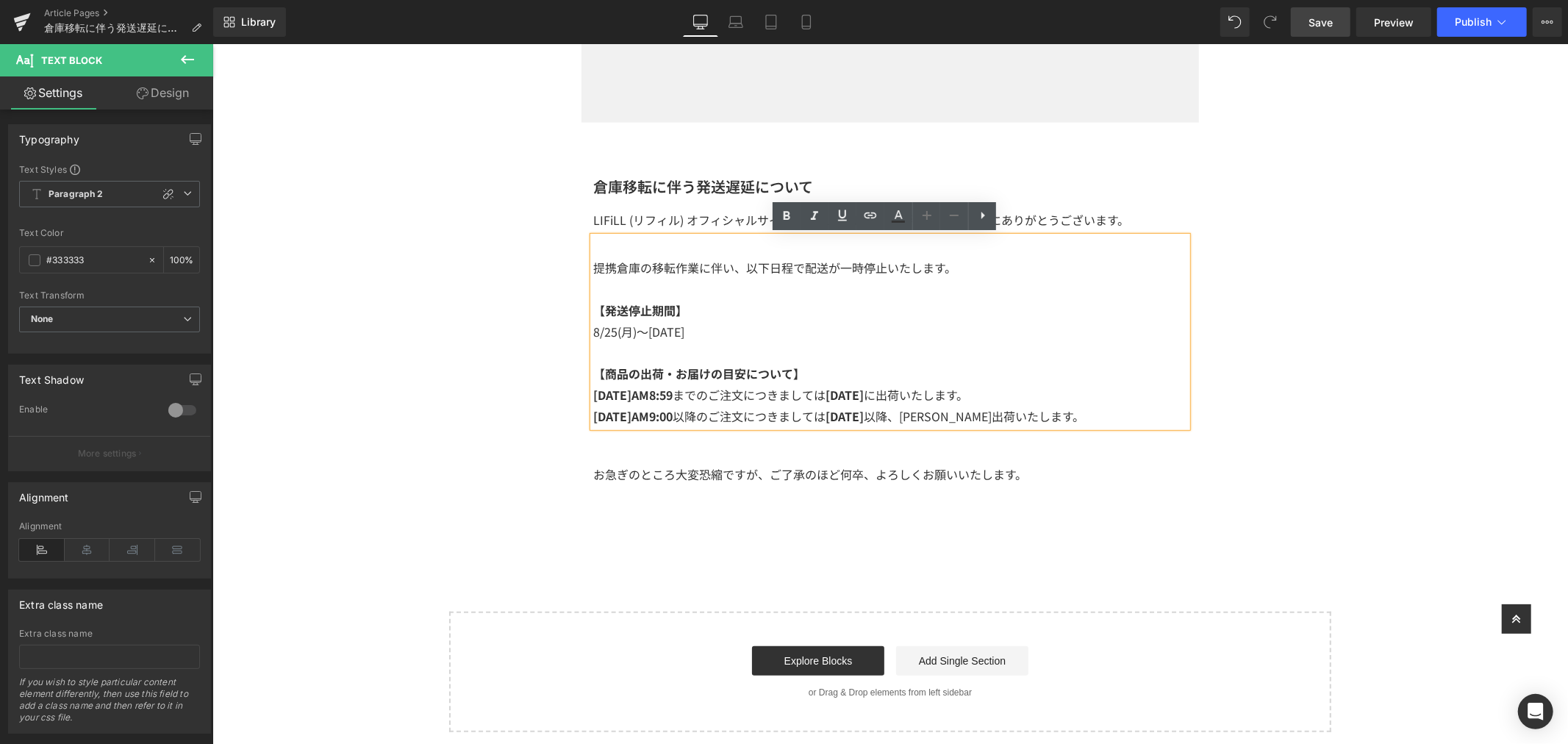
drag, startPoint x: 724, startPoint y: 332, endPoint x: 579, endPoint y: 267, distance: 158.9
click at [581, 267] on div "倉庫移転に伴う発送遅延について Heading LIFiLL (リフィル) オフィシャルサイト｜LIFiLL ONLINEをご利用くださり誠にありがとうござい…" at bounding box center [889, 300] width 618 height 251
click at [1026, 408] on p "[DATE]AM9:00 以降のご注文につきましては [DATE] 以降、[PERSON_NAME]出荷いたします。" at bounding box center [889, 416] width 594 height 22
drag, startPoint x: 896, startPoint y: 391, endPoint x: 583, endPoint y: 259, distance: 339.7
click at [593, 259] on div "提携倉庫の移転作業に伴い、以下日程で配送が一時停止いたします。 【発送停止期間】 8/25(月 )～[DATE] 【商品の出荷・お届けの目安について】 [DA…" at bounding box center [889, 332] width 594 height 191
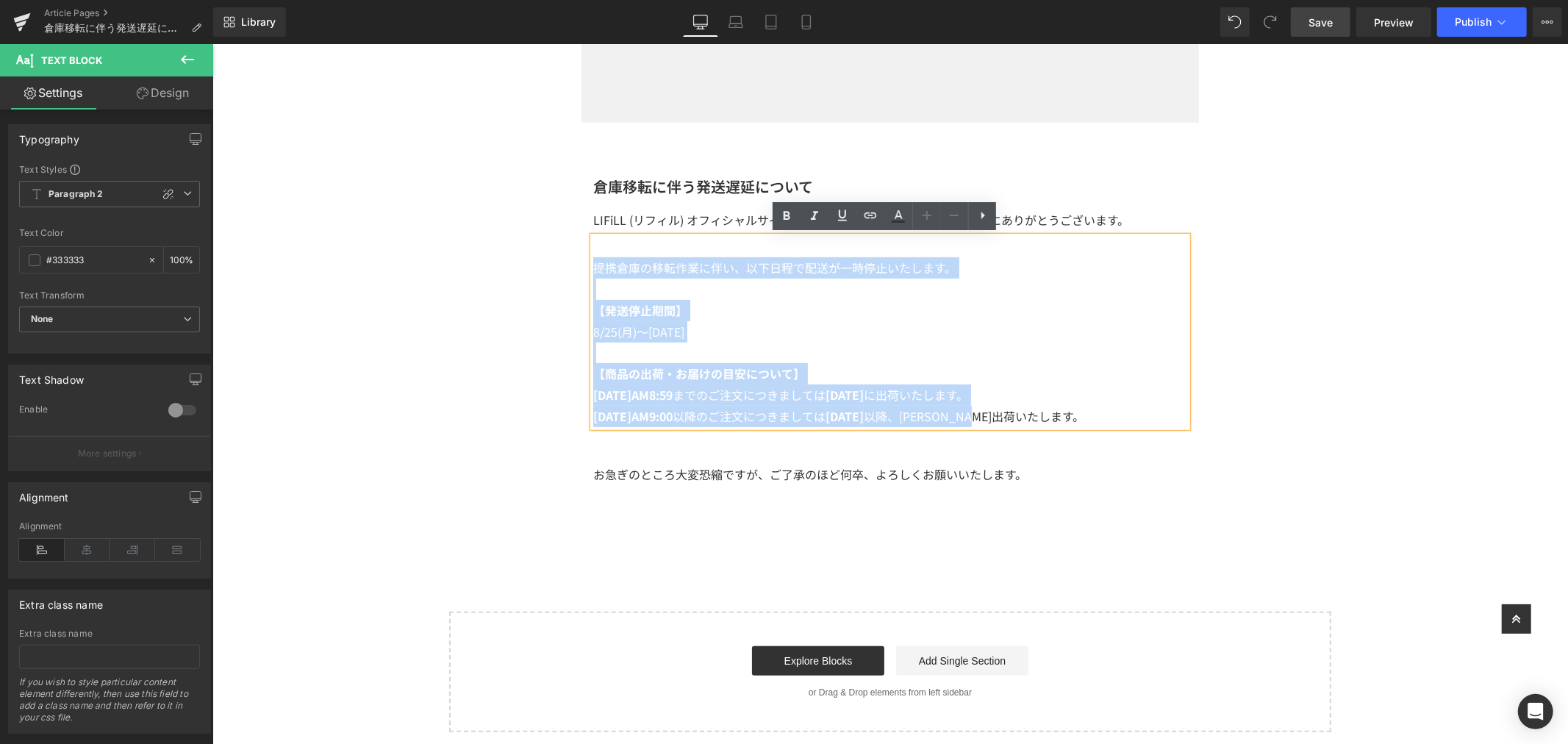
click at [593, 263] on div "提携倉庫の移転作業に伴い、以下日程で配送が一時停止いたします。 【発送停止期間】 8/25(月 )～[DATE] 【商品の出荷・お届けの目安について】 [DA…" at bounding box center [889, 332] width 594 height 191
copy div "提携倉庫の移転作業に伴い、以下日程で配送が一時停止いたします。 【発送停止期間】 8/25(月 )～[DATE] 【商品の出荷・お届けの目安について】 [DA…"
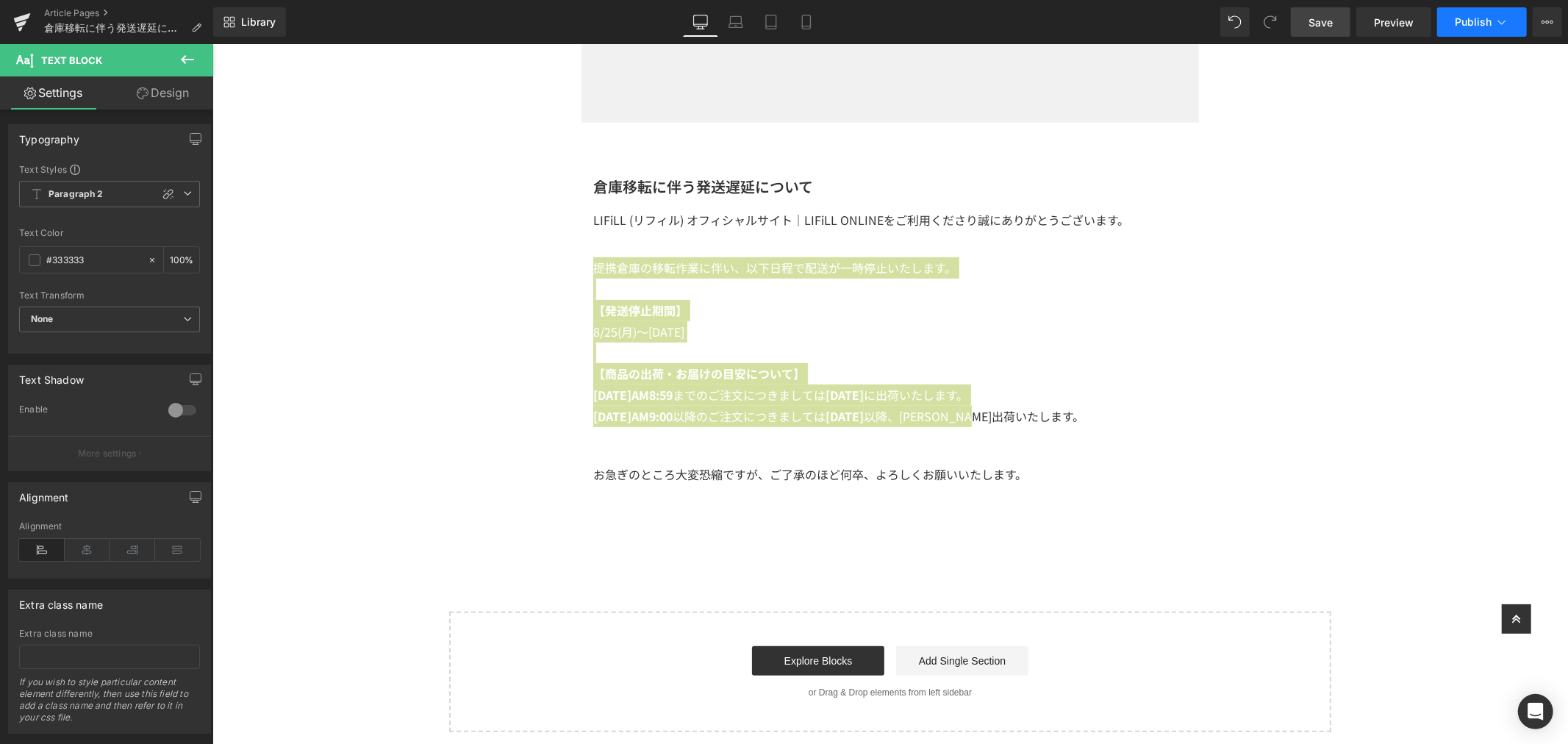
click at [1506, 26] on icon at bounding box center [1501, 22] width 14 height 14
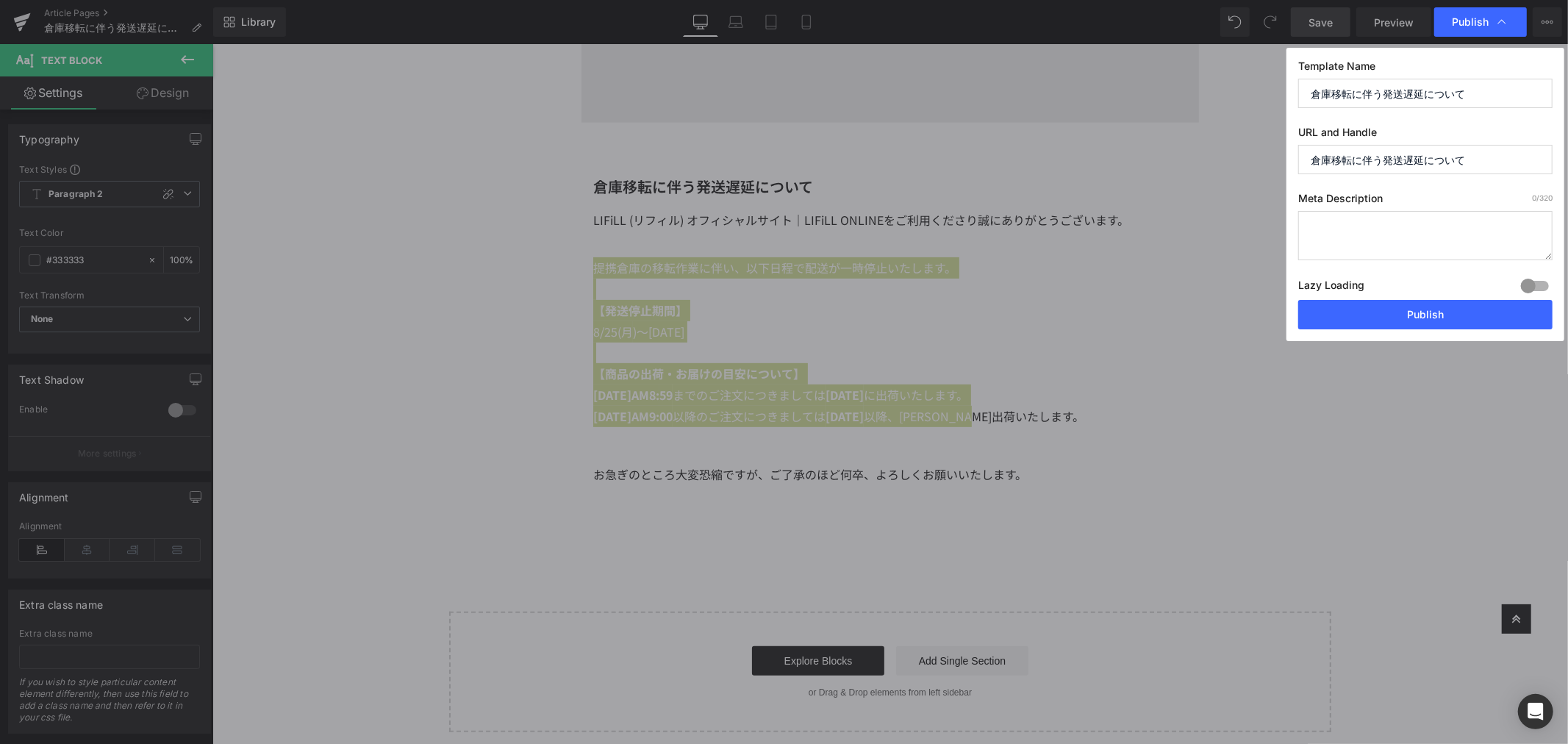
click at [1413, 236] on textarea at bounding box center [1425, 235] width 254 height 49
paste textarea "提携倉庫の移転作業に伴い、以下日程で配送が一時停止いたします。 【発送停止期間】 8/25(月)～[DATE] 【商品の出荷・お届けの目安について】 [DAT…"
click at [1415, 238] on textarea "提携倉庫の移転作業に伴い、以下日程で配送が一時停止いたします。 【発送停止期間】 8/25(月)～[DATE] 【商品の出荷・お届けの目安について】 [DAT…" at bounding box center [1425, 235] width 254 height 49
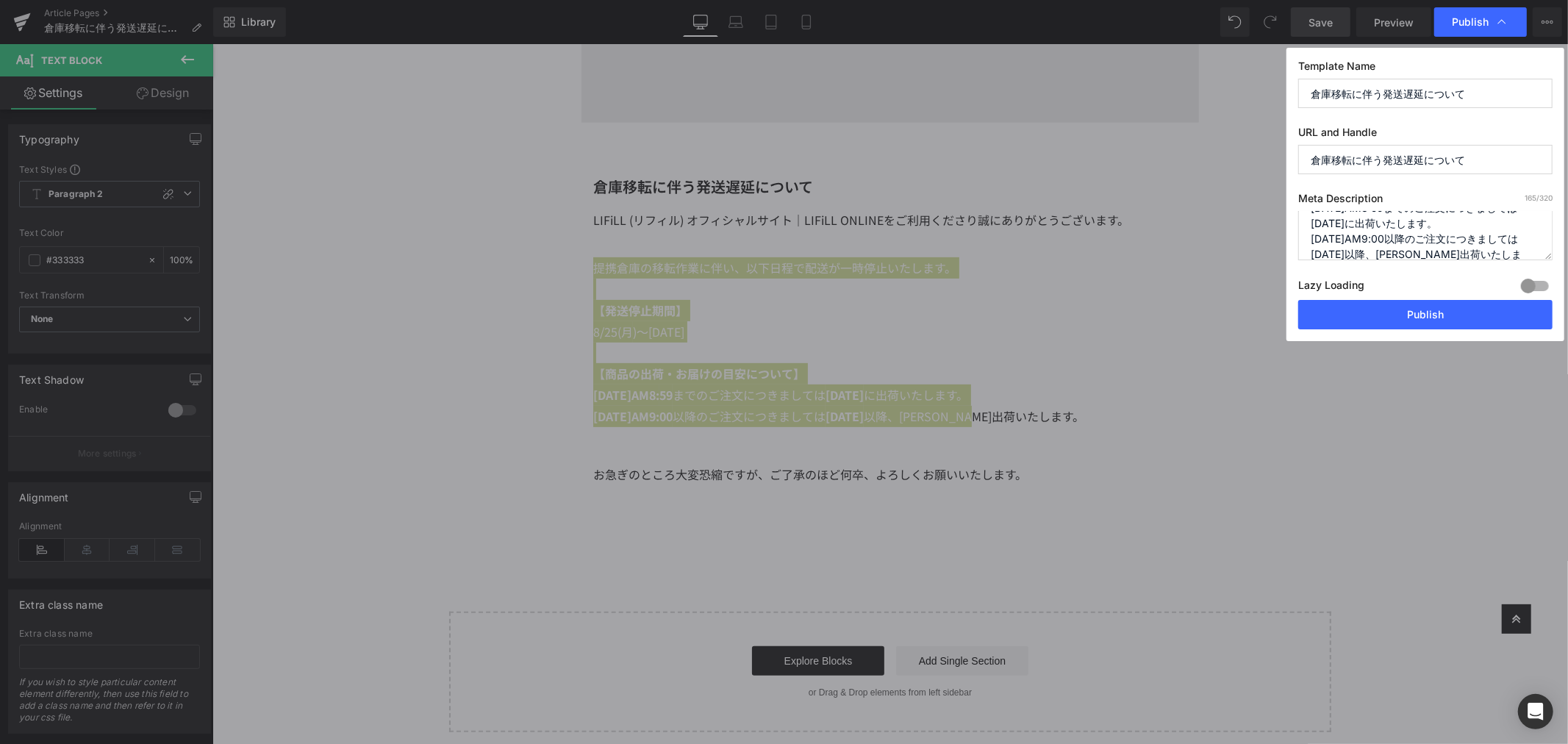
type textarea "提携倉庫の移転作業に伴い、以下日程で配送が一時停止いたします。 【発送停止期間】 8/25(月)～[DATE] 【商品の出荷・お届けの目安について】 [DAT…"
click at [1473, 162] on input "倉庫移転に伴う発送遅延について" at bounding box center [1425, 159] width 254 height 30
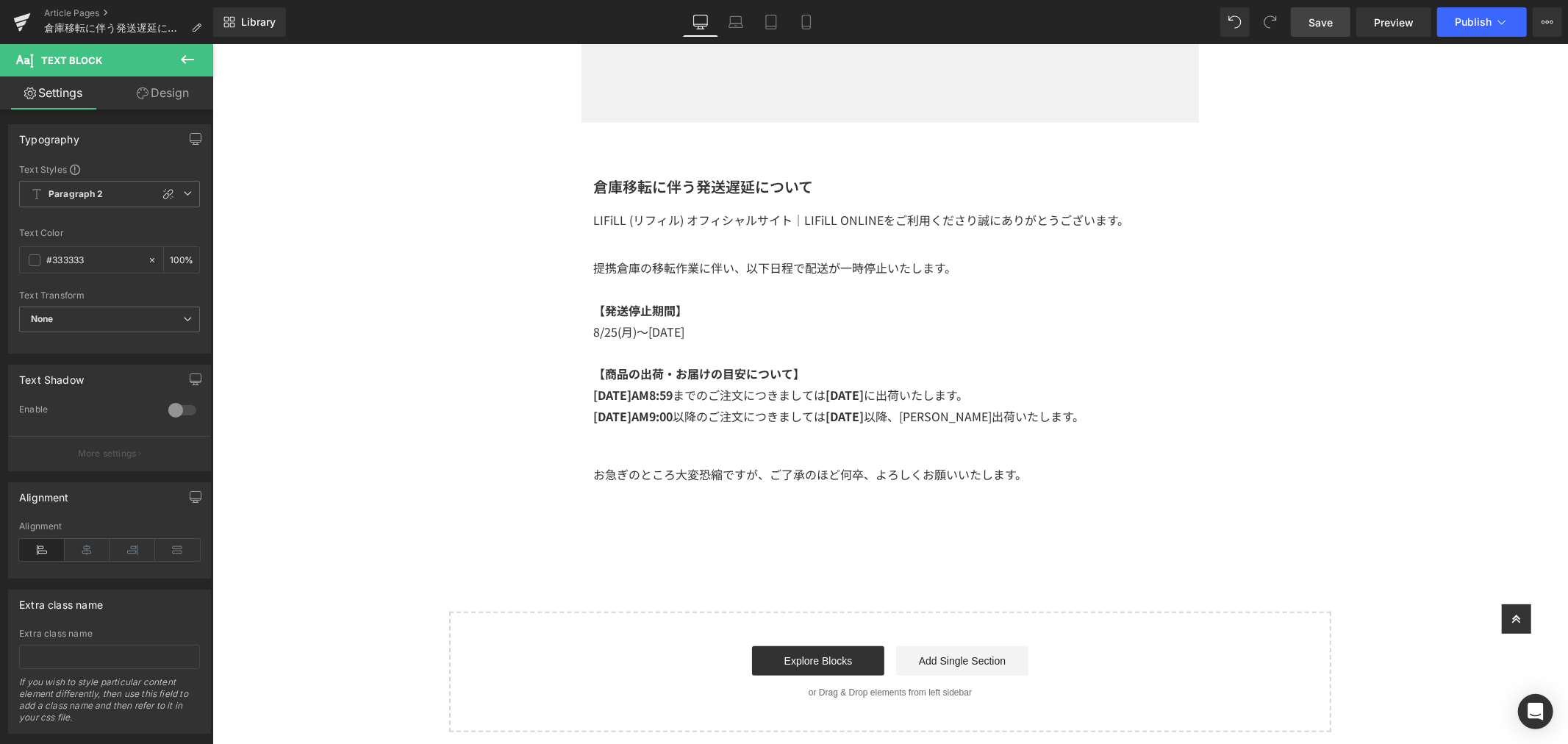
click at [647, 431] on div "Image Row 倉庫移転に伴う発送遅延について Heading LIFiLL (リフィル) オフィシャルサイト｜LIFiLL ONLINEをご利用くださり…" at bounding box center [889, 216] width 1356 height 1030
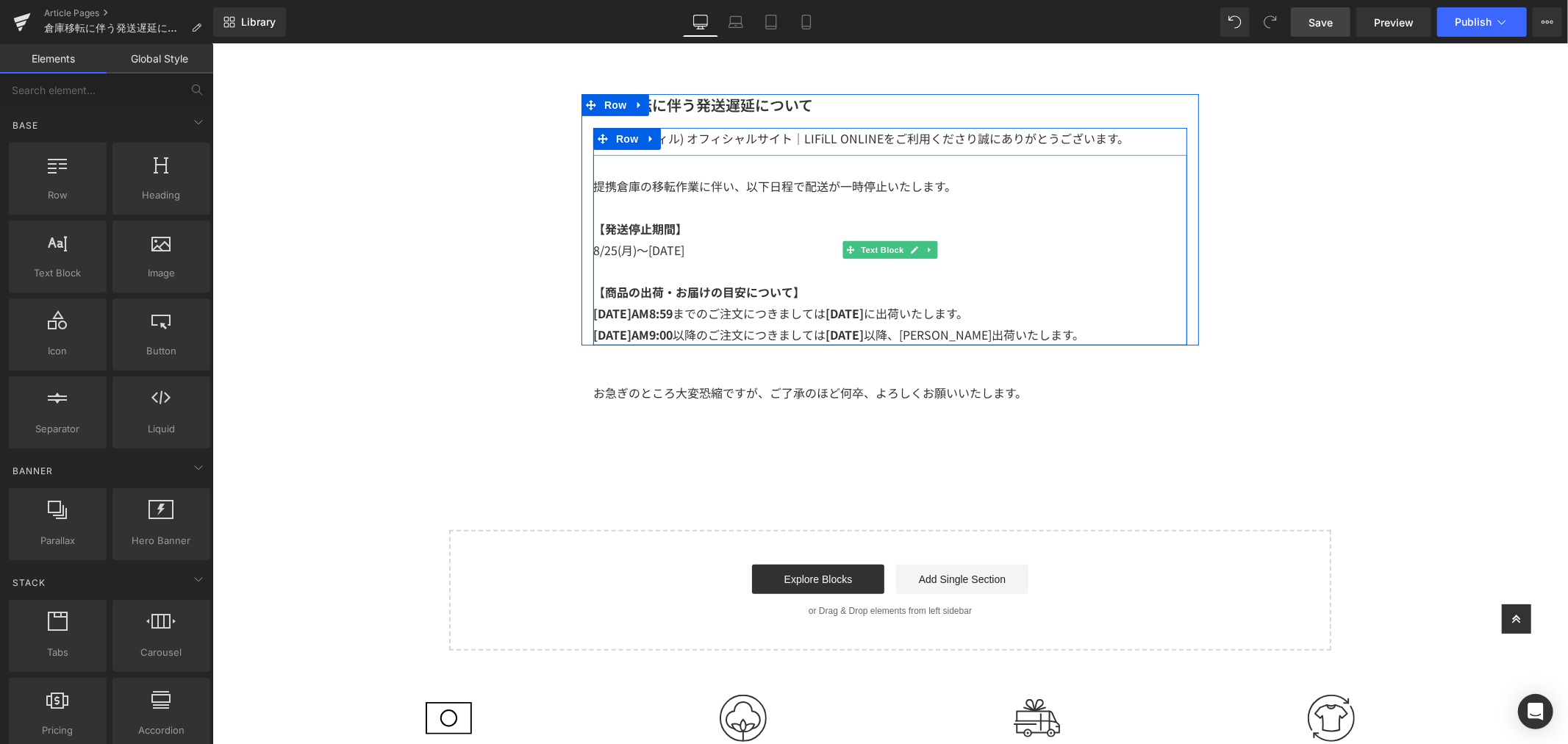
scroll to position [82, 0]
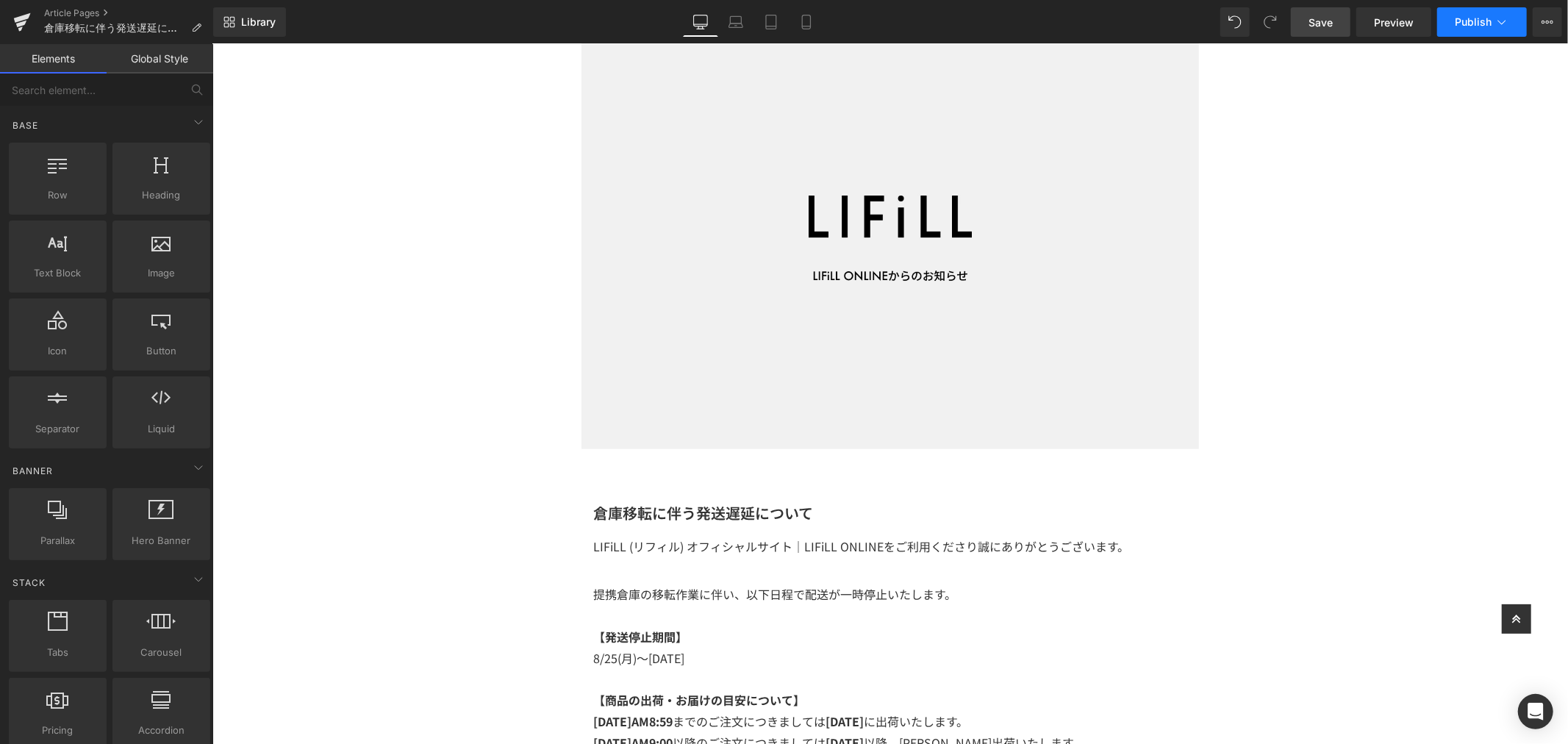
click at [1510, 12] on button "Publish" at bounding box center [1482, 22] width 90 height 30
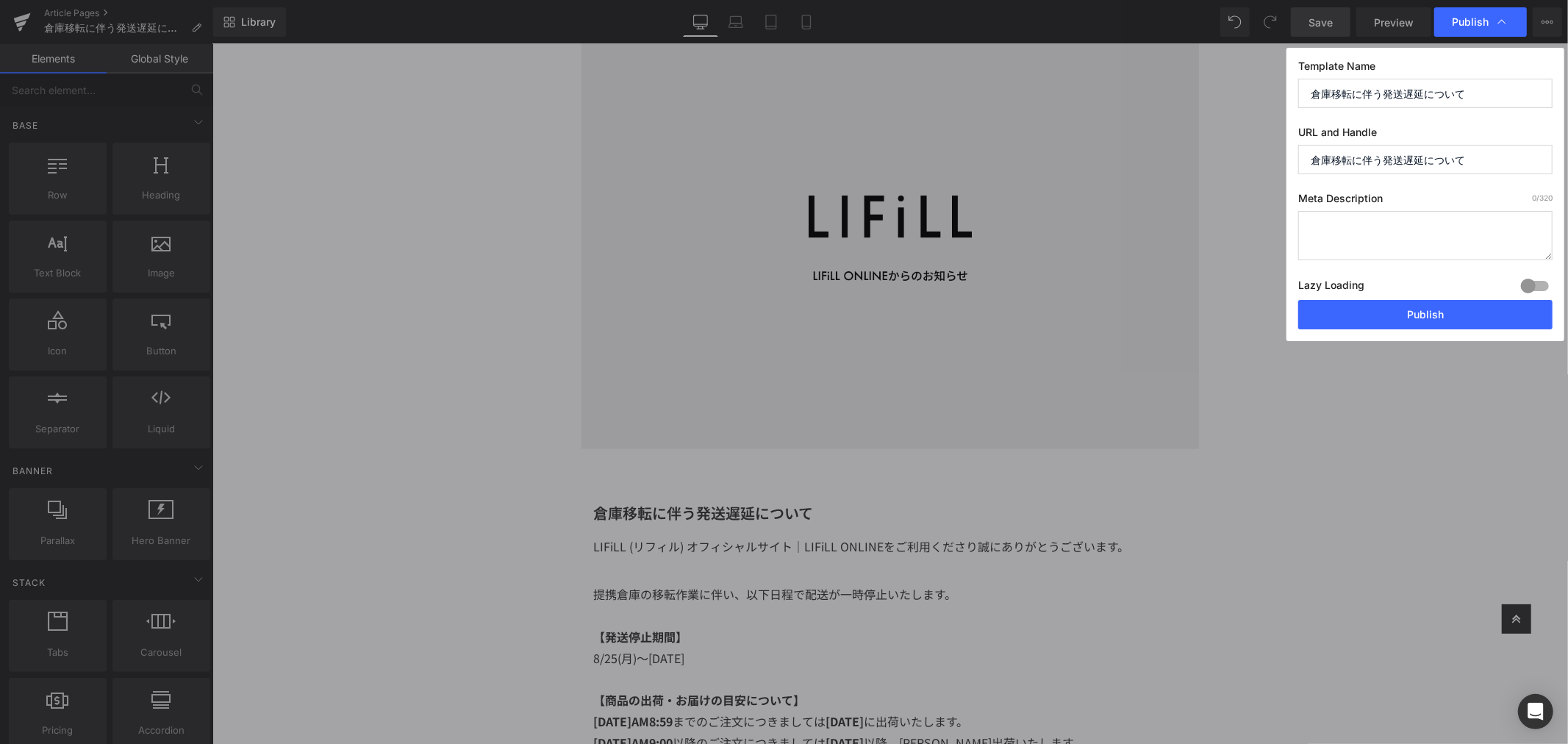
click at [1409, 251] on textarea at bounding box center [1425, 235] width 254 height 49
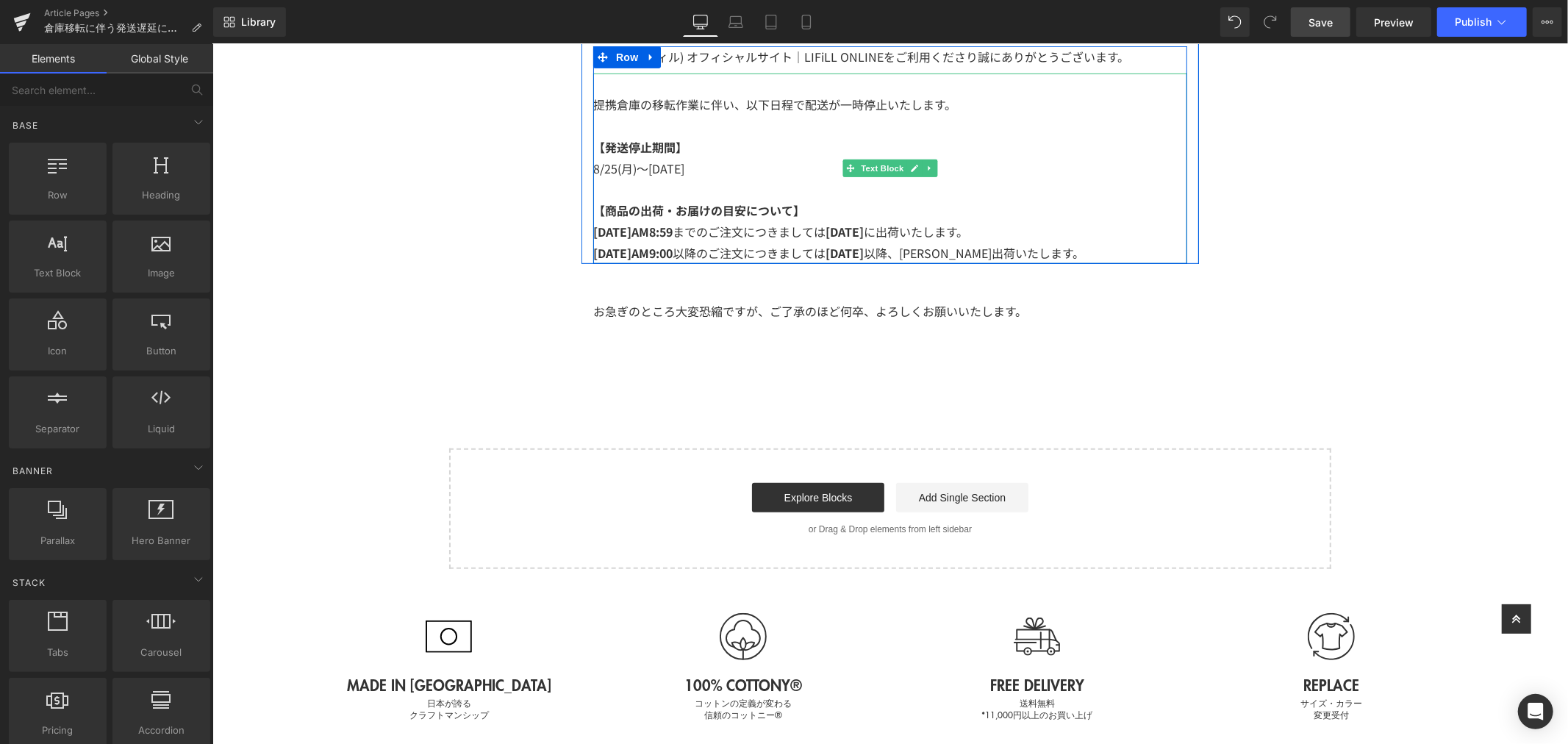
scroll to position [489, 0]
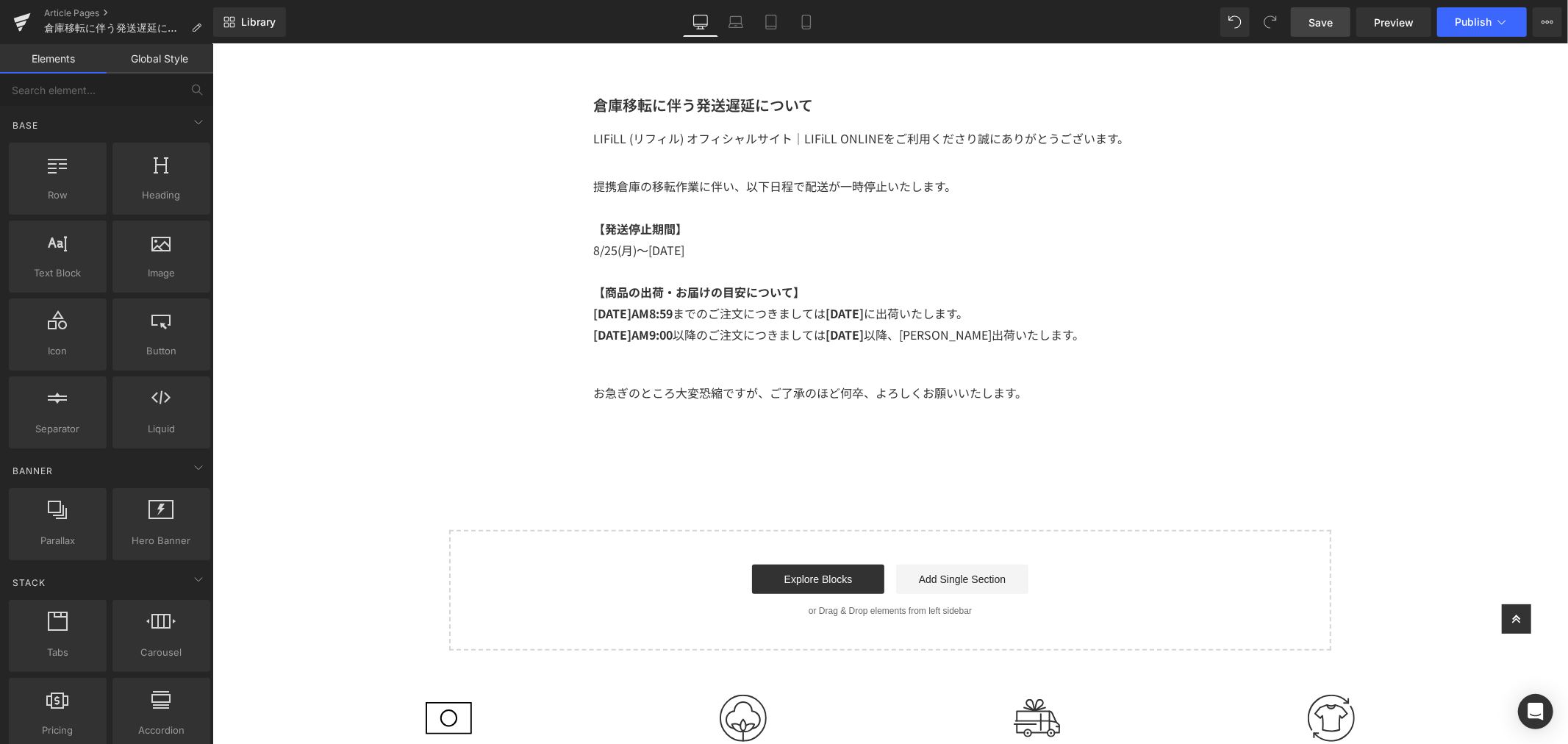
drag, startPoint x: 1048, startPoint y: 335, endPoint x: 1062, endPoint y: 332, distance: 14.3
click at [1048, 335] on p "[DATE]AM9:00 以降のご注文につきましては [DATE] 以降、[PERSON_NAME]出荷いたします。" at bounding box center [889, 334] width 594 height 22
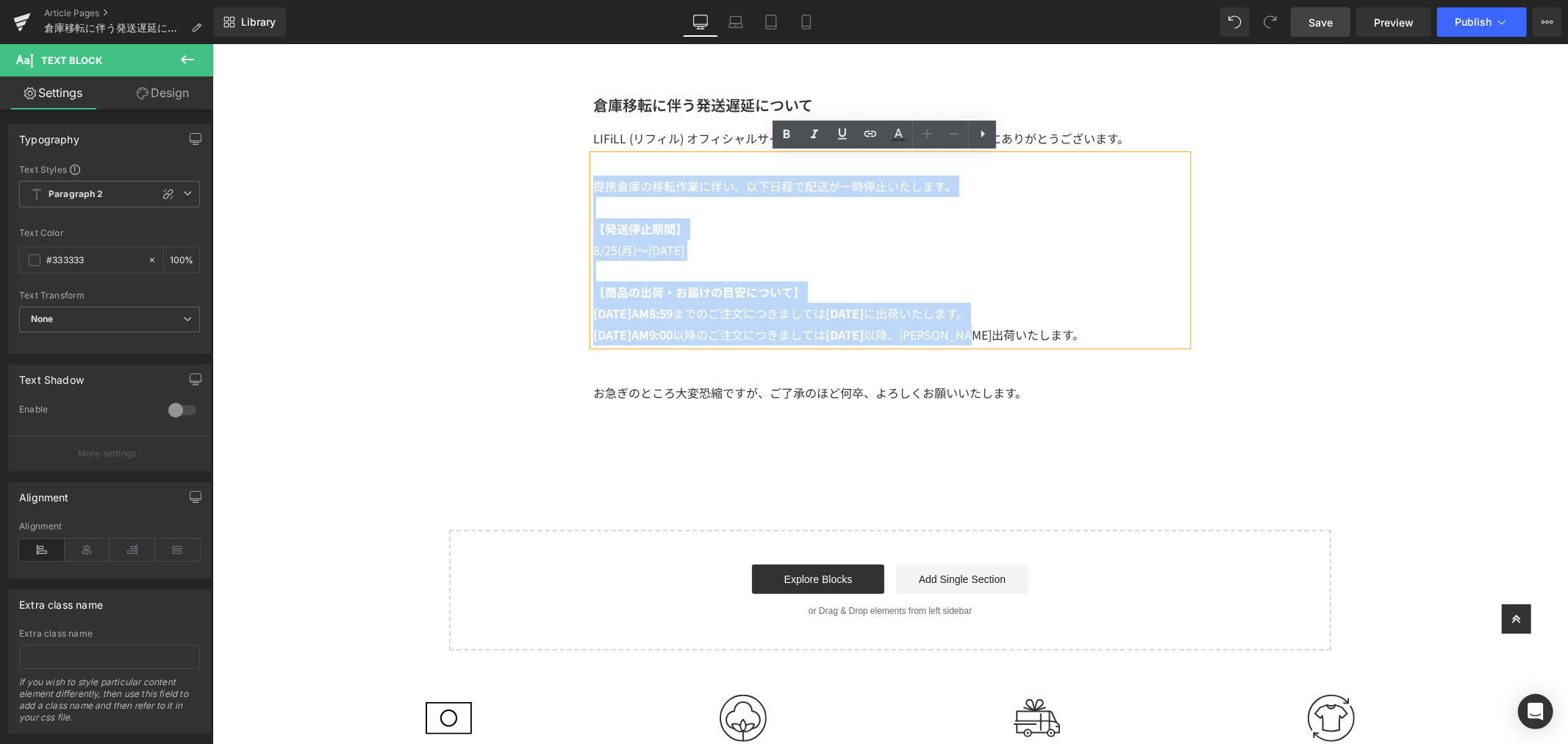
drag, startPoint x: 1062, startPoint y: 332, endPoint x: 579, endPoint y: 181, distance: 506.1
click at [581, 181] on div "倉庫移転に伴う発送遅延について Heading LIFiLL (リフィル) オフィシャルサイト｜LIFiLL ONLINEをご利用くださり誠にありがとうござい…" at bounding box center [889, 219] width 618 height 251
copy div "提携倉庫の移転作業に伴い、以下日程で配送が一時停止いたします。 【発送停止期間】 8/25(月 )～[DATE] 【商品の出荷・お届けの目安について】 [DA…"
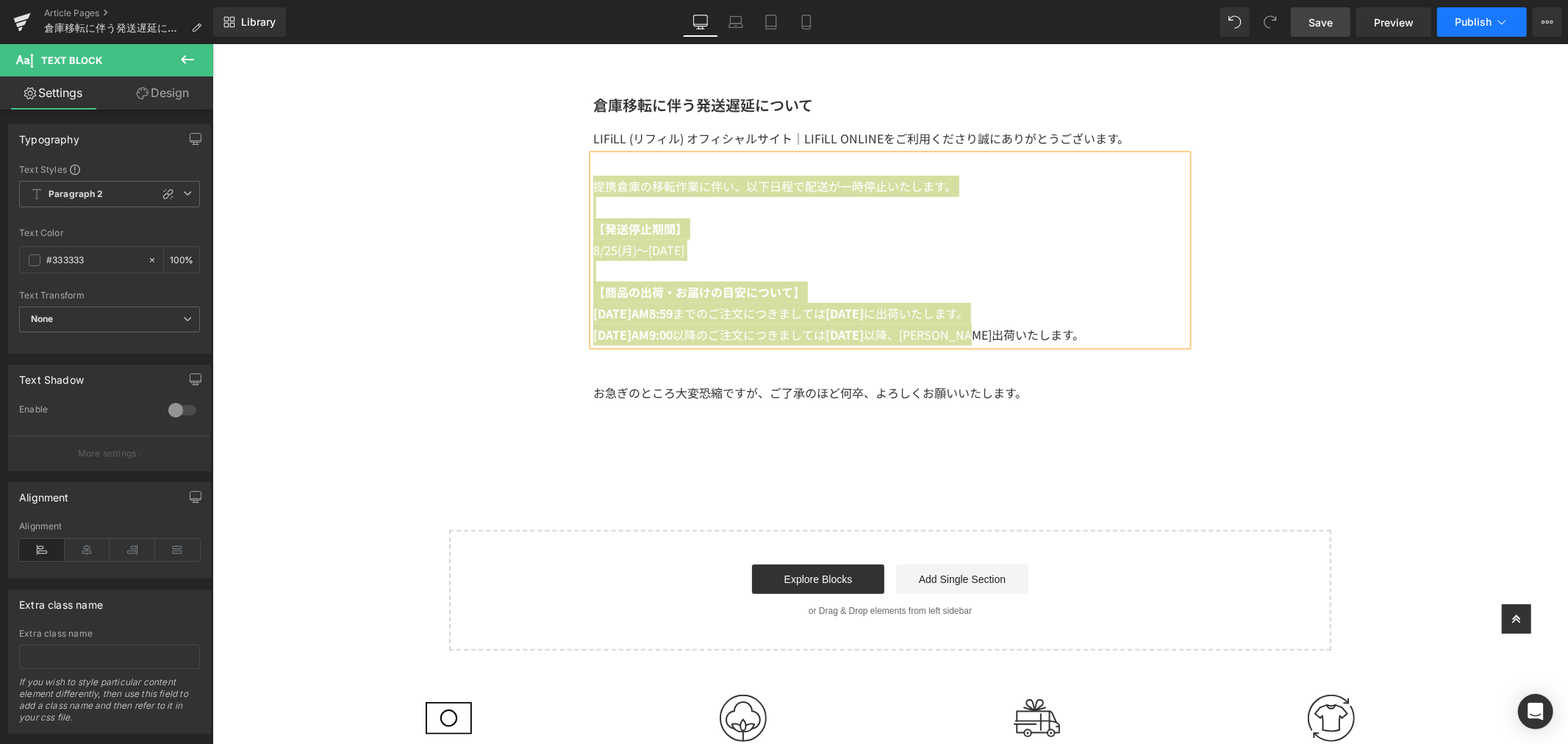
click at [1490, 21] on span "Publish" at bounding box center [1473, 22] width 37 height 12
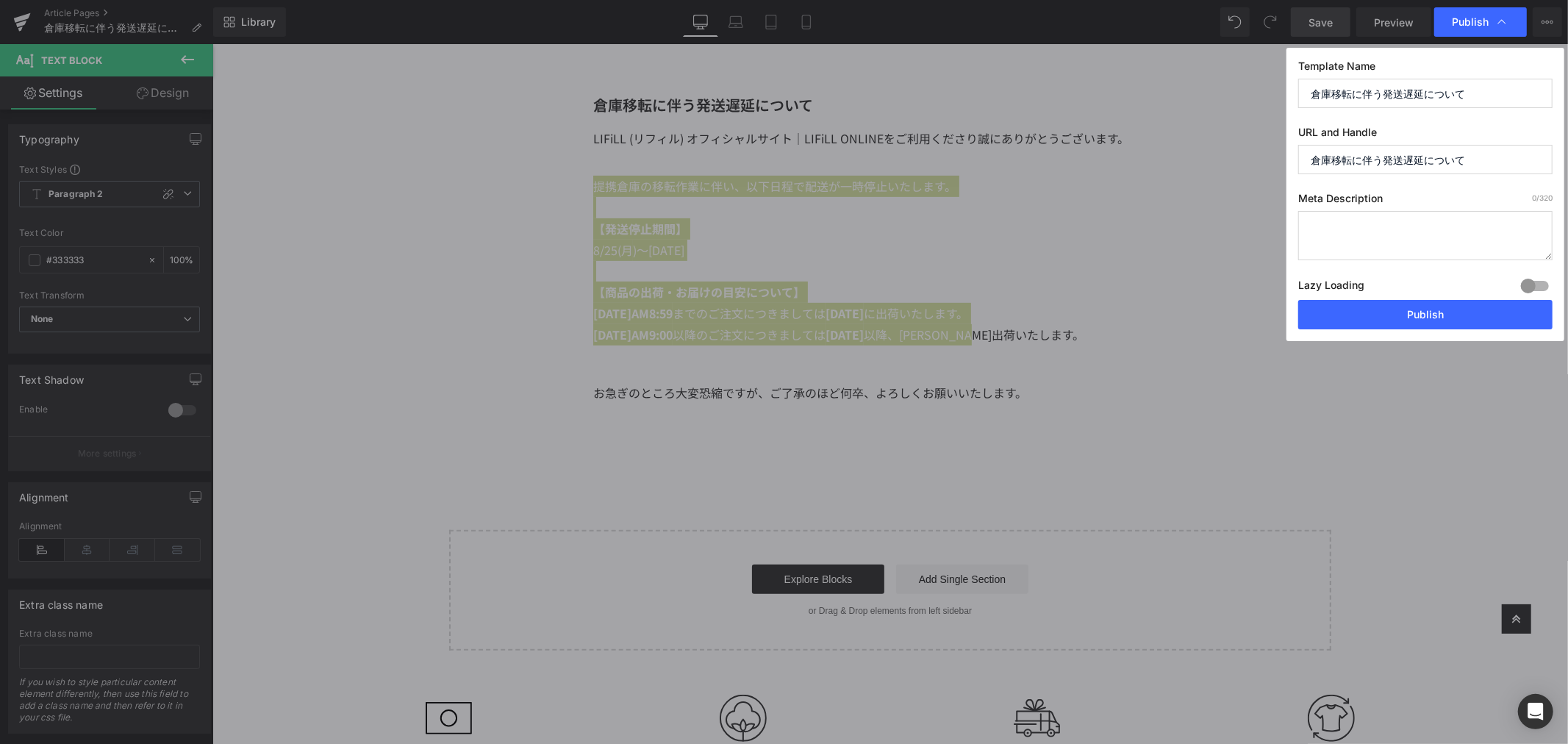
click at [1393, 240] on textarea at bounding box center [1425, 235] width 254 height 49
paste textarea "提携倉庫の移転作業に伴い、以下日程で配送が一時停止いたします。 【発送停止期間】 8/25(月)～[DATE] 【商品の出荷・お届けの目安について】 [DAT…"
click at [1425, 217] on textarea "提携倉庫の移転作業に伴い、以下日程で配送が一時停止いたします。 【発送停止期間】 8/25(月)～[DATE] 【商品の出荷・お届けの目安について】 [DAT…" at bounding box center [1425, 235] width 254 height 49
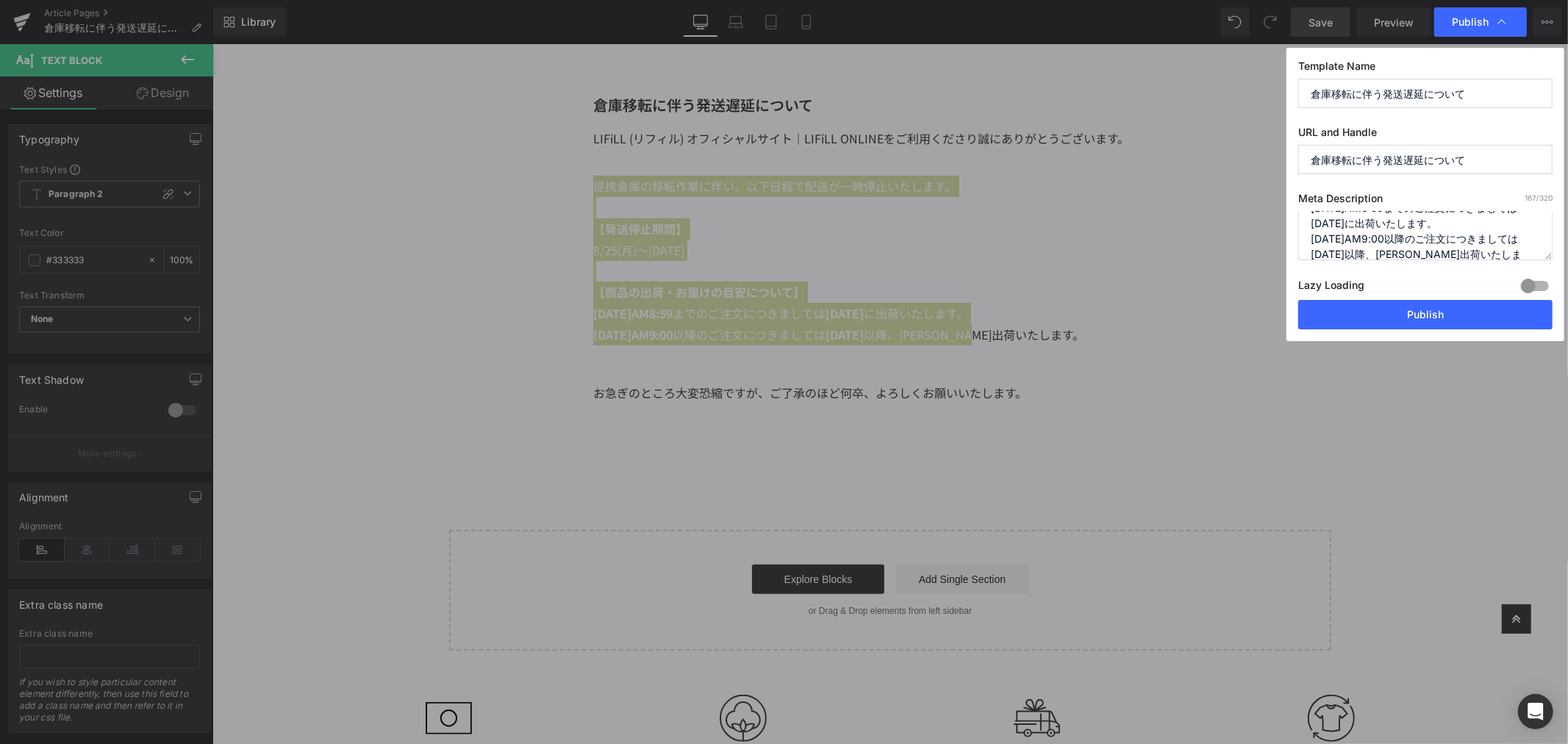
type textarea "提携倉庫の移転作業に伴い、以下日程で配送が一時停止いたします。 【発送停止期間】 8/25(月)～[DATE] 【商品の出荷・お届けの目安について】 [DAT…"
drag, startPoint x: 1347, startPoint y: 174, endPoint x: 1193, endPoint y: 194, distance: 155.3
click at [1193, 194] on div "Publish Template Name 倉庫移転に伴う発送遅延について URL and Handle 倉庫移転に伴う発送遅延について Meta Descr…" at bounding box center [784, 372] width 1568 height 744
click at [1398, 162] on input "text" at bounding box center [1425, 159] width 254 height 30
paste input "Shipping delay"
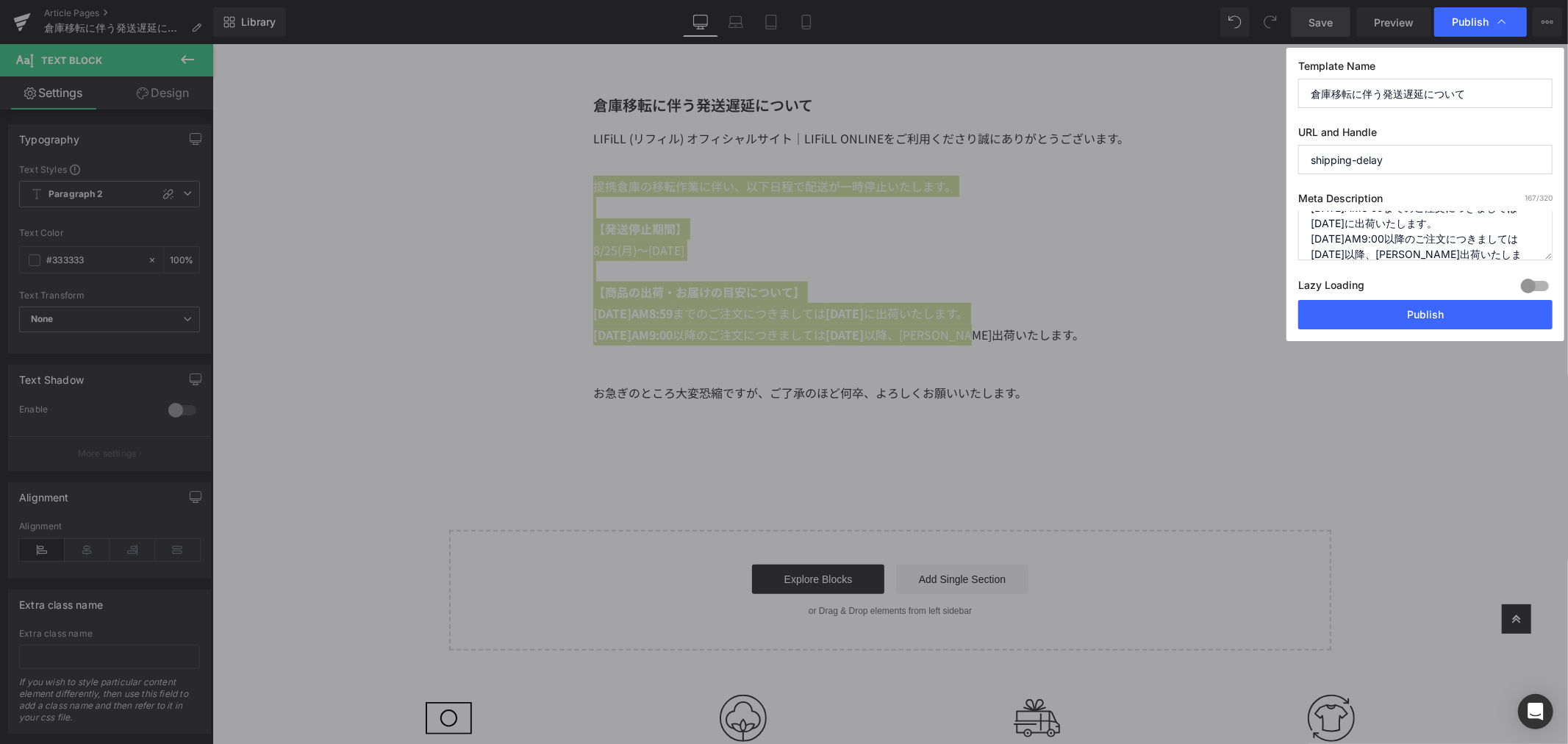
click at [1325, 164] on input "shipping-delay" at bounding box center [1425, 159] width 254 height 30
type input "20250820-shipping-delay"
click at [1412, 239] on textarea "提携倉庫の移転作業に伴い、以下日程で配送が一時停止いたします。 【発送停止期間】 8/25(月)～[DATE] 【商品の出荷・お届けの目安について】 [DAT…" at bounding box center [1425, 235] width 254 height 49
click at [1435, 308] on button "Publish" at bounding box center [1425, 314] width 254 height 30
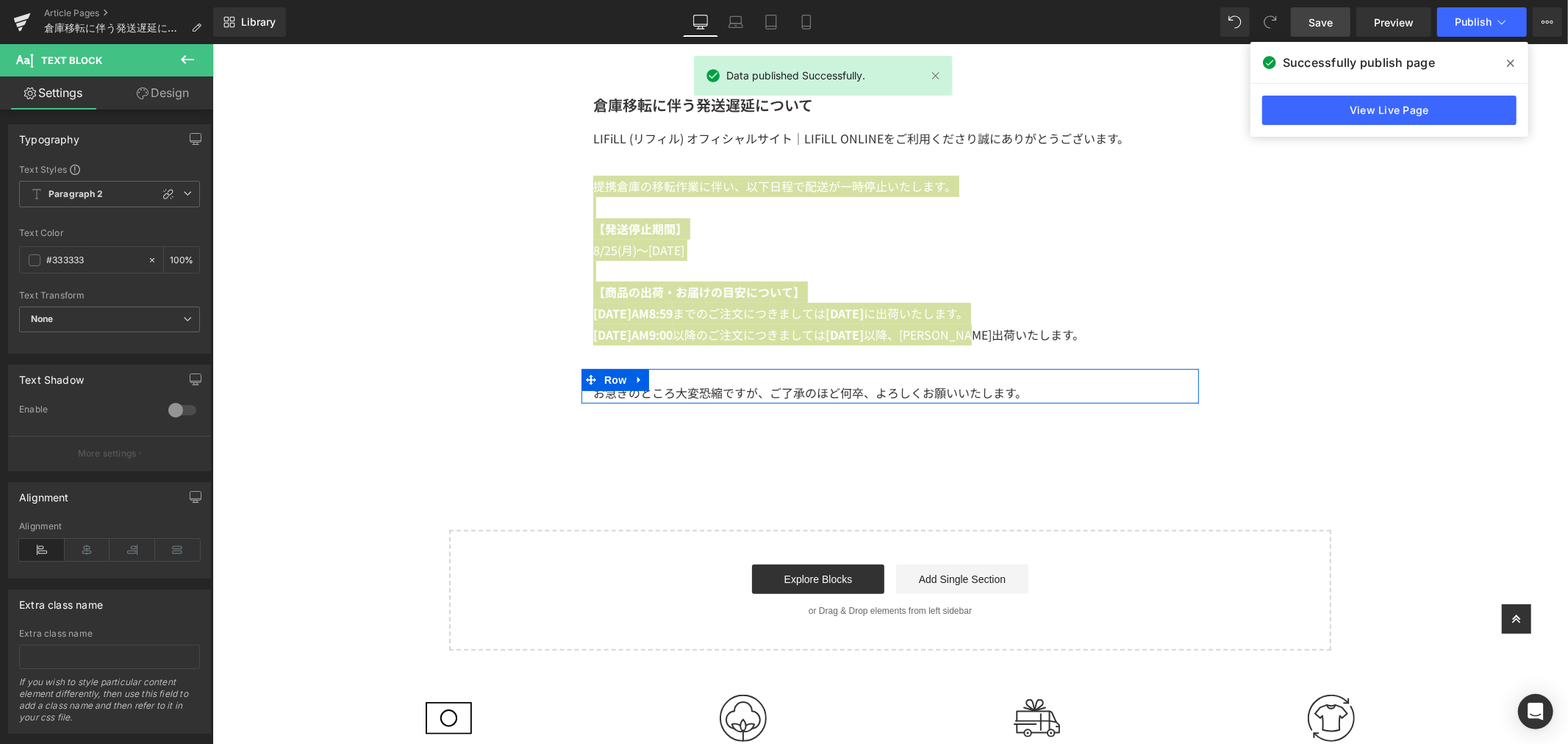
drag, startPoint x: 601, startPoint y: 379, endPoint x: 503, endPoint y: 316, distance: 116.5
click at [601, 379] on span "Row" at bounding box center [615, 380] width 30 height 22
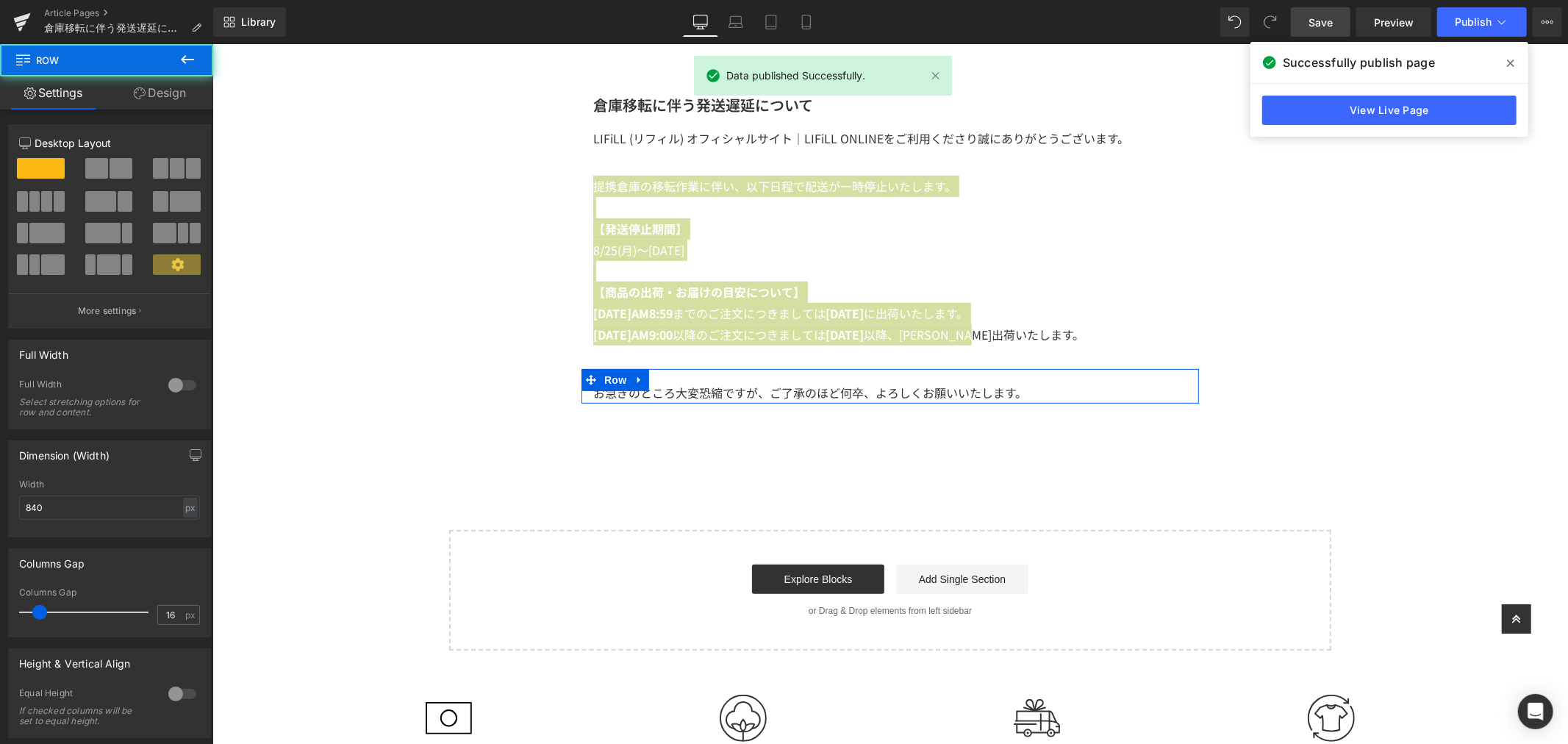
click at [143, 84] on link "Design" at bounding box center [159, 92] width 107 height 33
